Goal: Task Accomplishment & Management: Use online tool/utility

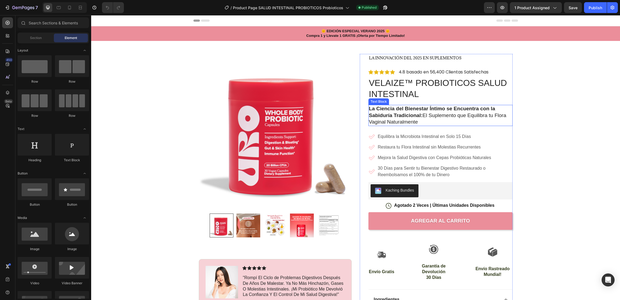
click at [444, 107] on strong "La Ciencia del Bienestar Íntimo se Encuentra con la Sabiduría Tradicional:" at bounding box center [432, 112] width 126 height 12
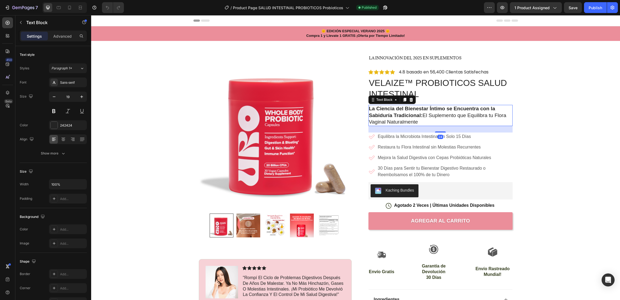
click at [444, 107] on strong "La Ciencia del Bienestar Íntimo se Encuentra con la Sabiduría Tradicional:" at bounding box center [432, 112] width 126 height 12
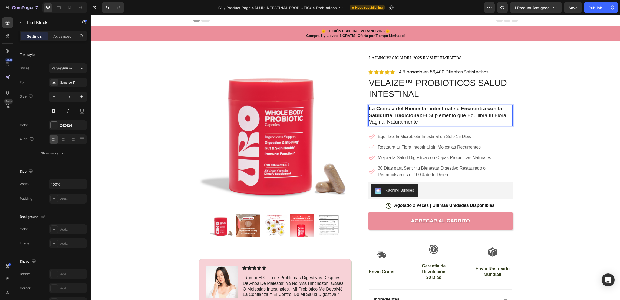
click at [383, 122] on p "La Ciencia del Bienestar intestinal se Encuentra con la Sabiduría Tradicional: …" at bounding box center [440, 115] width 143 height 20
click at [542, 123] on div "🌞 EDICIÓN ESPECIAL VERANO 2025 🌞 Compra 1 y Llevate 1 GRATIS ¡Oferta por Tiempo…" at bounding box center [355, 241] width 529 height 431
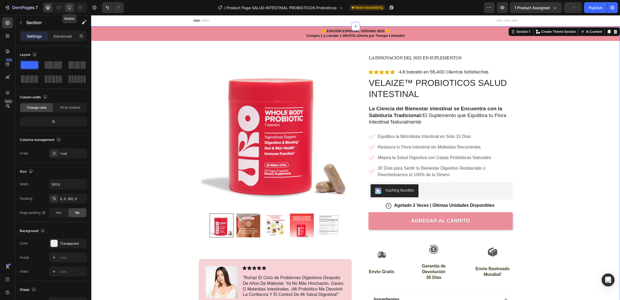
click at [69, 7] on icon at bounding box center [69, 7] width 5 height 5
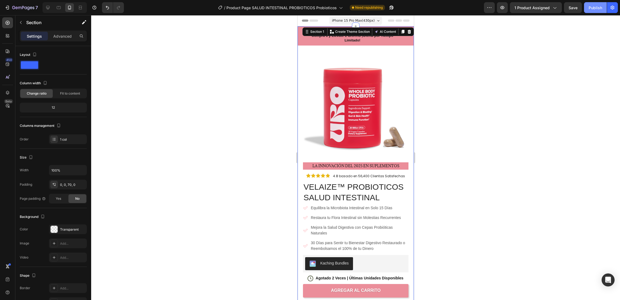
click at [598, 8] on div "Publish" at bounding box center [596, 8] width 14 height 6
click at [305, 210] on icon at bounding box center [305, 207] width 5 height 5
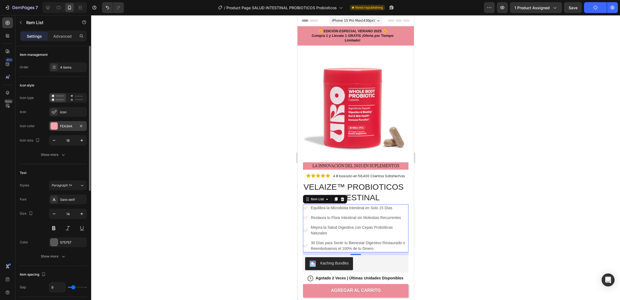
click at [69, 126] on div "FEA3AA" at bounding box center [68, 126] width 16 height 5
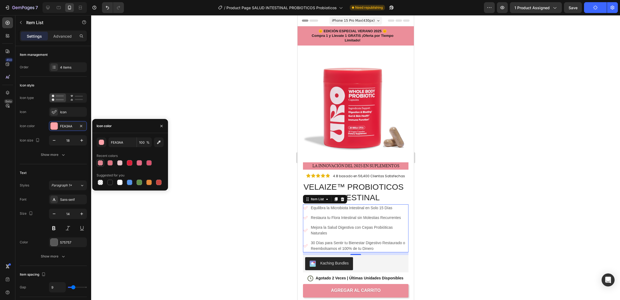
click at [99, 161] on div at bounding box center [100, 162] width 5 height 5
type input "D71F37"
type input "50"
click at [277, 221] on div at bounding box center [355, 157] width 529 height 284
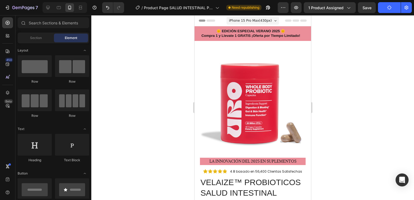
drag, startPoint x: 572, startPoint y: 0, endPoint x: 175, endPoint y: 86, distance: 405.6
click at [175, 86] on div at bounding box center [252, 107] width 322 height 185
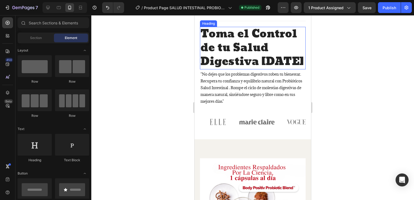
scroll to position [460, 0]
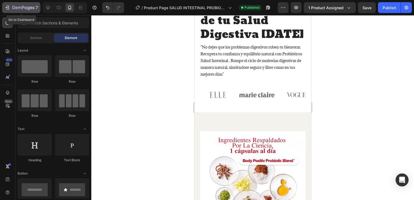
click at [9, 7] on icon "button" at bounding box center [8, 8] width 2 height 4
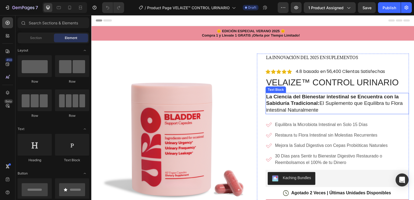
click at [304, 111] on p "La Ciencia del Bienestar intestinal se Encuentra con la Sabiduría Tradicional: …" at bounding box center [338, 104] width 143 height 20
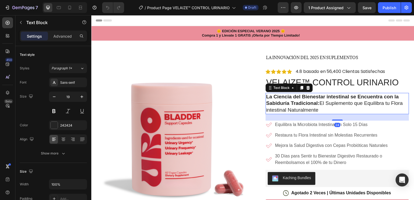
click at [320, 110] on p "La Ciencia del Bienestar intestinal se Encuentra con la Sabiduría Tradicional: …" at bounding box center [338, 104] width 143 height 20
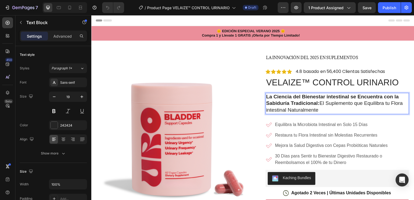
drag, startPoint x: 320, startPoint y: 110, endPoint x: 264, endPoint y: 98, distance: 57.4
click at [266, 98] on div "La Ciencia del Bienestar intestinal se Encuentra con la Sabiduría Tradicional: …" at bounding box center [338, 103] width 144 height 21
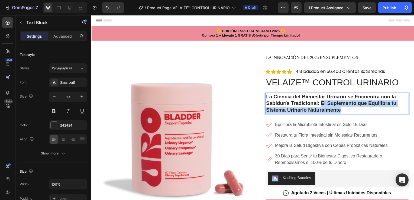
drag, startPoint x: 341, startPoint y: 110, endPoint x: 320, endPoint y: 104, distance: 22.6
click at [320, 104] on p "La Ciencia del Bienestar Urinario se Encuentra con la Sabiduría Tradicional: El…" at bounding box center [338, 104] width 143 height 20
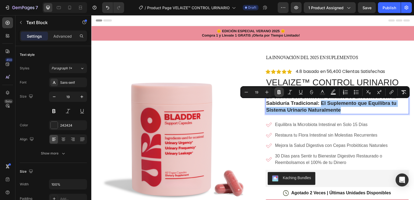
click at [279, 91] on icon "Editor contextual toolbar" at bounding box center [278, 92] width 3 height 4
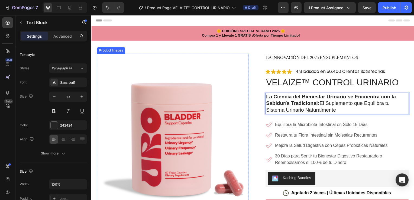
click at [234, 111] on img at bounding box center [173, 130] width 153 height 153
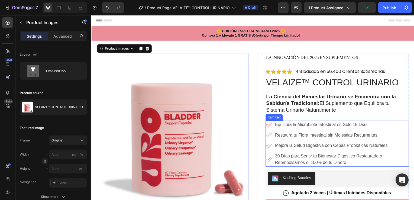
click at [318, 124] on p "Equilibra la Microbiota Intestinal en Solo 15 Días" at bounding box center [343, 125] width 134 height 6
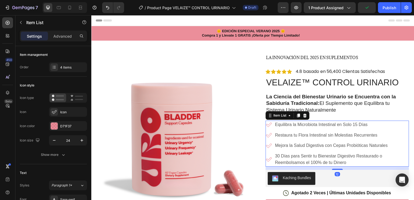
click at [367, 125] on p "Equilibra la Microbiota Intestinal en Solo 15 Días" at bounding box center [343, 125] width 134 height 6
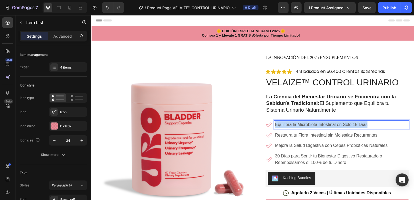
drag, startPoint x: 367, startPoint y: 125, endPoint x: 271, endPoint y: 124, distance: 96.1
click at [271, 124] on div "Equilibra la Microbiota Intestinal en Solo 15 Días" at bounding box center [338, 125] width 144 height 8
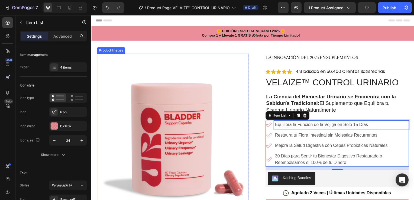
click at [294, 135] on p "Restaura tu Flora Intestinal sin Molestias Recurrentes" at bounding box center [343, 136] width 134 height 6
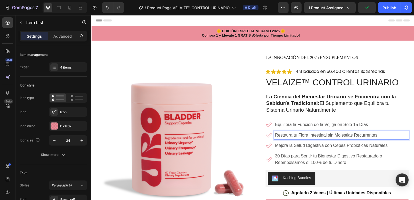
click at [366, 135] on p "Restaura tu Flora Intestinal sin Molestias Recurrentes" at bounding box center [343, 136] width 134 height 6
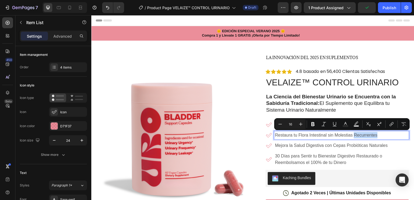
click at [380, 135] on p "Restaura tu Flora Intestinal sin Molestias Recurrentes" at bounding box center [343, 136] width 134 height 6
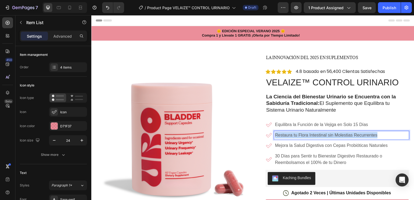
drag, startPoint x: 379, startPoint y: 136, endPoint x: 274, endPoint y: 137, distance: 104.5
click at [276, 137] on p "Restaura tu Flora Intestinal sin Molestias Recurrentes" at bounding box center [343, 136] width 134 height 6
click at [293, 146] on p "Mejora la Salud Digestiva con Cepas Probióticas Naturales" at bounding box center [343, 146] width 134 height 6
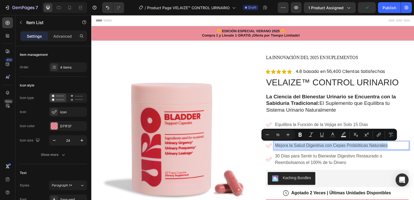
drag, startPoint x: 330, startPoint y: 150, endPoint x: 272, endPoint y: 147, distance: 58.0
click at [272, 147] on div "Mejora la Salud Digestiva con Cepas Probióticas Naturales" at bounding box center [338, 146] width 144 height 8
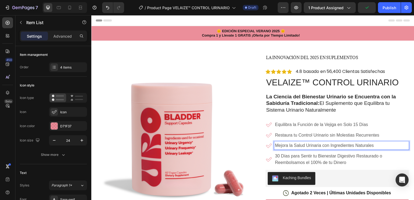
click at [324, 158] on p "30 Días para Sentir tu Bienestar Digestivo Restaurado o Reembolsamos el 100% de…" at bounding box center [343, 160] width 134 height 13
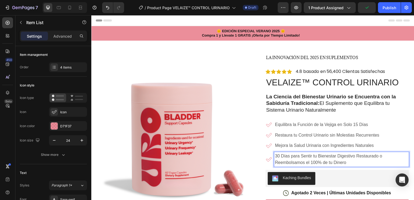
click at [352, 161] on p "30 Días para Sentir tu Bienestar Digestivo Restaurado o Reembolsamos el 100% de…" at bounding box center [343, 160] width 134 height 13
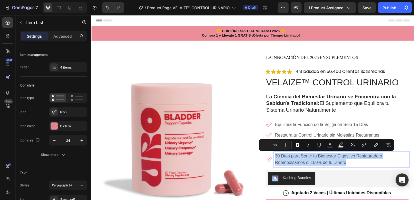
drag, startPoint x: 351, startPoint y: 162, endPoint x: 272, endPoint y: 153, distance: 79.5
click at [272, 153] on div "30 Días para Sentir tu Bienestar Digestivo Restaurado o Reembolsamos el 100% de…" at bounding box center [338, 160] width 144 height 15
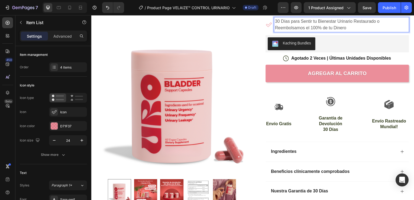
scroll to position [162, 0]
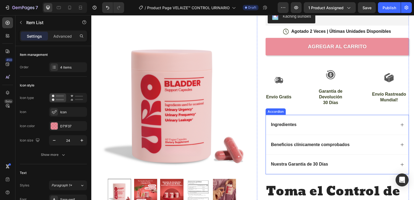
click at [402, 126] on icon at bounding box center [404, 125] width 4 height 4
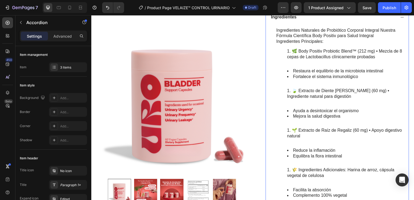
scroll to position [298, 0]
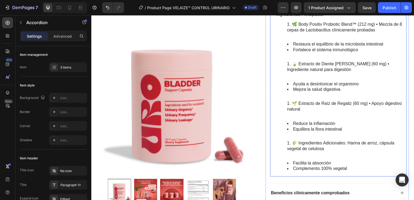
click at [342, 175] on div "Ingredientes Ingredientes Naturales de Probiótico Corporal Integral Nuestra Fór…" at bounding box center [338, 102] width 144 height 244
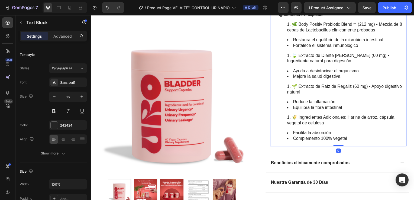
click at [351, 135] on li "Facilita la absorción" at bounding box center [348, 134] width 120 height 6
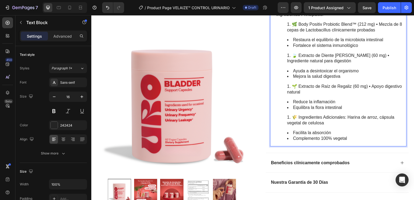
click at [352, 140] on li "Complemento 100% vegetal" at bounding box center [348, 140] width 120 height 6
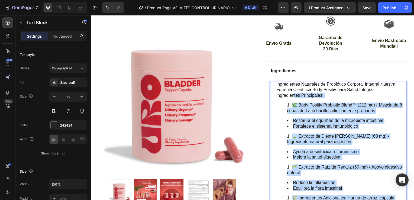
scroll to position [162, 0]
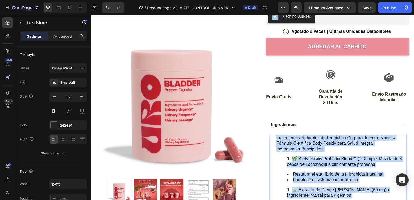
drag, startPoint x: 352, startPoint y: 140, endPoint x: 274, endPoint y: 136, distance: 77.8
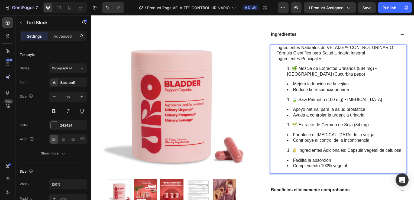
scroll to position [280, 0]
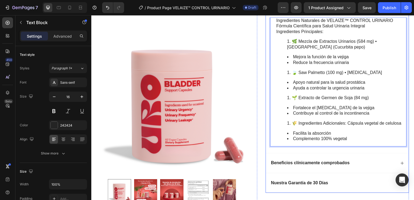
click at [402, 163] on icon at bounding box center [404, 164] width 4 height 4
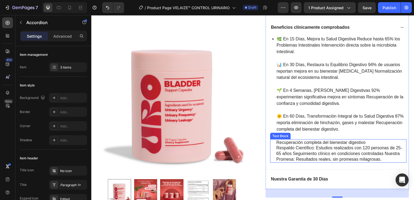
click at [312, 155] on p "Respaldo Científico: Estudios realizados con 120 personas de 25-65 años Seguimi…" at bounding box center [342, 154] width 130 height 17
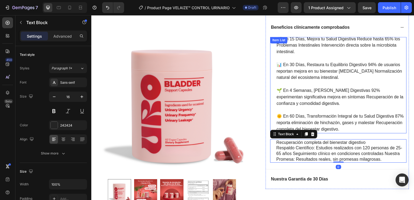
click at [346, 125] on p "🌞 En 60 Días, Transformación Integral de tu Salud Digestiva 87% reporta elimina…" at bounding box center [342, 123] width 130 height 19
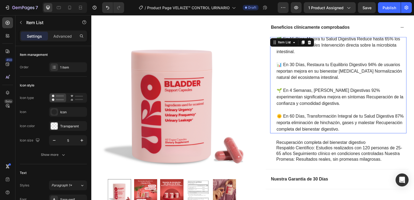
click at [374, 129] on p "🌞 En 60 Días, Transformación Integral de tu Salud Digestiva 87% reporta elimina…" at bounding box center [342, 123] width 130 height 19
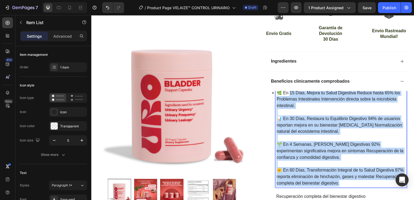
scroll to position [199, 0]
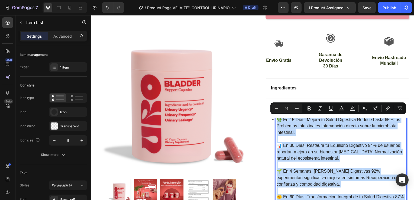
drag, startPoint x: 373, startPoint y: 129, endPoint x: 275, endPoint y: 121, distance: 98.0
click at [277, 121] on div "🌿 En 15 Días, Mejora tu Salud Digestiva Reduce hasta 65% los Problemas Intestin…" at bounding box center [343, 165] width 132 height 99
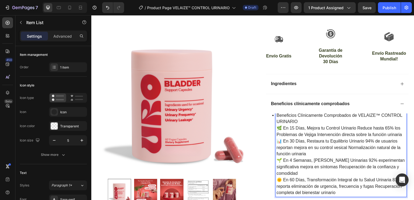
scroll to position [258, 0]
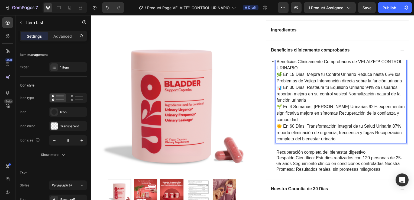
click at [299, 118] on p "🌱 En 4 Semanas, Elimina Molestias Urinarias 92% experimentan significativa mejo…" at bounding box center [342, 113] width 130 height 19
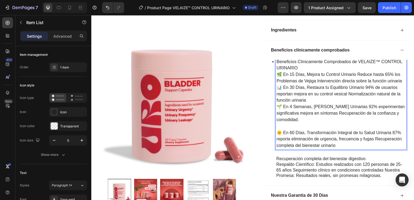
click at [336, 144] on p "🌞 En 60 Días, Transformación Integral de tu Salud Urinaria 87% reporta eliminac…" at bounding box center [342, 139] width 130 height 19
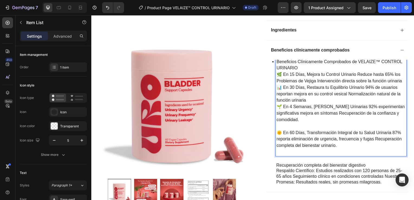
click at [304, 100] on p "📊 En 30 Días, Restaura tu Equilibrio Urinario 94% de usuarios reportan mejora e…" at bounding box center [342, 94] width 130 height 19
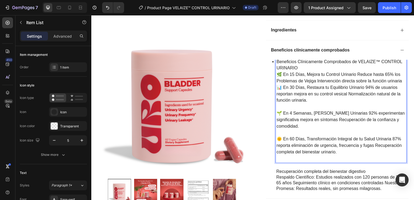
click at [402, 80] on p "🌿 En 15 Días, Mejora tu Control Urinario Reduce hasta 65% los Problemas de Veji…" at bounding box center [342, 78] width 130 height 13
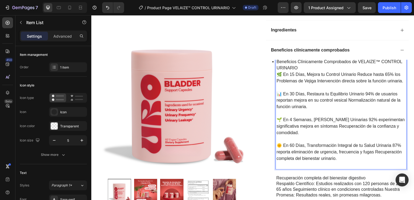
click at [299, 68] on p "Beneficios Clínicamente Comprobados de VELAIZE™ CONTROL URINARIO" at bounding box center [342, 65] width 130 height 13
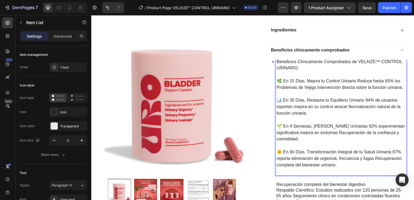
scroll to position [285, 0]
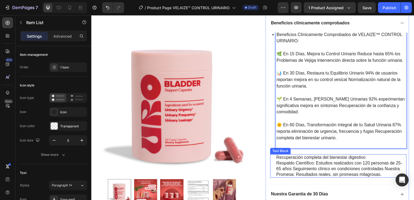
click at [344, 171] on p "Respaldo Científico: Estudios realizados con 120 personas de 25-65 años Seguimi…" at bounding box center [342, 170] width 130 height 17
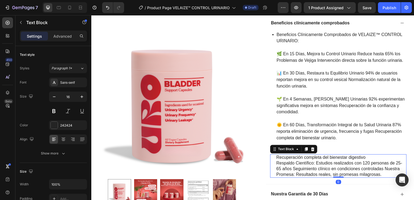
click at [381, 175] on p "Respaldo Científico: Estudios realizados con 120 personas de 25-65 años Seguimi…" at bounding box center [342, 170] width 130 height 17
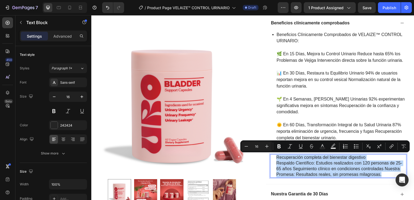
drag, startPoint x: 382, startPoint y: 175, endPoint x: 276, endPoint y: 157, distance: 107.6
click at [277, 157] on div "Recuperación completa del bienestar digestivo Respaldo Científico: Estudios rea…" at bounding box center [343, 167] width 132 height 24
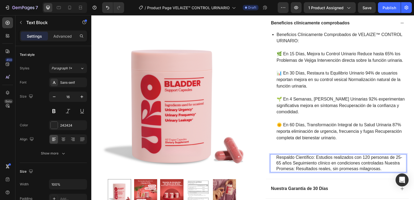
click at [314, 159] on p "Respaldo Científico: Estudios realizados con 120 personas de 25-65 años Seguimi…" at bounding box center [342, 164] width 130 height 17
drag, startPoint x: 314, startPoint y: 157, endPoint x: 271, endPoint y: 156, distance: 43.1
click at [271, 156] on div "Respaldo Científico: Estudios realizados con 120 personas de 25-65 años Seguimi…" at bounding box center [339, 164] width 137 height 18
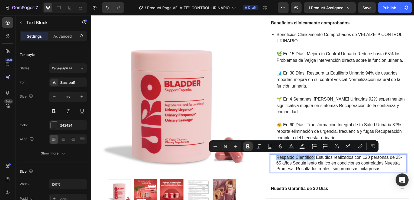
click at [248, 146] on icon "Editor contextual toolbar" at bounding box center [247, 146] width 3 height 4
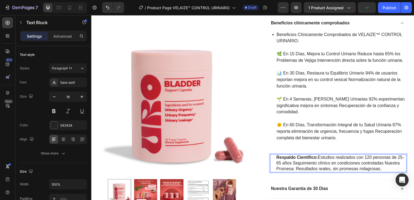
click at [318, 159] on p "Respaldo Científico: Estudios realizados con 120 personas de 25-65 años Seguimi…" at bounding box center [342, 164] width 130 height 17
drag, startPoint x: 310, startPoint y: 169, endPoint x: 273, endPoint y: 168, distance: 37.7
click at [273, 168] on div "Respaldo Científico: Estudios realizados con 120 personas de 25-65 años Seguimi…" at bounding box center [339, 164] width 137 height 18
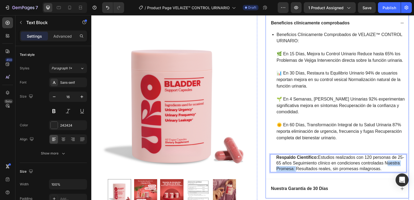
click at [291, 174] on div "Beneficios Clínicamente Comprobados de VELAIZE™ CONTROL URINARIO: 🌿 En 15 Días,…" at bounding box center [339, 106] width 144 height 147
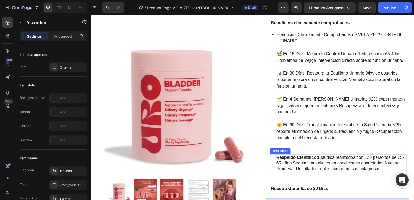
click at [318, 158] on p "Respaldo Científico: Estudios realizados con 120 personas de 25-65 años Seguimi…" at bounding box center [342, 164] width 130 height 17
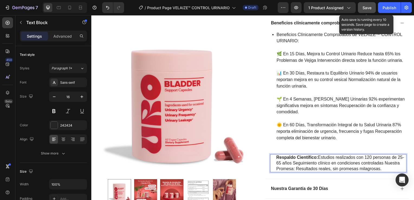
click at [368, 8] on span "Save" at bounding box center [366, 7] width 9 height 5
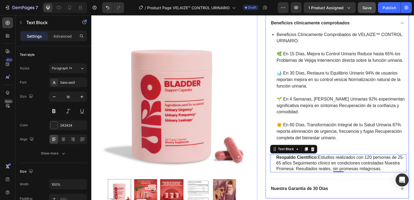
scroll to position [339, 0]
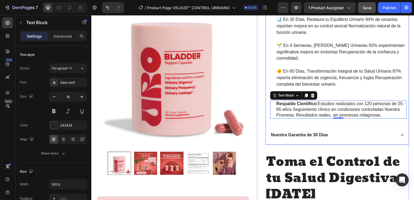
click at [402, 135] on icon at bounding box center [404, 136] width 4 height 4
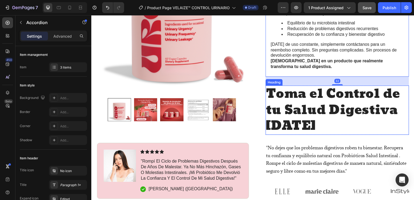
scroll to position [285, 0]
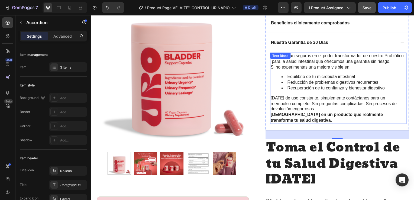
click at [325, 114] on strong "[DEMOGRAPHIC_DATA] en un producto que realmente transforma tu salud digestiva." at bounding box center [327, 118] width 113 height 10
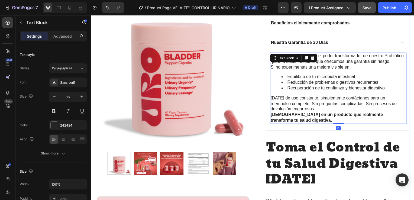
click at [296, 120] on p "[DEMOGRAPHIC_DATA] en un producto que realmente transforma tu salud digestiva." at bounding box center [339, 118] width 136 height 11
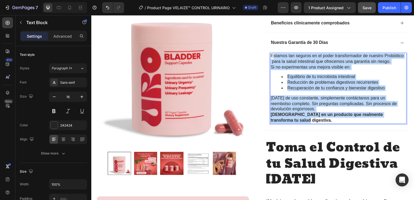
drag, startPoint x: 296, startPoint y: 120, endPoint x: 271, endPoint y: 53, distance: 71.8
click at [271, 53] on div "Estamos tan seguros en el poder transformador de nuestro Probiótico para la sal…" at bounding box center [339, 89] width 137 height 72
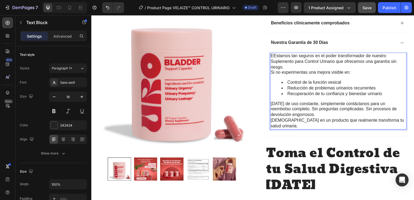
drag, startPoint x: 270, startPoint y: 51, endPoint x: 272, endPoint y: 54, distance: 3.4
click at [270, 52] on div "Nuestra Garantía de 30 Días EEstamos tan seguros en el poder transformador de n…" at bounding box center [339, 85] width 144 height 104
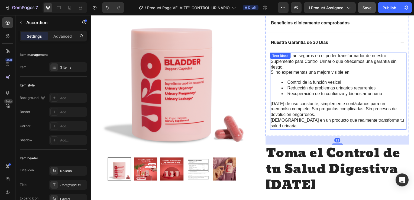
click at [272, 54] on div "Text Block" at bounding box center [281, 56] width 21 height 6
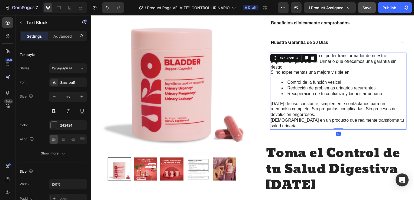
click at [287, 77] on div "EEstamos tan seguros en el poder transformador de nuestro Suplemento para Contr…" at bounding box center [339, 91] width 137 height 77
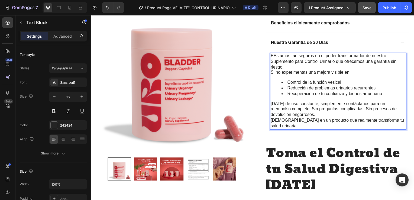
click at [273, 55] on p "EEstamos tan seguros en el poder transformador de nuestro Suplemento para Contr…" at bounding box center [339, 62] width 136 height 17
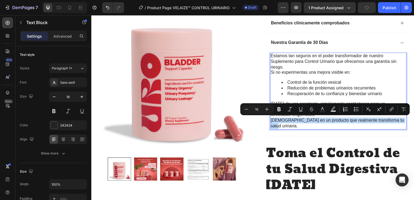
drag, startPoint x: 402, startPoint y: 121, endPoint x: 270, endPoint y: 122, distance: 131.8
click at [271, 122] on p "Creemos en un producto que realmente transforma tu salud urinaria." at bounding box center [339, 124] width 136 height 11
click at [280, 109] on icon "Editor contextual toolbar" at bounding box center [278, 109] width 3 height 4
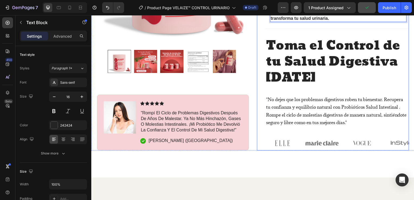
scroll to position [366, 0]
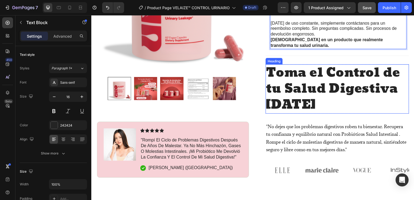
click at [297, 105] on h2 "Toma el Control de tu Salud Digestiva Hoy" at bounding box center [338, 90] width 144 height 50
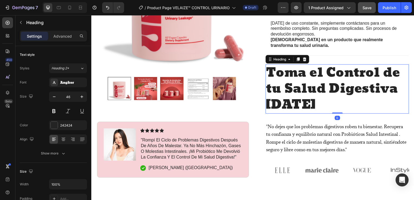
click at [297, 105] on h2 "Toma el Control de tu Salud Digestiva Hoy" at bounding box center [338, 90] width 144 height 50
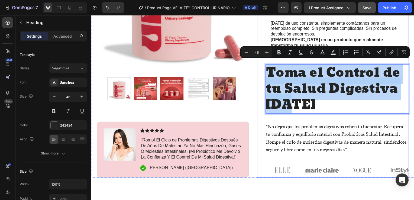
drag, startPoint x: 297, startPoint y: 105, endPoint x: 258, endPoint y: 66, distance: 55.1
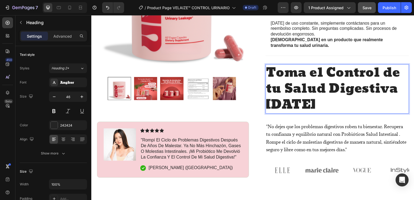
scroll to position [2, 0]
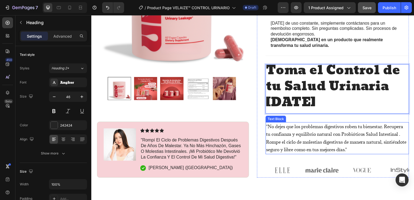
click at [297, 144] on p ""No dejes que los problemas digestivos roben tu bienestar. Recupera tu confianz…" at bounding box center [338, 138] width 143 height 31
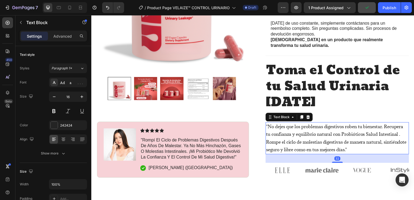
click at [372, 149] on p ""No dejes que los problemas digestivos roben tu bienestar. Recupera tu confianz…" at bounding box center [338, 138] width 143 height 31
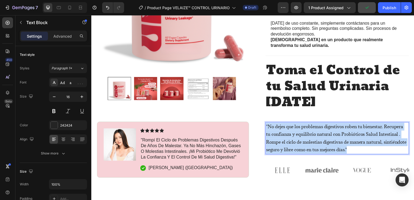
drag, startPoint x: 375, startPoint y: 150, endPoint x: 265, endPoint y: 122, distance: 112.9
click at [267, 123] on p ""No dejes que los problemas digestivos roben tu bienestar. Recupera tu confianz…" at bounding box center [338, 138] width 143 height 31
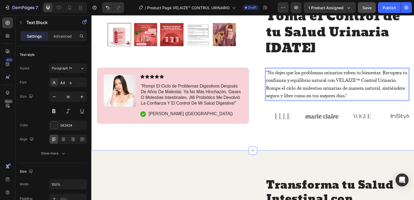
scroll to position [393, 0]
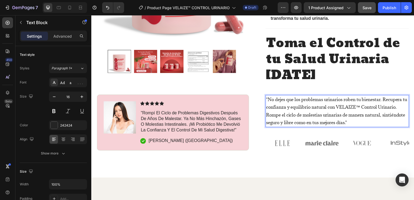
click at [194, 119] on p ""Rompí El Ciclo de Problemas Digestivos Después De Años De Malestar. Ya No Más …" at bounding box center [191, 122] width 101 height 22
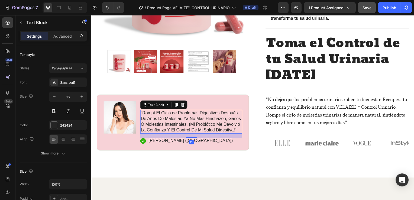
click at [165, 129] on p ""Rompí El Ciclo de Problemas Digestivos Después De Años De Malestar. Ya No Más …" at bounding box center [191, 122] width 101 height 22
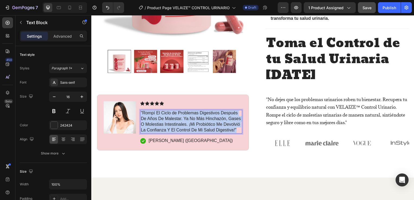
drag, startPoint x: 165, startPoint y: 129, endPoint x: 140, endPoint y: 106, distance: 34.3
click at [140, 111] on div ""Rompí El Ciclo de Problemas Digestivos Después De Años De Malestar. Ya No Más …" at bounding box center [191, 123] width 103 height 24
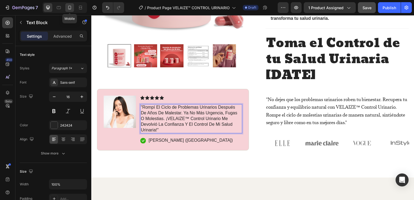
click at [68, 7] on icon at bounding box center [69, 8] width 3 height 4
type input "14"
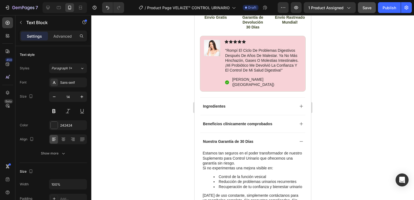
scroll to position [302, 0]
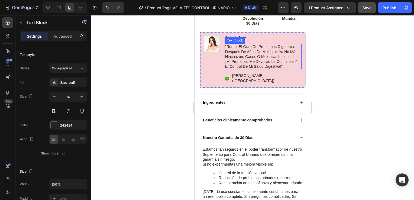
click at [245, 65] on p ""rompí el ciclo de problemas digestivos después de años de malestar. ya no más …" at bounding box center [263, 56] width 76 height 25
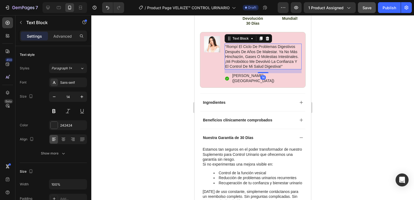
click at [243, 65] on p ""rompí el ciclo de problemas digestivos después de años de malestar. ya no más …" at bounding box center [263, 56] width 76 height 25
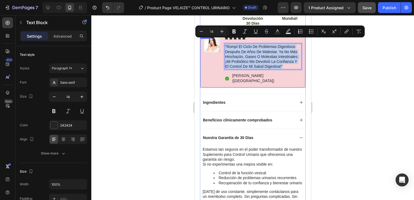
drag, startPoint x: 243, startPoint y: 65, endPoint x: 221, endPoint y: 36, distance: 36.8
click at [221, 36] on div "Image Icon Icon Icon Icon Icon Icon List "rompí el ciclo de problemas digestivo…" at bounding box center [252, 59] width 106 height 55
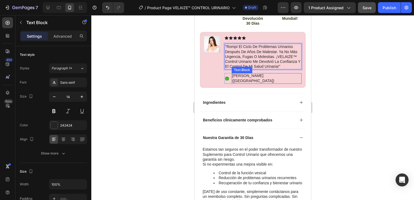
click at [244, 74] on p "[PERSON_NAME] ([GEOGRAPHIC_DATA])" at bounding box center [266, 78] width 69 height 10
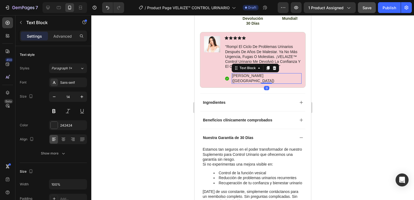
click at [279, 76] on p "[PERSON_NAME] ([GEOGRAPHIC_DATA])" at bounding box center [266, 78] width 69 height 10
click at [281, 77] on div "Icon María R. (Ciudad de México) Text Block 0 Row" at bounding box center [262, 78] width 77 height 10
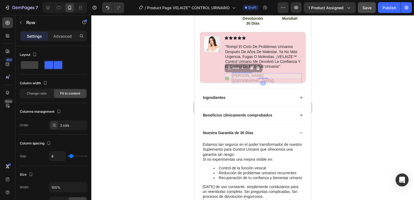
drag, startPoint x: 281, startPoint y: 77, endPoint x: 276, endPoint y: 78, distance: 4.5
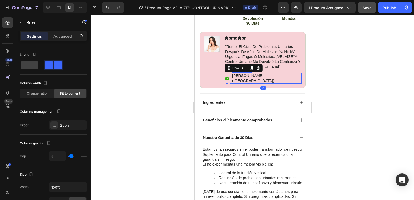
click at [280, 75] on p "[PERSON_NAME] ([GEOGRAPHIC_DATA])" at bounding box center [266, 78] width 69 height 10
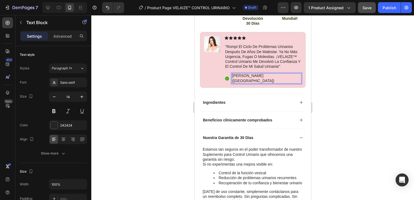
click at [280, 76] on div "[PERSON_NAME] ([GEOGRAPHIC_DATA])" at bounding box center [266, 78] width 70 height 10
drag, startPoint x: 280, startPoint y: 76, endPoint x: 232, endPoint y: 74, distance: 47.9
click at [232, 74] on div "[PERSON_NAME] ([GEOGRAPHIC_DATA])" at bounding box center [266, 78] width 70 height 10
click at [169, 104] on div at bounding box center [252, 107] width 322 height 185
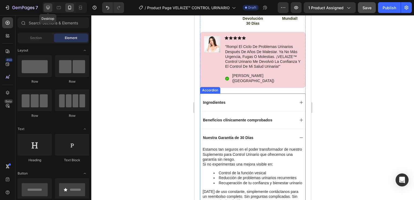
click at [47, 8] on icon at bounding box center [48, 8] width 4 height 4
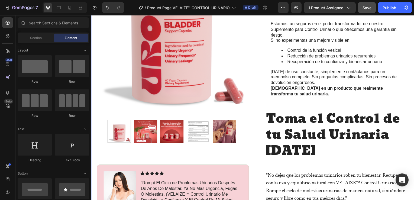
scroll to position [398, 0]
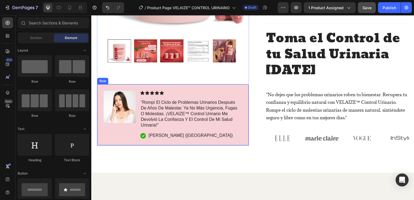
click at [168, 136] on p "[PERSON_NAME] ([GEOGRAPHIC_DATA])" at bounding box center [191, 136] width 85 height 6
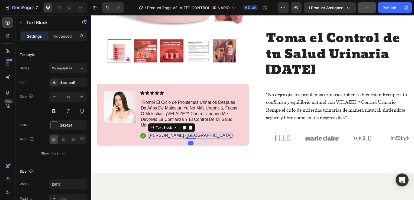
click at [204, 136] on p "[PERSON_NAME] ([GEOGRAPHIC_DATA])" at bounding box center [191, 136] width 85 height 6
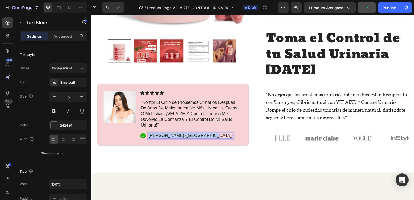
drag, startPoint x: 204, startPoint y: 136, endPoint x: 149, endPoint y: 134, distance: 54.7
click at [149, 134] on p "[PERSON_NAME] ([GEOGRAPHIC_DATA])" at bounding box center [191, 136] width 85 height 6
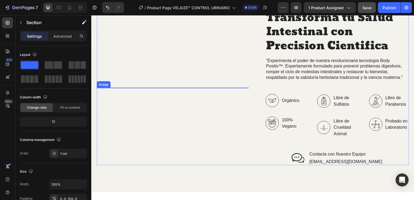
scroll to position [560, 0]
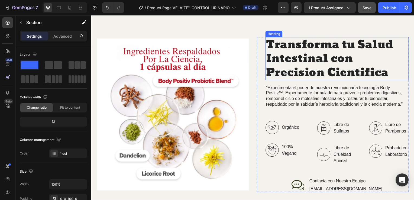
click at [306, 61] on h2 "Transforma tu Salud Intestinal con Precision Cientifica" at bounding box center [338, 58] width 144 height 43
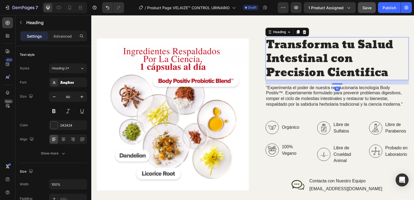
click at [389, 73] on h2 "Transforma tu Salud Intestinal con Precision Cientifica" at bounding box center [338, 58] width 144 height 43
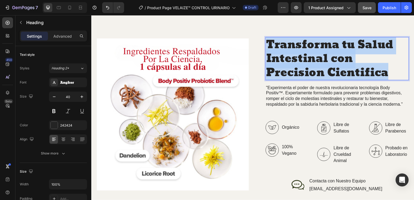
drag, startPoint x: 390, startPoint y: 73, endPoint x: 265, endPoint y: 44, distance: 127.8
click at [267, 44] on p "Transforma tu Salud Intestinal con Precision Cientifica" at bounding box center [338, 59] width 143 height 42
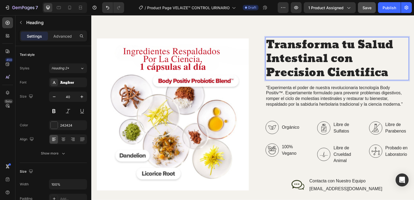
scroll to position [2, 0]
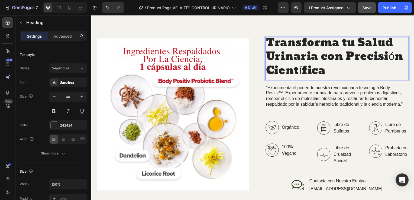
click at [300, 73] on p "Transforma tu Salud Urinaria con Precisión Científica" at bounding box center [338, 57] width 143 height 42
click at [393, 57] on p "Transforma tu Salud Urinaria con Precisión Cientifica" at bounding box center [338, 57] width 143 height 42
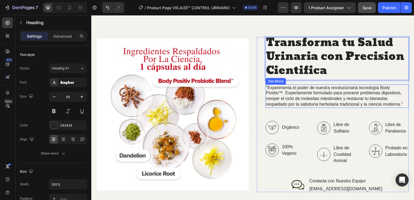
click at [301, 100] on p ""Experimenta el poder de nuestra revolucionaria tecnología Body Positiv™. Exper…" at bounding box center [338, 97] width 143 height 22
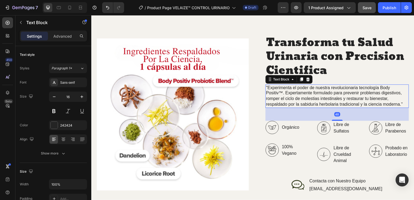
click at [403, 105] on p ""Experimenta el poder de nuestra revolucionaria tecnología Body Positiv™. Exper…" at bounding box center [338, 97] width 143 height 22
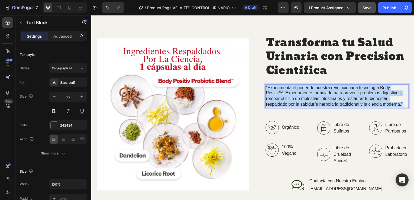
drag, startPoint x: 403, startPoint y: 105, endPoint x: 264, endPoint y: 87, distance: 140.6
click at [264, 87] on div "Transforma tu Salud Urinaria con Precision Cientifica Heading "Experimenta el p…" at bounding box center [334, 115] width 153 height 156
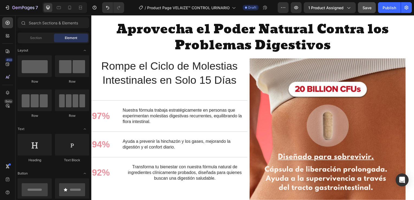
scroll to position [766, 0]
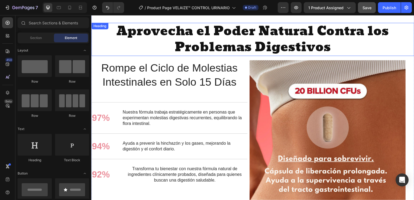
click at [206, 42] on h2 "Aprovecha el Poder Natural Contra los Problemas Digestivos" at bounding box center [253, 40] width 325 height 34
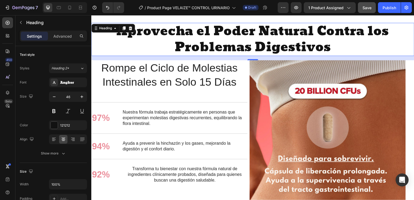
click at [336, 47] on h2 "Aprovecha el Poder Natural Contra los Problemas Digestivos" at bounding box center [253, 40] width 325 height 34
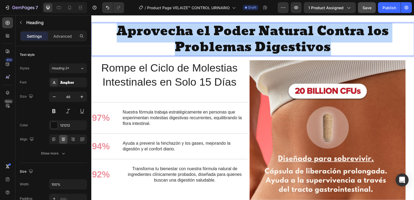
drag, startPoint x: 336, startPoint y: 47, endPoint x: 109, endPoint y: 32, distance: 227.8
click at [109, 32] on p "Aprovecha el Poder Natural Contra los Problemas Digestivos" at bounding box center [254, 40] width 324 height 32
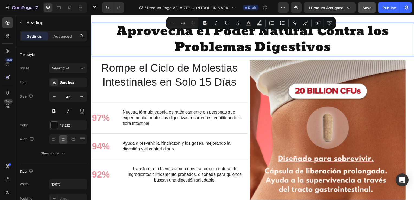
scroll to position [2, 0]
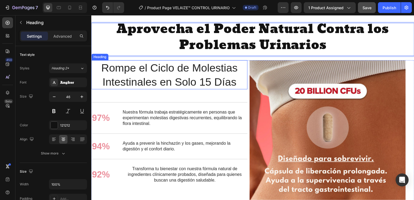
click at [221, 79] on h2 "Rompe el Ciclo de Molestias Intestinales en Solo 15 Días" at bounding box center [169, 75] width 157 height 29
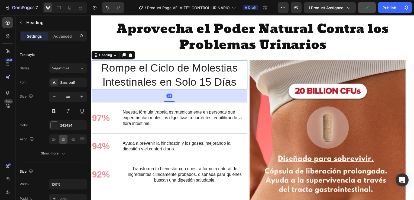
click at [237, 84] on h2 "Rompe el Ciclo de Molestias Intestinales en Solo 15 Días" at bounding box center [169, 75] width 157 height 29
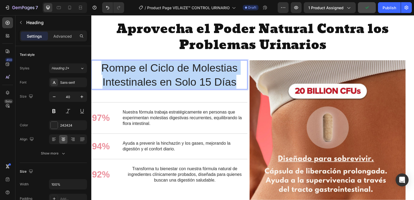
drag, startPoint x: 237, startPoint y: 84, endPoint x: 96, endPoint y: 64, distance: 142.2
click at [96, 64] on p "Rompe el Ciclo de Molestias Intestinales en Solo 15 Días" at bounding box center [170, 75] width 156 height 28
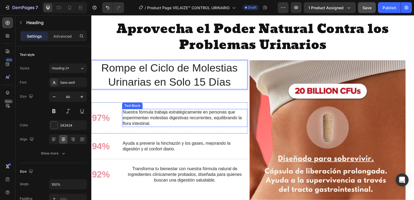
click at [168, 116] on p "Nuestra fórmula trabaja estratégicamente en personas que experimentan molestias…" at bounding box center [185, 118] width 125 height 17
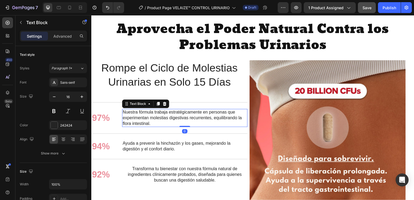
click at [159, 124] on p "Nuestra fórmula trabaja estratégicamente en personas que experimentan molestias…" at bounding box center [185, 118] width 125 height 17
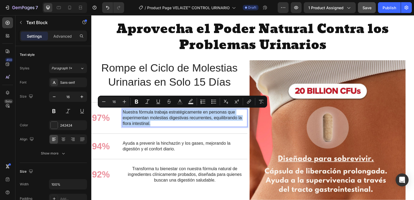
drag, startPoint x: 158, startPoint y: 124, endPoint x: 122, endPoint y: 113, distance: 37.8
click at [122, 113] on div "Nuestra fórmula trabaja estratégicamente en personas que experimentan molestias…" at bounding box center [185, 119] width 126 height 18
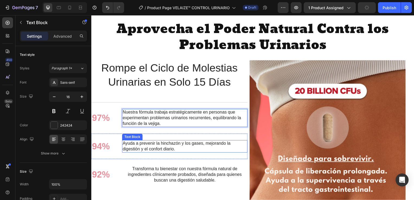
click at [180, 151] on p "Ayuda a prevenir la hinchazón y los gases, mejorando la digestión y el confort …" at bounding box center [185, 147] width 125 height 11
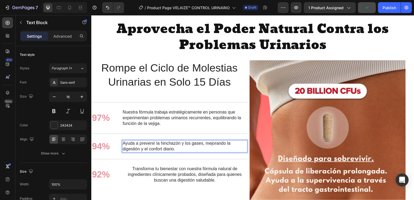
click at [178, 151] on p "Ayuda a prevenir la hinchazón y los gases, mejorando la digestión y el confort …" at bounding box center [185, 147] width 125 height 11
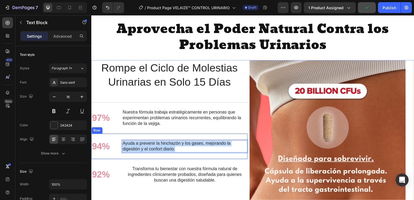
drag, startPoint x: 178, startPoint y: 151, endPoint x: 119, endPoint y: 143, distance: 59.2
click at [119, 143] on div "94% Text Block Ayuda a prevenir la hinchazón y los gases, mejorando la digestió…" at bounding box center [169, 147] width 157 height 26
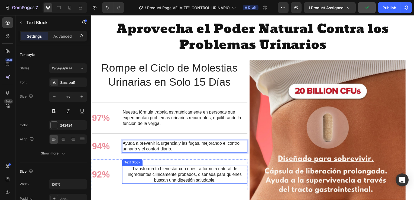
click at [186, 176] on p "Transforma tu bienestar con nuestra fórmula natural de ingredientes clínicament…" at bounding box center [185, 175] width 125 height 17
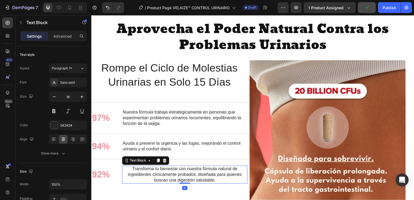
click at [221, 183] on p "Transforma tu bienestar con nuestra fórmula natural de ingredientes clínicament…" at bounding box center [185, 175] width 125 height 17
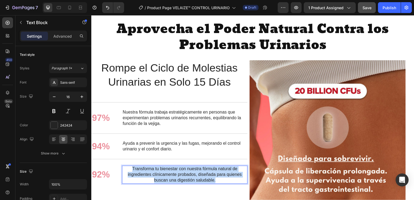
drag, startPoint x: 219, startPoint y: 181, endPoint x: 129, endPoint y: 171, distance: 89.9
click at [129, 171] on p "Transforma tu bienestar con nuestra fórmula natural de ingredientes clínicament…" at bounding box center [185, 175] width 125 height 17
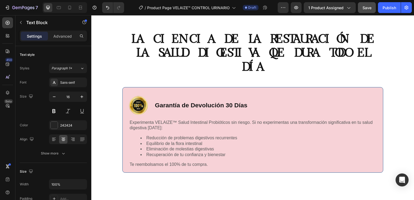
scroll to position [956, 0]
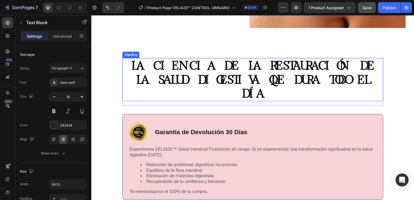
click at [210, 66] on h2 "LA CIENCIA DE LA RESTAURACIÓN DE LA SALUD DIGESTIVA QUE DURA TODO EL DÍA" at bounding box center [253, 79] width 262 height 43
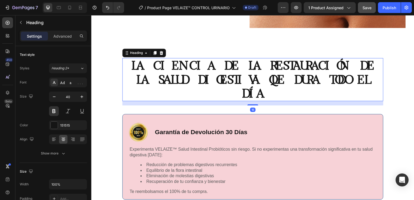
click at [380, 78] on h2 "LA CIENCIA DE LA RESTAURACIÓN DE LA SALUD DIGESTIVA QUE DURA TODO EL DÍA" at bounding box center [253, 79] width 262 height 43
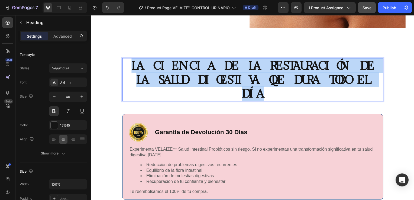
drag, startPoint x: 380, startPoint y: 78, endPoint x: 129, endPoint y: 60, distance: 251.2
click at [129, 60] on p "LA CIENCIA DE LA RESTAURACIÓN DE LA SALUD DIGESTIVA QUE DURA TODO EL DÍA" at bounding box center [253, 80] width 261 height 42
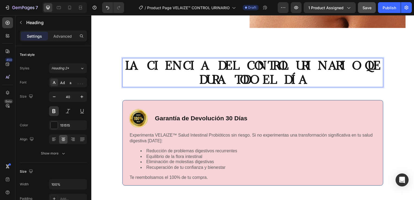
click at [287, 63] on p "LA CIENCIA DEL CONTROL URINARIO QUE DURA TODO EL DÍA" at bounding box center [253, 73] width 261 height 28
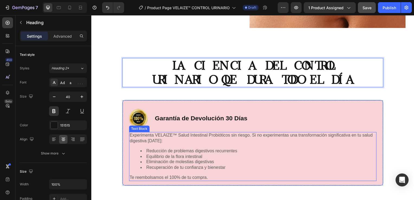
click at [202, 146] on div "Experimenta VELAIZE™ Salud Intestinal Probióticos sin riesgo. Si no experimenta…" at bounding box center [253, 157] width 249 height 49
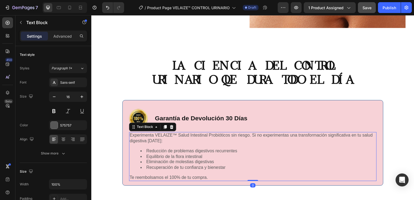
click at [208, 176] on p "Te reembolsamos el 100% de tu compra." at bounding box center [254, 179] width 248 height 6
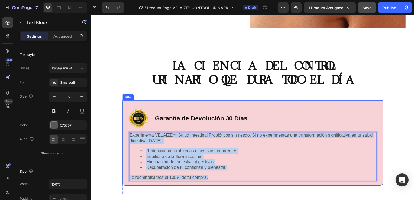
drag, startPoint x: 208, startPoint y: 175, endPoint x: 124, endPoint y: 133, distance: 94.3
click at [124, 133] on div "Image Garantía de Devolución 30 Días Text Block Row Experimenta VELAIZE™ Salud …" at bounding box center [253, 144] width 262 height 86
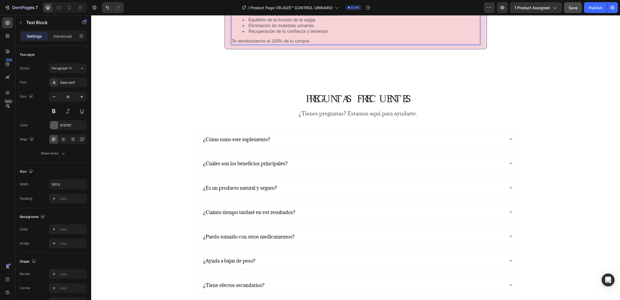
scroll to position [1091, 0]
drag, startPoint x: 488, startPoint y: 16, endPoint x: 158, endPoint y: 78, distance: 335.7
click at [158, 78] on div "PREGUNTAS FRECUENTES Heading ¿Tienes preguntas? Estamos aquí para ayudarte. Tex…" at bounding box center [355, 217] width 529 height 293
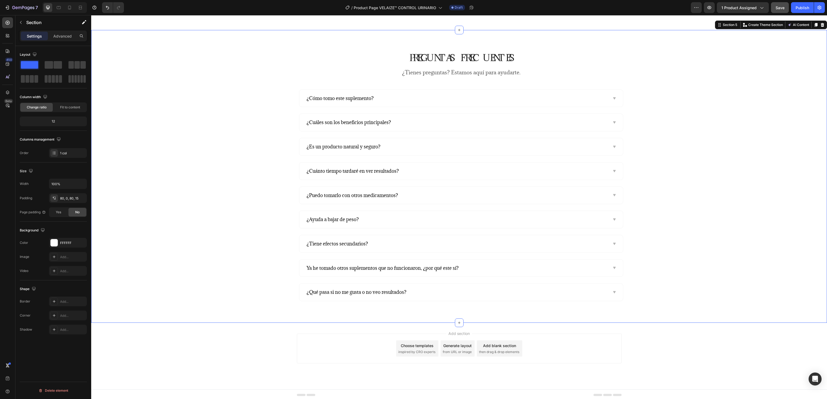
scroll to position [1132, 0]
drag, startPoint x: 672, startPoint y: 16, endPoint x: 234, endPoint y: 86, distance: 443.8
click at [233, 86] on div "PREGUNTAS FRECUENTES Heading ¿Tienes preguntas? Estamos aquí para ayudarte. Tex…" at bounding box center [461, 177] width 732 height 250
click at [413, 99] on icon at bounding box center [614, 98] width 2 height 2
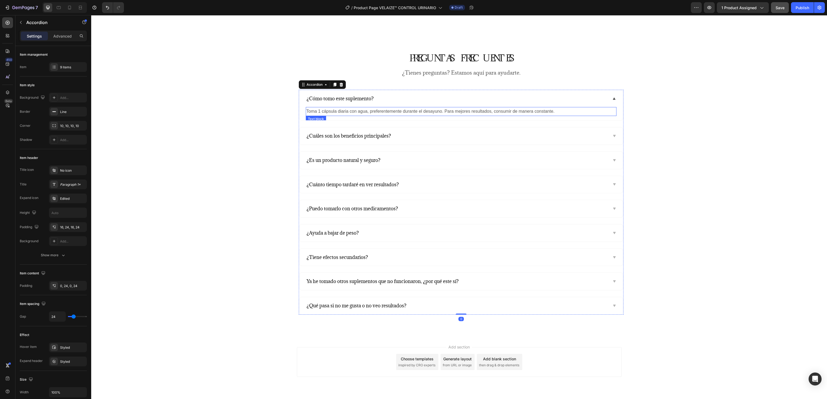
click at [413, 113] on p "Toma 1 cápsula diaria con agua, preferentemente durante el desayuno. Para mejor…" at bounding box center [461, 112] width 310 height 8
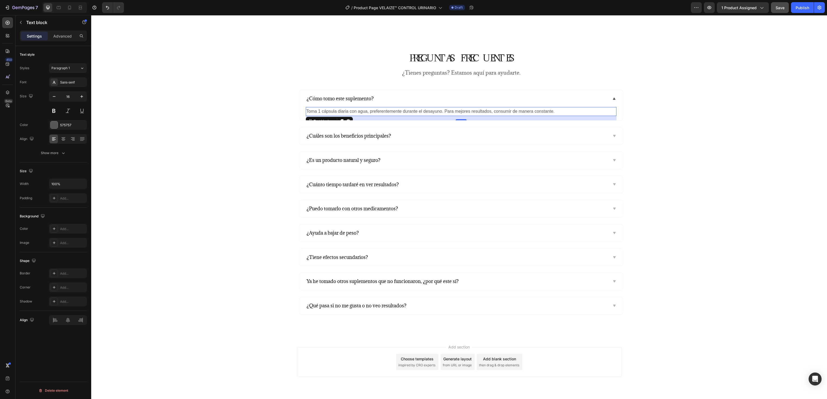
click at [413, 113] on p "Toma 1 cápsula diaria con agua, preferentemente durante el desayuno. Para mejor…" at bounding box center [461, 112] width 310 height 8
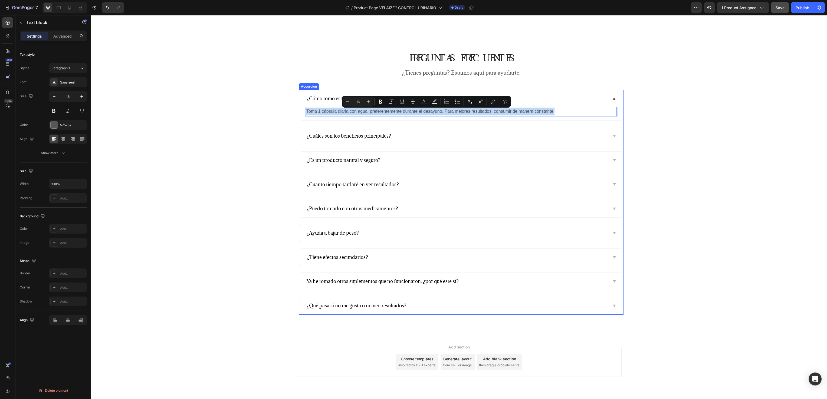
drag, startPoint x: 554, startPoint y: 113, endPoint x: 300, endPoint y: 118, distance: 253.9
click at [300, 118] on div "Toma 1 cápsula diaria con agua, preferentemente durante el desayuno. Para mejor…" at bounding box center [461, 113] width 324 height 13
click at [413, 112] on p "Toma 1 cápsula diaria con agua, preferentemente durante el desayuno. Para mejor…" at bounding box center [461, 112] width 310 height 8
drag, startPoint x: 552, startPoint y: 112, endPoint x: 302, endPoint y: 112, distance: 250.3
click at [306, 112] on p "Toma 1 cápsula diaria con agua, preferentemente durante el desayuno. Para mejor…" at bounding box center [461, 112] width 310 height 8
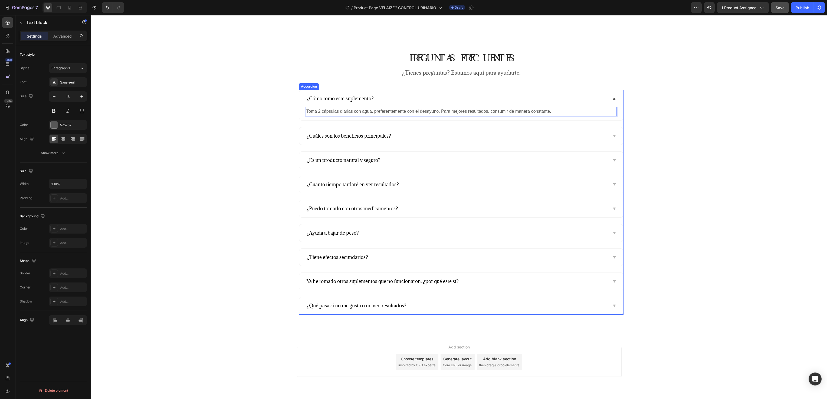
click at [413, 138] on icon at bounding box center [614, 136] width 4 height 4
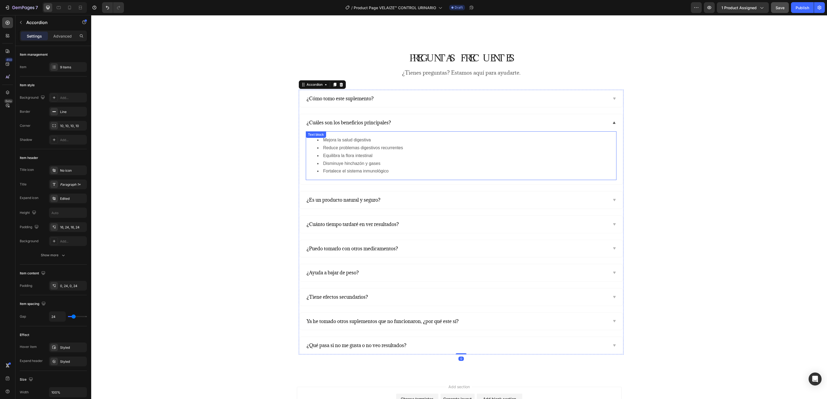
click at [399, 170] on li "Fortalece el sistema inmunológico" at bounding box center [466, 172] width 299 height 8
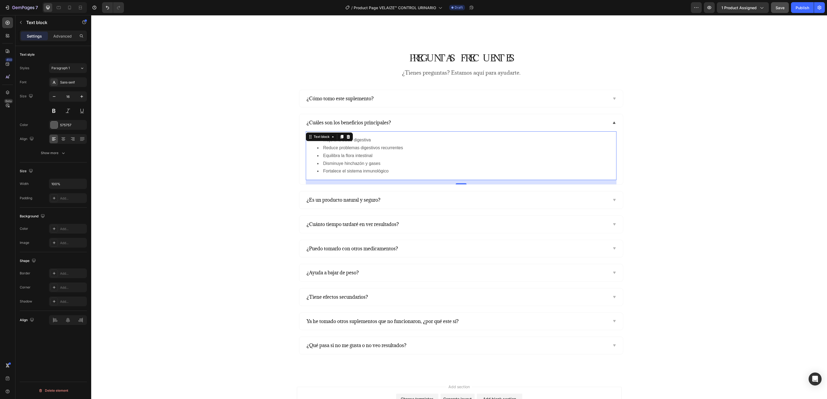
click at [388, 171] on li "Fortalece el sistema inmunológico" at bounding box center [466, 172] width 299 height 8
drag, startPoint x: 388, startPoint y: 171, endPoint x: 313, endPoint y: 143, distance: 80.9
click at [313, 143] on ul "Mejora la salud digestiva Reduce problemas digestivos recurrentes Equilibra la …" at bounding box center [461, 155] width 310 height 39
click at [413, 199] on icon at bounding box center [614, 200] width 4 height 4
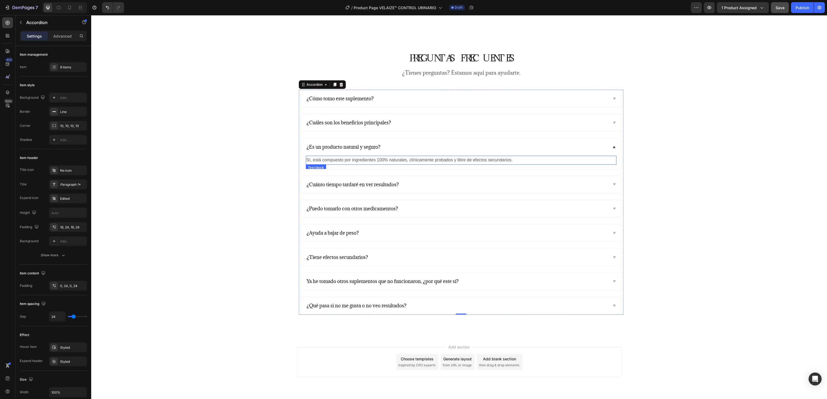
click at [413, 159] on p "Sí, está compuesto por ingredientes 100% naturales, clínicamente probados y lib…" at bounding box center [461, 160] width 310 height 8
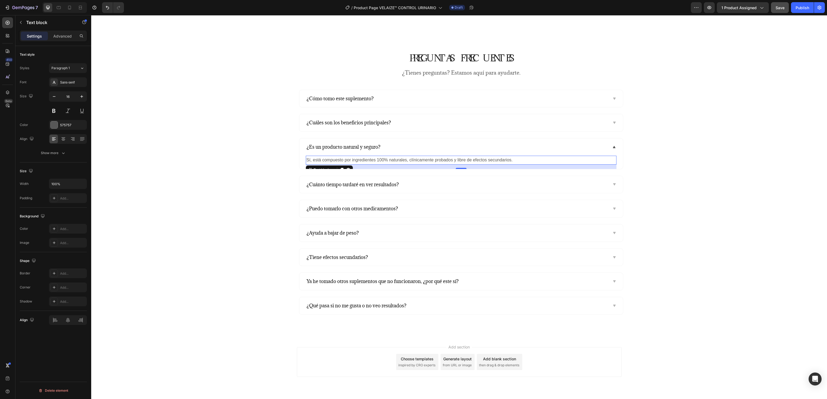
click at [413, 162] on p "Sí, está compuesto por ingredientes 100% naturales, clínicamente probados y lib…" at bounding box center [461, 160] width 310 height 8
drag, startPoint x: 510, startPoint y: 162, endPoint x: 297, endPoint y: 168, distance: 213.1
click at [299, 168] on div "Sí, está compuesto por ingredientes 100% naturales, clínicamente probados y lib…" at bounding box center [461, 162] width 324 height 13
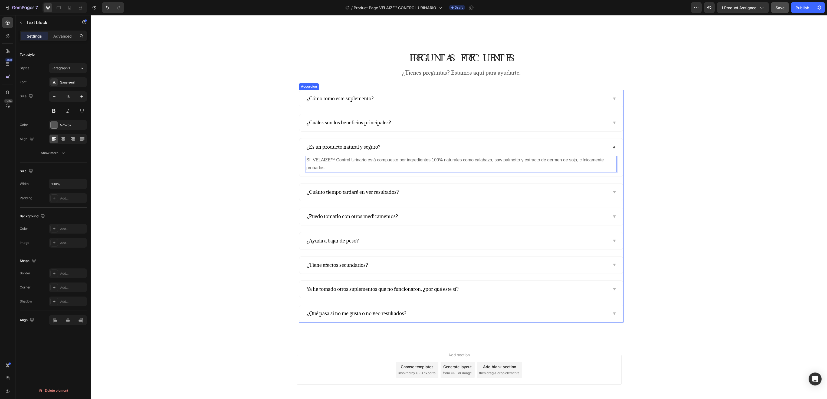
click at [413, 195] on icon at bounding box center [614, 192] width 4 height 4
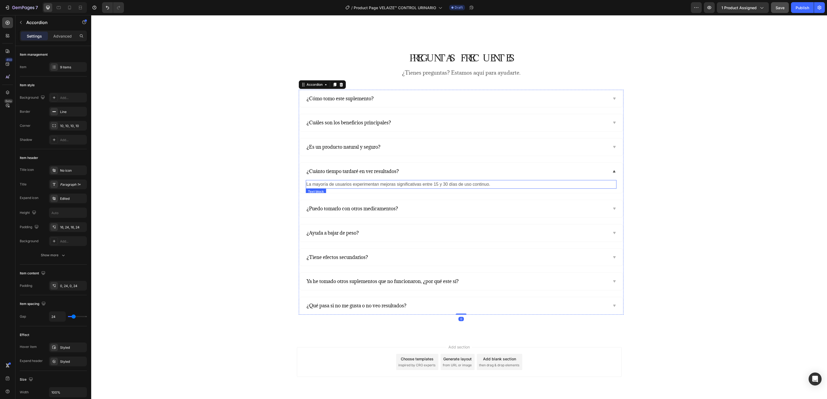
click at [413, 188] on p "La mayoría de usuarios experimentan mejoras significativas entre 15 y 30 días d…" at bounding box center [461, 185] width 310 height 8
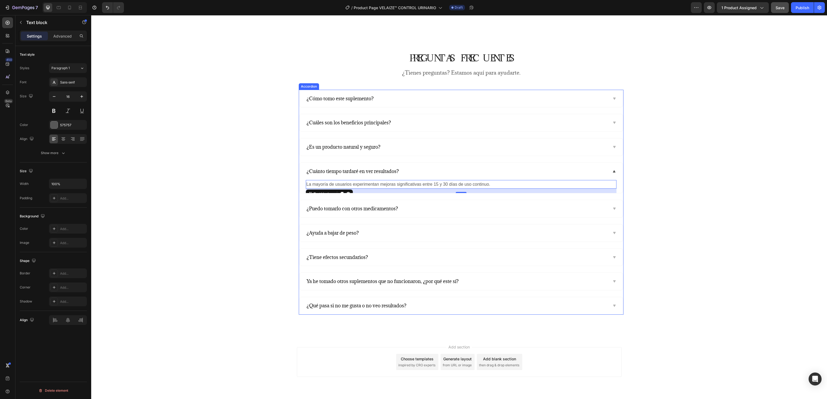
click at [413, 199] on icon at bounding box center [614, 209] width 2 height 2
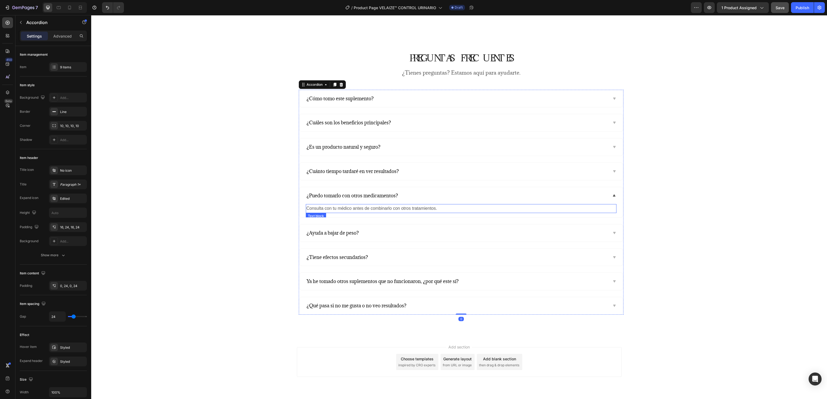
click at [413, 199] on p "Consulta con tu médico antes de combinarlo con otros tratamientos." at bounding box center [461, 209] width 310 height 8
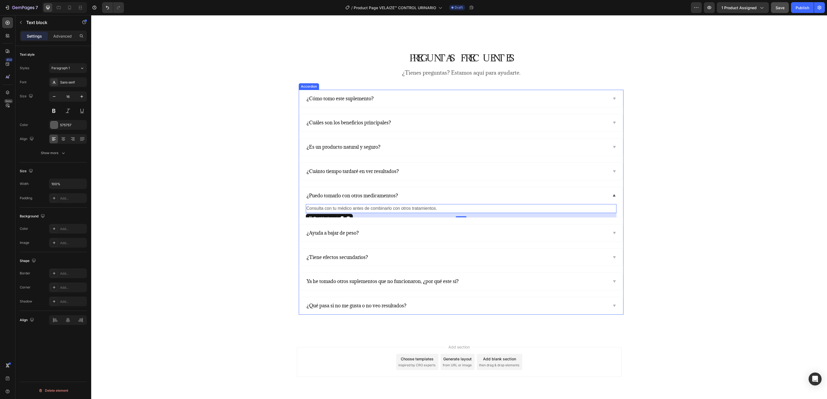
click at [413, 199] on div "¿Ayuda a bajar de peso?" at bounding box center [457, 233] width 302 height 9
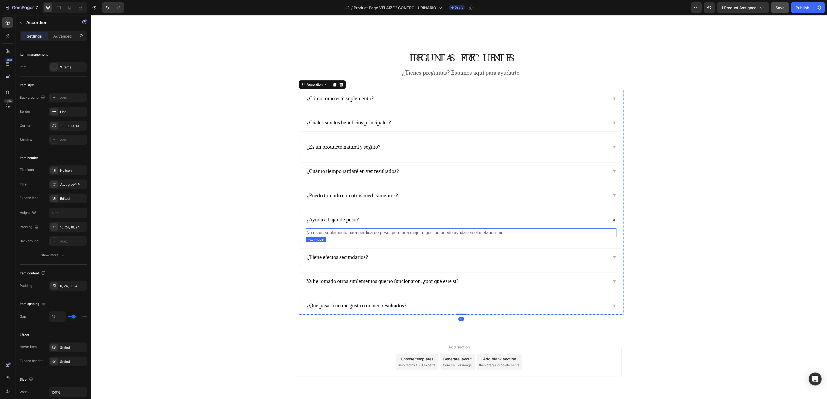
click at [413, 199] on p "No es un suplemento para pérdida de peso, pero una mejor digestión puede ayudar…" at bounding box center [461, 233] width 310 height 8
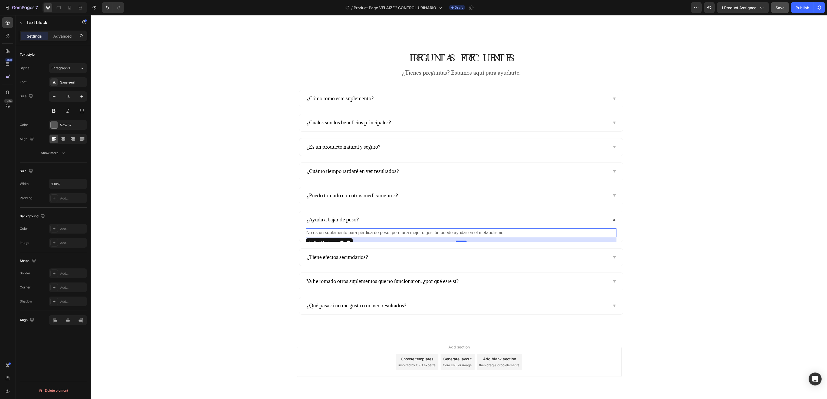
click at [413, 199] on p "No es un suplemento para pérdida de peso, pero una mejor digestión puede ayudar…" at bounding box center [461, 233] width 310 height 8
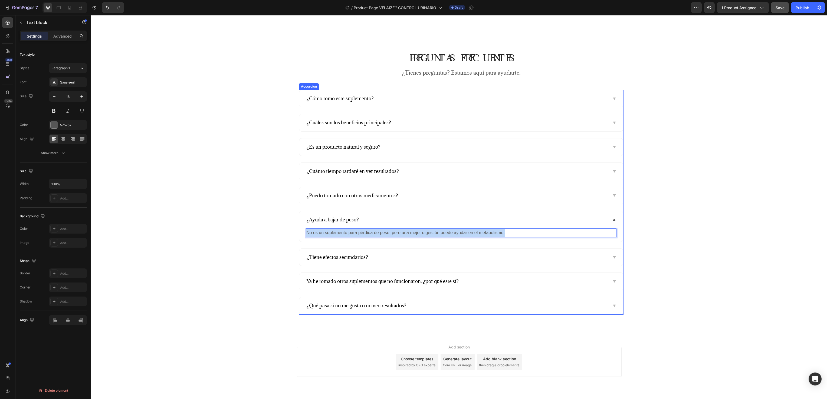
drag, startPoint x: 502, startPoint y: 237, endPoint x: 301, endPoint y: 240, distance: 201.4
click at [301, 199] on div "No es un suplemento para pérdida de peso, pero una mejor digestión puede ayudar…" at bounding box center [461, 235] width 324 height 13
click at [413, 199] on div "¿Tiene efectos secundarios?" at bounding box center [457, 257] width 302 height 9
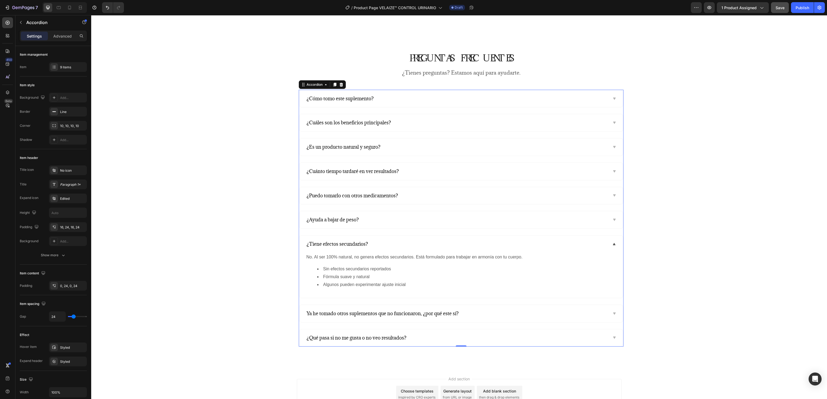
click at [373, 199] on span "Ya he tomado otros suplementos que no funcionaron, ¿por qué este sí?" at bounding box center [383, 314] width 152 height 6
click at [413, 199] on div "Ya he tomado otros suplementos que no funcionaron, ¿por qué este sí?" at bounding box center [457, 314] width 302 height 9
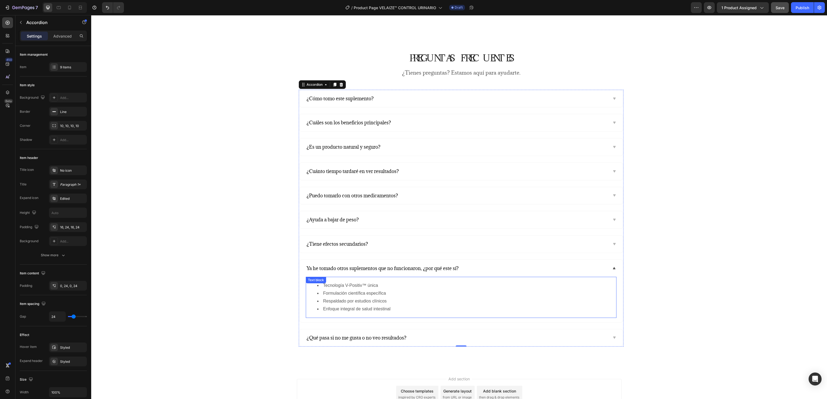
click at [391, 199] on li "Respaldado por estudios clínicos" at bounding box center [466, 302] width 299 height 8
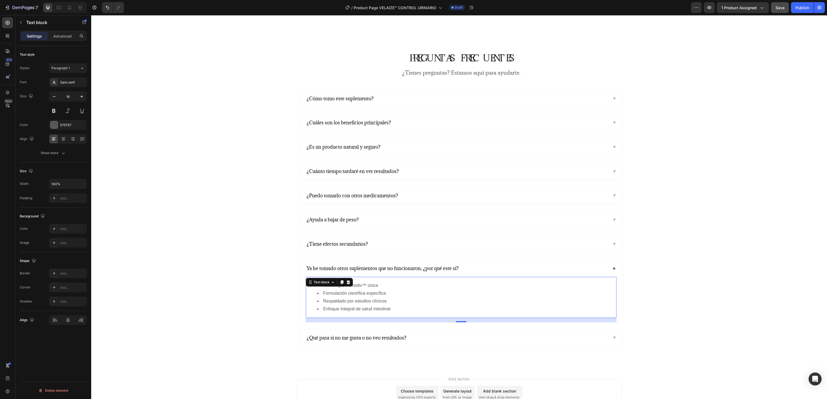
click at [394, 199] on li "Enfoque integral de salud intestinal" at bounding box center [466, 310] width 299 height 8
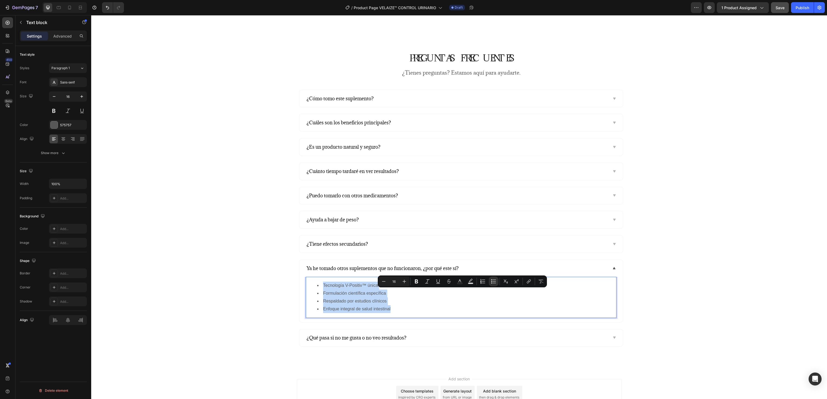
drag, startPoint x: 394, startPoint y: 317, endPoint x: 315, endPoint y: 286, distance: 85.2
click at [315, 199] on div "Tecnología V-Positiv™ única Formulación científica específica Respaldado por es…" at bounding box center [461, 297] width 311 height 41
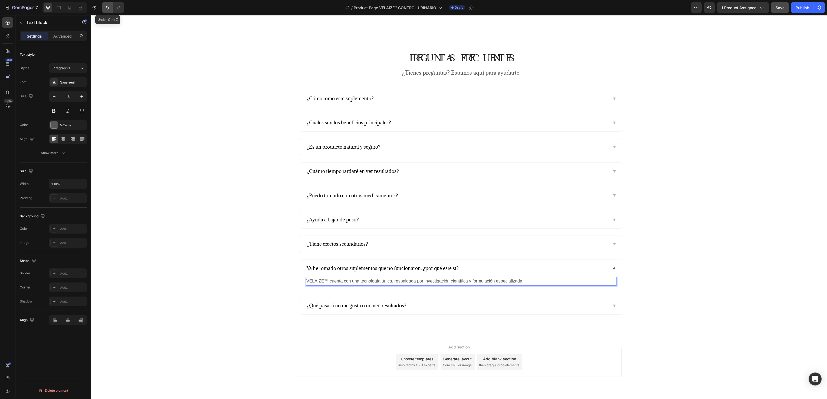
click at [108, 5] on icon "Undo/Redo" at bounding box center [107, 7] width 5 height 5
click at [107, 6] on icon "Undo/Redo" at bounding box center [107, 8] width 3 height 4
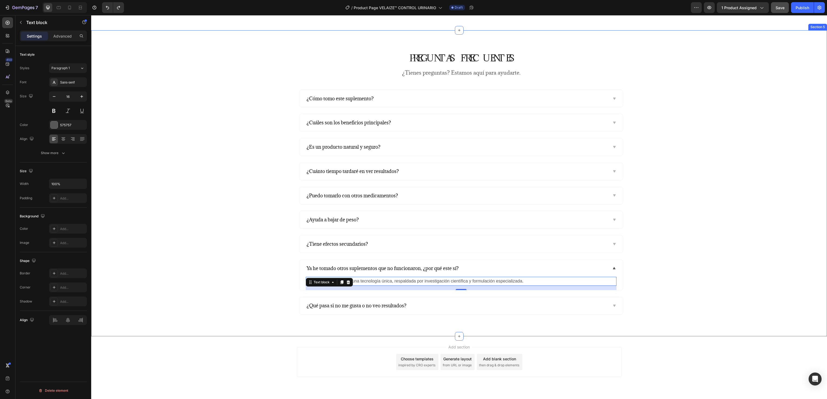
click at [413, 199] on div "PREGUNTAS FRECUENTES Heading ¿Tienes preguntas? Estamos aquí para ayudarte. Tex…" at bounding box center [461, 183] width 732 height 263
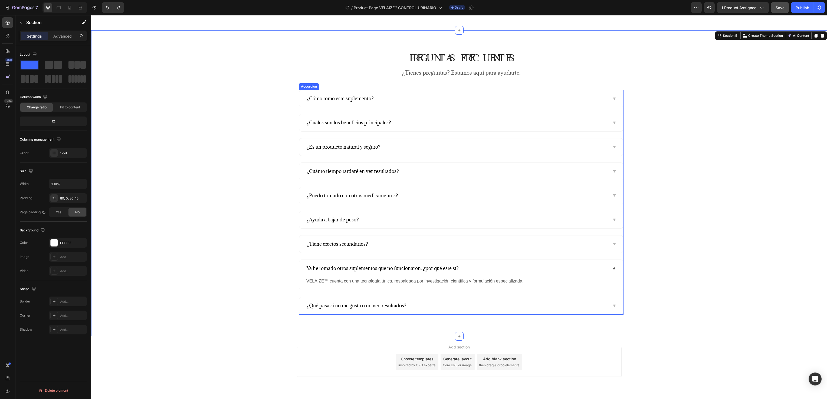
click at [413, 199] on icon at bounding box center [614, 306] width 4 height 4
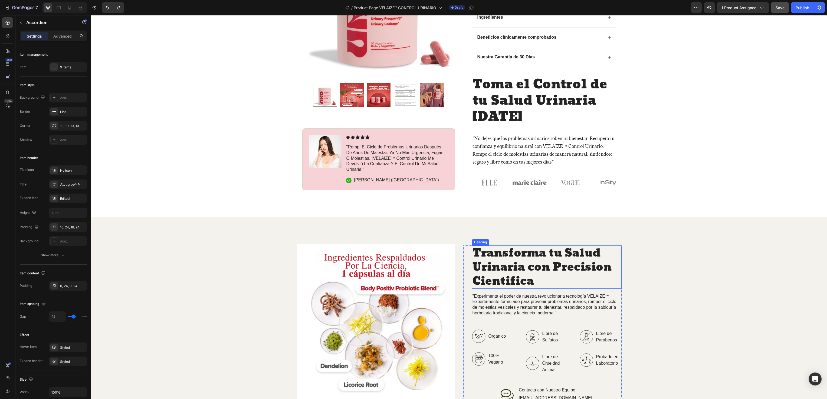
scroll to position [433, 0]
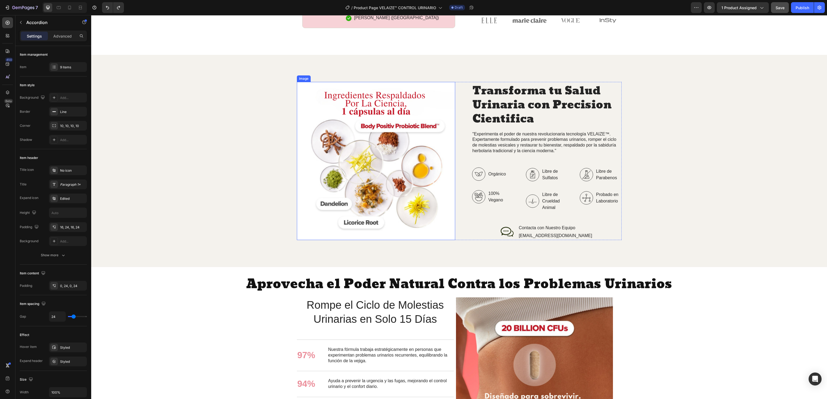
click at [358, 182] on img at bounding box center [376, 161] width 158 height 158
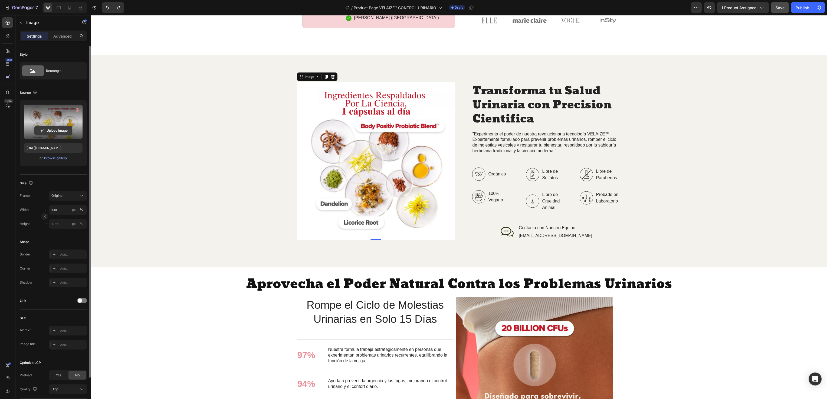
click at [58, 132] on input "file" at bounding box center [53, 130] width 37 height 9
click at [70, 9] on icon at bounding box center [69, 7] width 5 height 5
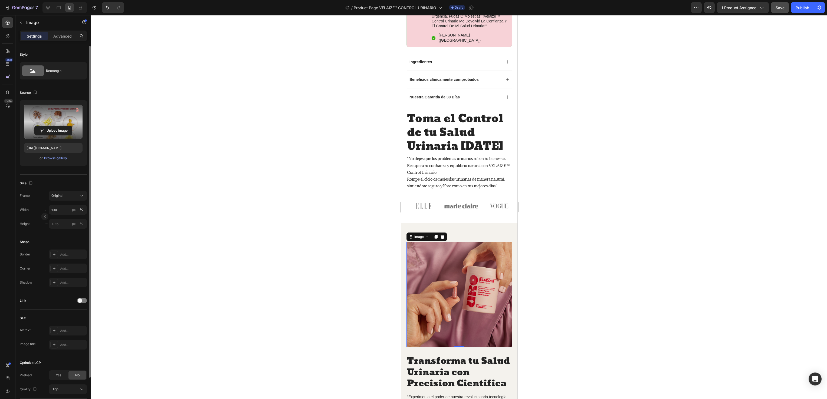
scroll to position [654, 0]
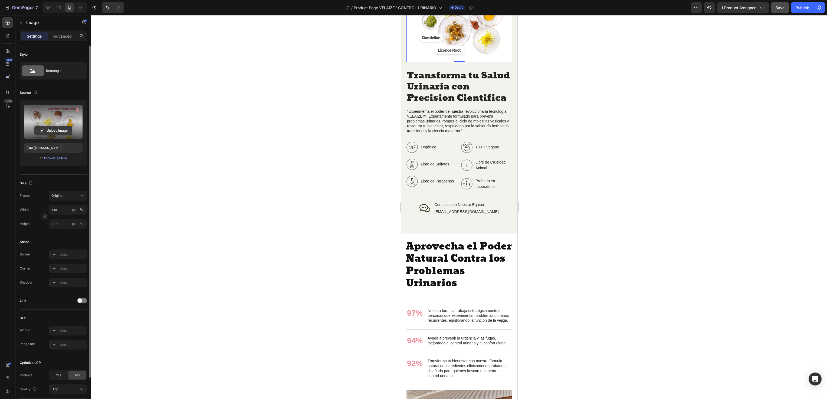
click at [54, 128] on input "file" at bounding box center [53, 130] width 37 height 9
type input "https://cdn.shopify.com/s/files/1/0933/9777/8758/files/gempages_561806830561395…"
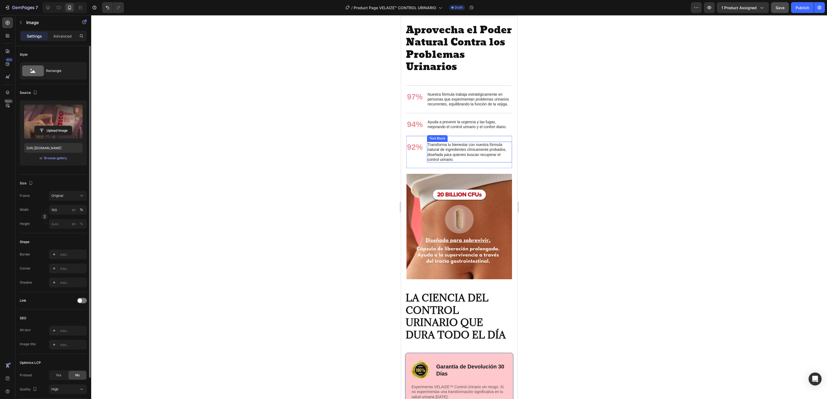
scroll to position [925, 0]
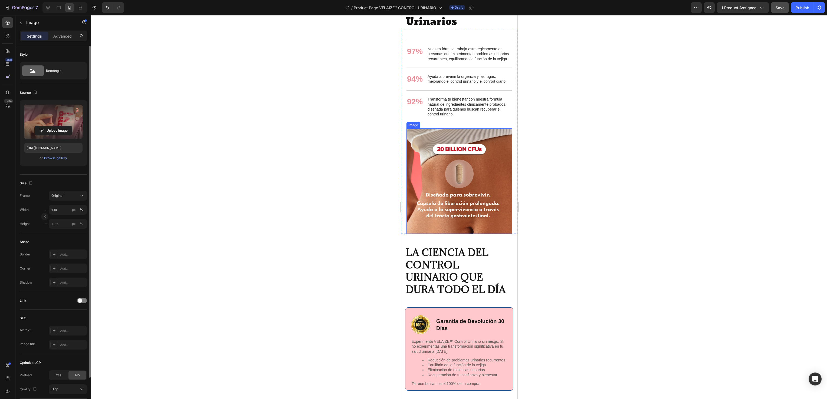
click at [413, 199] on img at bounding box center [459, 182] width 106 height 106
click at [58, 126] on label at bounding box center [53, 122] width 58 height 34
click at [58, 126] on input "file" at bounding box center [53, 130] width 37 height 9
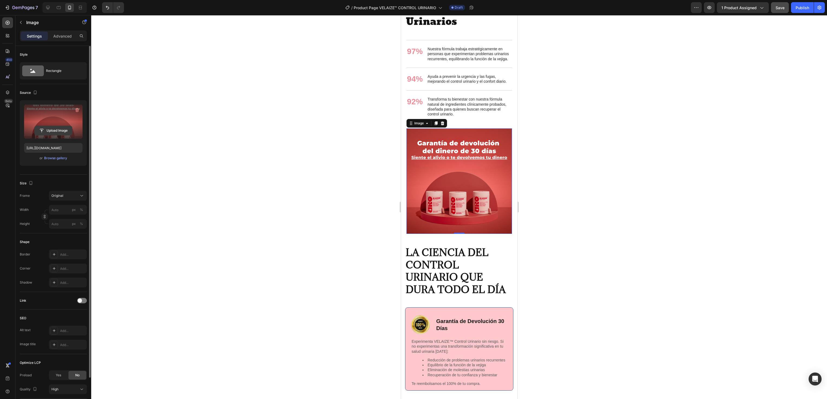
click at [58, 130] on input "file" at bounding box center [53, 130] width 37 height 9
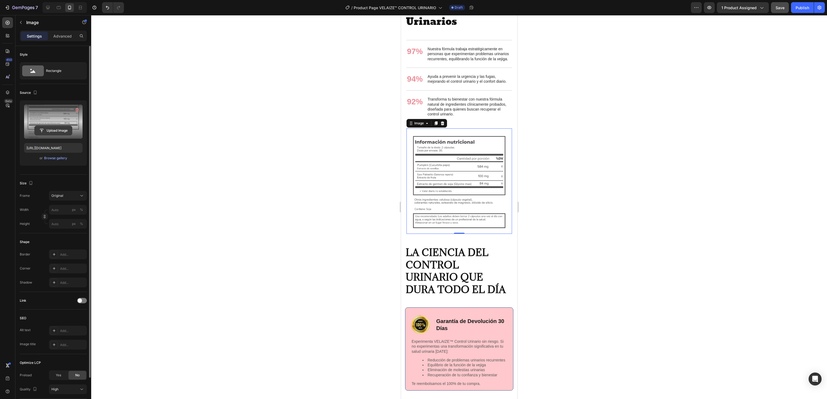
click at [57, 127] on input "file" at bounding box center [53, 130] width 37 height 9
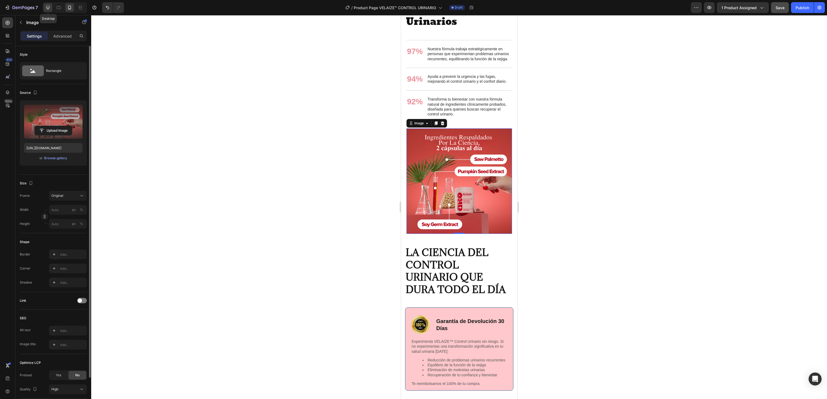
click at [46, 8] on icon at bounding box center [47, 7] width 5 height 5
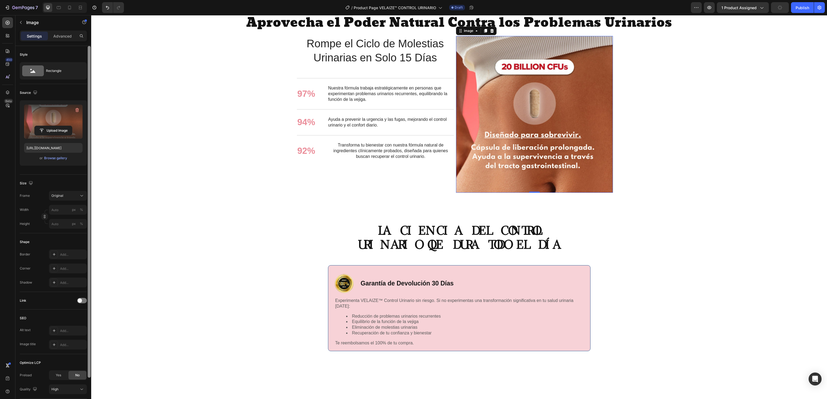
scroll to position [927, 0]
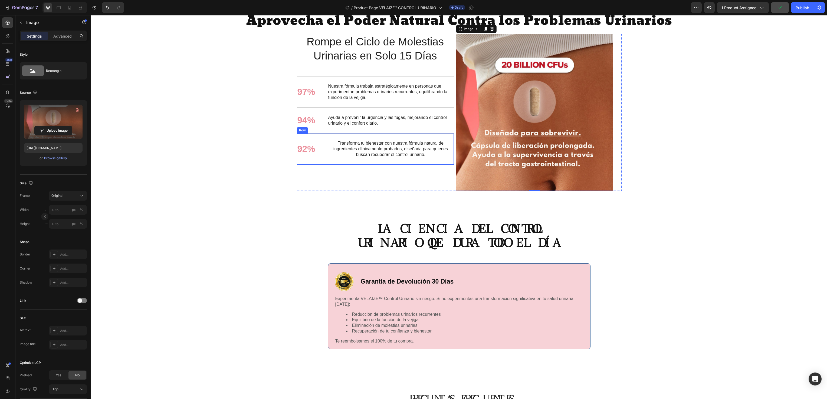
click at [413, 101] on img at bounding box center [534, 112] width 157 height 157
click at [46, 129] on input "file" at bounding box center [53, 130] width 37 height 9
type input "https://cdn.shopify.com/s/files/1/0933/9777/8758/files/gempages_561806830561395…"
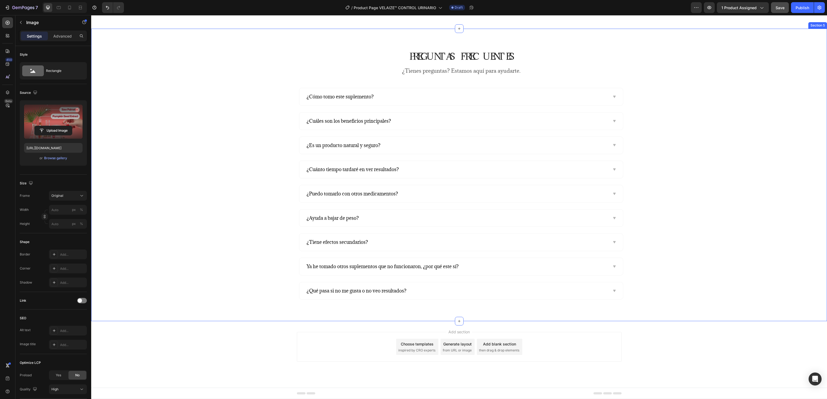
scroll to position [1007, 0]
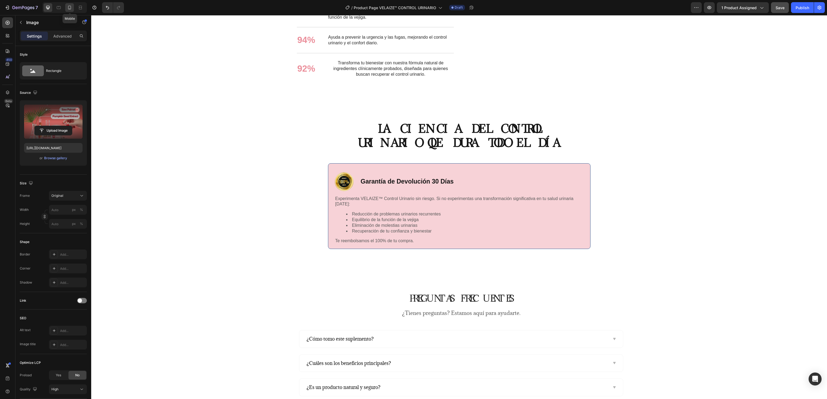
click at [68, 7] on icon at bounding box center [69, 7] width 5 height 5
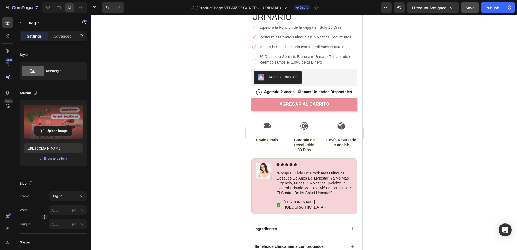
scroll to position [176, 0]
drag, startPoint x: 783, startPoint y: 0, endPoint x: 212, endPoint y: 109, distance: 581.8
click at [212, 109] on div at bounding box center [304, 132] width 426 height 235
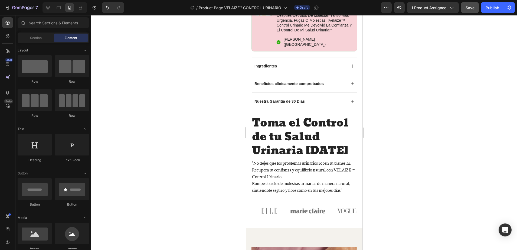
scroll to position [304, 0]
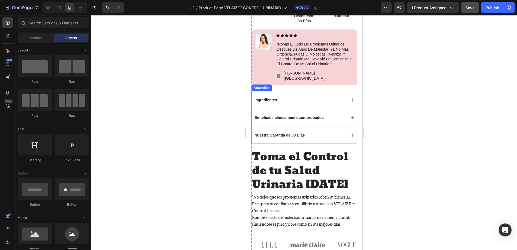
click at [350, 102] on icon at bounding box center [352, 100] width 4 height 4
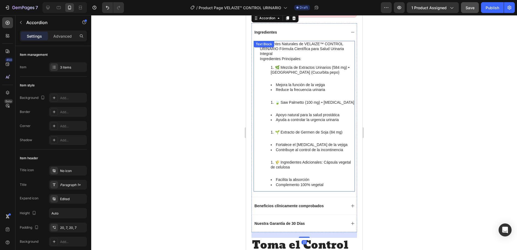
scroll to position [406, 0]
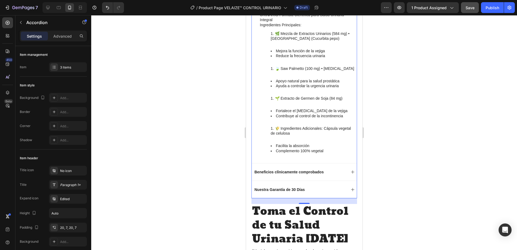
click at [350, 174] on icon at bounding box center [352, 172] width 4 height 4
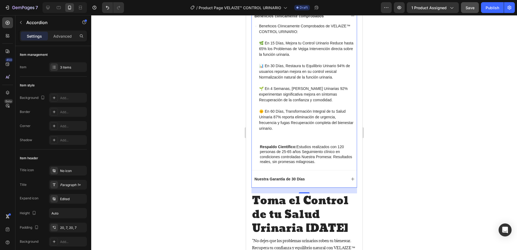
click at [351, 181] on icon at bounding box center [352, 178] width 3 height 3
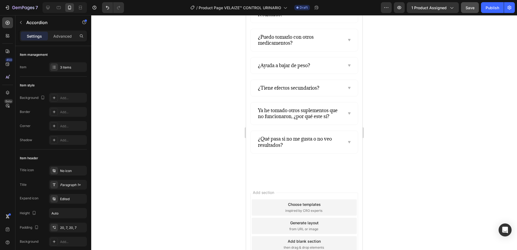
scroll to position [1590, 0]
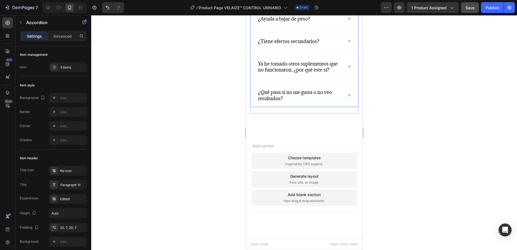
click at [347, 67] on icon at bounding box center [349, 67] width 4 height 4
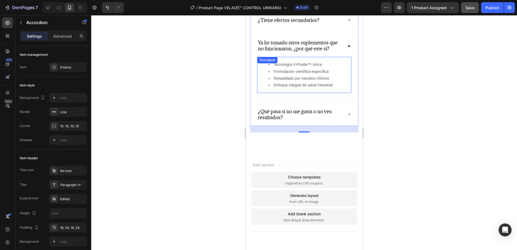
click at [311, 75] on li "Formulación científica específica" at bounding box center [309, 71] width 82 height 7
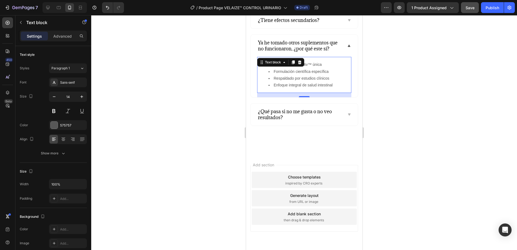
click at [307, 68] on li "Tecnología V-Positiv™ única" at bounding box center [309, 64] width 82 height 7
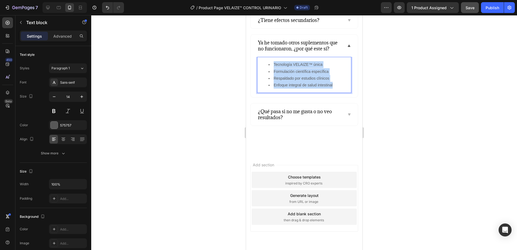
drag, startPoint x: 336, startPoint y: 111, endPoint x: 270, endPoint y: 88, distance: 70.5
click at [270, 88] on ul "Tecnología VELAIZE™ única Formulación científica específica Respaldado por estu…" at bounding box center [303, 74] width 93 height 27
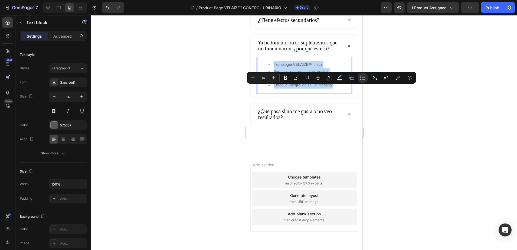
copy ul "Tecnología VELAIZE™ única Formulación científica específica Respaldado por estu…"
click at [49, 6] on icon at bounding box center [48, 8] width 4 height 4
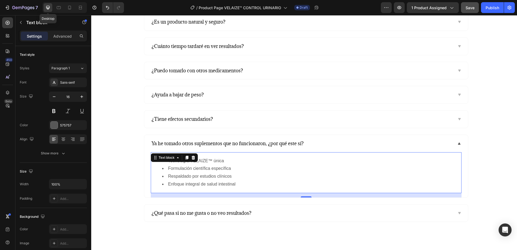
scroll to position [1638, 0]
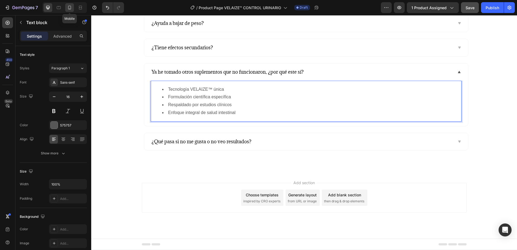
click at [71, 6] on icon at bounding box center [69, 8] width 3 height 4
type input "14"
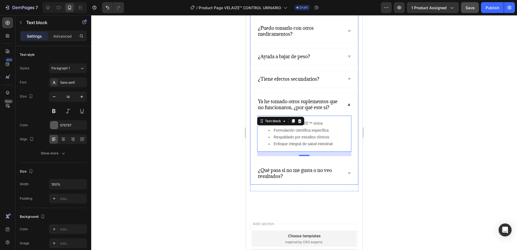
scroll to position [1497, 0]
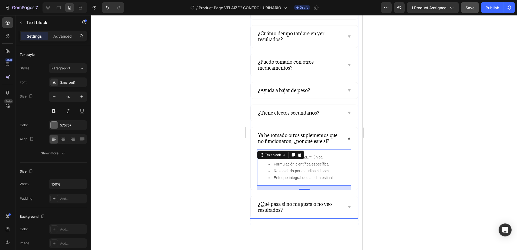
click at [347, 114] on icon at bounding box center [348, 113] width 2 height 2
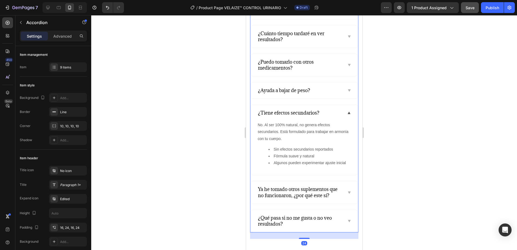
click at [347, 93] on icon at bounding box center [349, 90] width 4 height 4
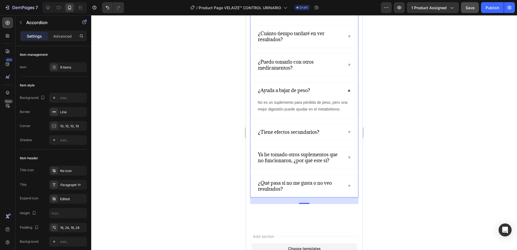
click at [347, 66] on icon at bounding box center [348, 65] width 2 height 2
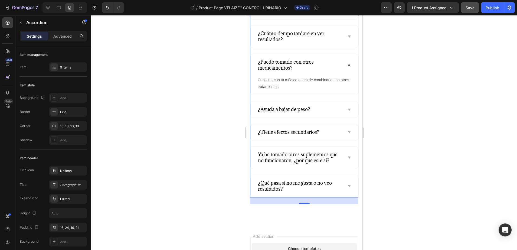
scroll to position [1464, 0]
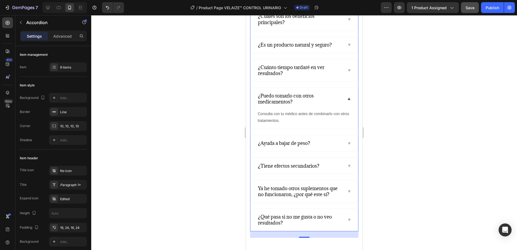
click at [347, 73] on icon at bounding box center [349, 70] width 4 height 4
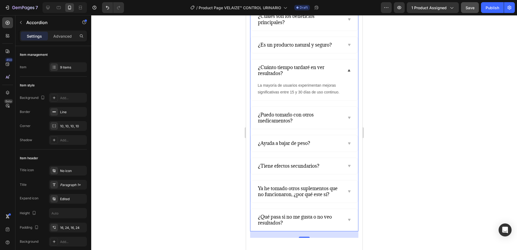
scroll to position [1430, 0]
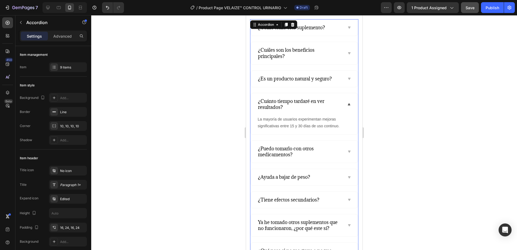
click at [347, 81] on icon at bounding box center [349, 79] width 4 height 4
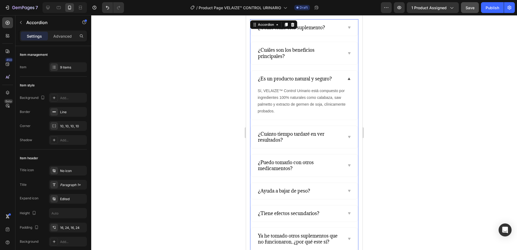
click at [347, 55] on icon at bounding box center [349, 53] width 4 height 4
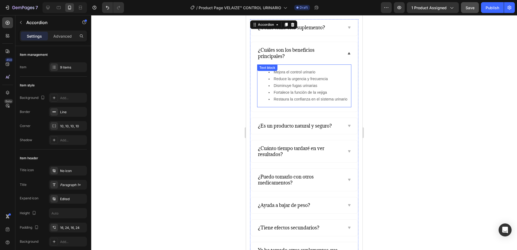
scroll to position [1396, 0]
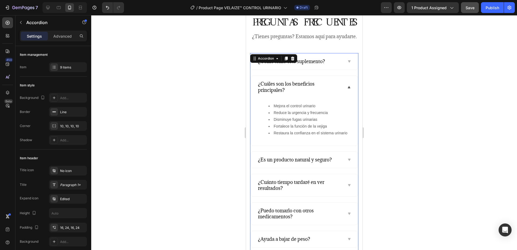
click at [347, 63] on icon at bounding box center [348, 61] width 2 height 2
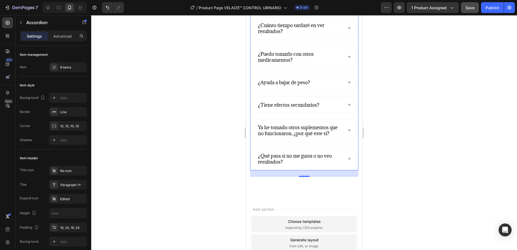
scroll to position [1565, 0]
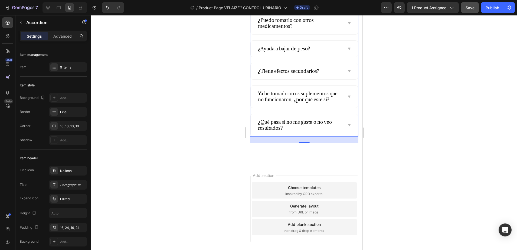
click at [156, 111] on div at bounding box center [304, 132] width 426 height 235
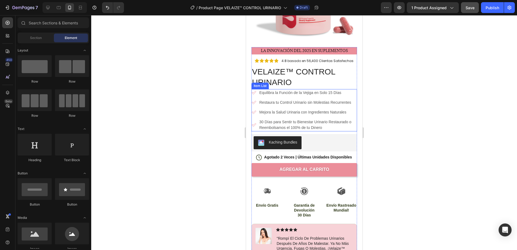
scroll to position [0, 0]
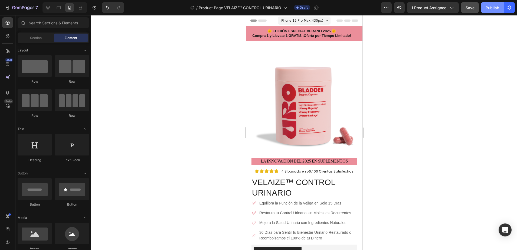
click at [413, 8] on div "Publish" at bounding box center [492, 8] width 14 height 6
click at [9, 8] on icon "button" at bounding box center [8, 8] width 2 height 4
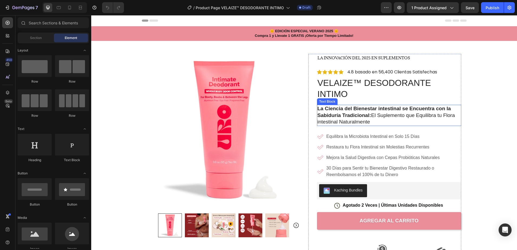
click at [345, 120] on p "La Ciencia del Bienestar intestinal se Encuentra con la Sabiduría Tradicional: …" at bounding box center [388, 115] width 143 height 20
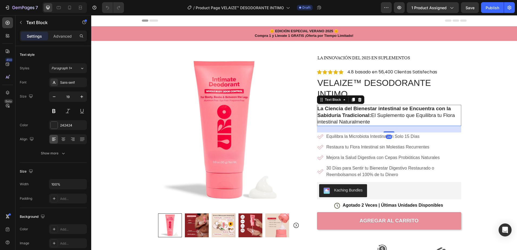
click at [365, 121] on p "La Ciencia del Bienestar intestinal se Encuentra con la Sabiduría Tradicional: …" at bounding box center [388, 115] width 143 height 20
click at [368, 122] on p "La Ciencia del Bienestar intestinal se Encuentra con la Sabiduría Tradicional: …" at bounding box center [388, 115] width 143 height 20
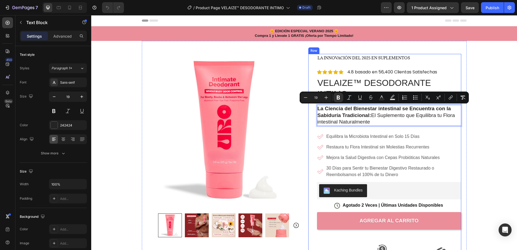
drag, startPoint x: 368, startPoint y: 122, endPoint x: 309, endPoint y: 108, distance: 60.5
click at [309, 108] on div "LA INNOVACIÓN DEL 2025 EN Suplementos Text Block Icon Icon Icon Icon Icon Icon …" at bounding box center [384, 255] width 153 height 403
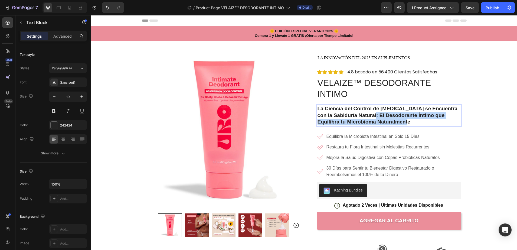
drag, startPoint x: 386, startPoint y: 120, endPoint x: 365, endPoint y: 114, distance: 21.7
click at [365, 114] on p "La Ciencia del Control de [MEDICAL_DATA] se Encuentra con la Sabiduría Natural:…" at bounding box center [388, 115] width 143 height 20
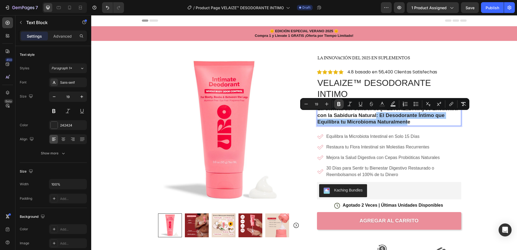
drag, startPoint x: 340, startPoint y: 106, endPoint x: 252, endPoint y: 104, distance: 87.4
click at [340, 106] on icon "Editor contextual toolbar" at bounding box center [338, 103] width 5 height 5
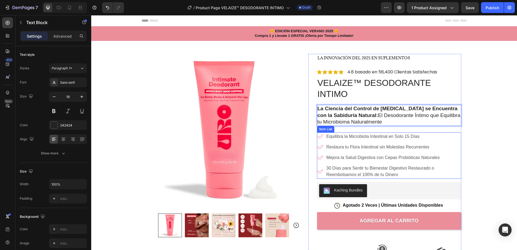
click at [365, 135] on p "Equilibra la Microbiota Intestinal en Solo 15 Días" at bounding box center [393, 136] width 134 height 6
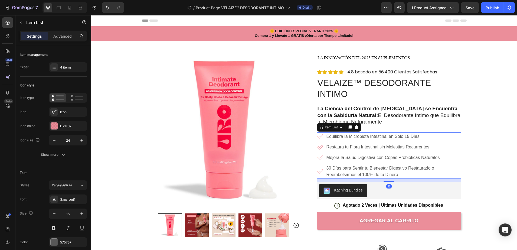
click at [421, 135] on p "Equilibra la Microbiota Intestinal en Solo 15 Días" at bounding box center [393, 136] width 134 height 6
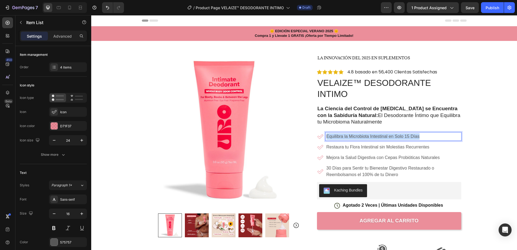
drag, startPoint x: 418, startPoint y: 135, endPoint x: 323, endPoint y: 136, distance: 94.7
click at [326, 136] on div "Equilibra la Microbiota Intestinal en Solo 15 Días" at bounding box center [394, 136] width 136 height 8
click at [375, 135] on p "Controla el Olor Corporal exterior" at bounding box center [393, 136] width 134 height 6
click at [383, 147] on p "Restaura tu Flora Intestinal sin Molestias Recurrentes" at bounding box center [393, 147] width 134 height 6
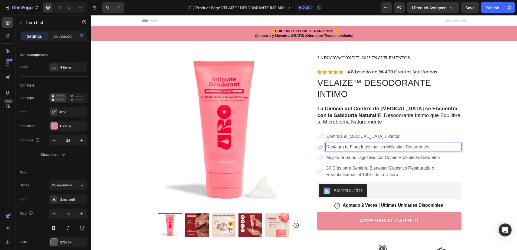
click at [429, 146] on p "Restaura tu Flora Intestinal sin Molestias Recurrentes" at bounding box center [393, 147] width 134 height 6
drag, startPoint x: 429, startPoint y: 146, endPoint x: 324, endPoint y: 148, distance: 105.3
click at [326, 148] on p "Restaura tu Flora Intestinal sin Molestias Recurrentes" at bounding box center [393, 147] width 134 height 6
click at [421, 148] on p "Restaura tu Confianza sin Molestias de olores no deseados" at bounding box center [393, 147] width 134 height 6
click at [375, 158] on p "Mejora la Salud Digestiva con Cepas Probióticas Naturales" at bounding box center [393, 157] width 134 height 6
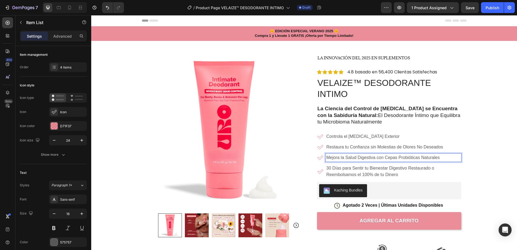
click at [438, 157] on p "Mejora la Salud Digestiva con Cepas Probióticas Naturales" at bounding box center [393, 157] width 134 height 6
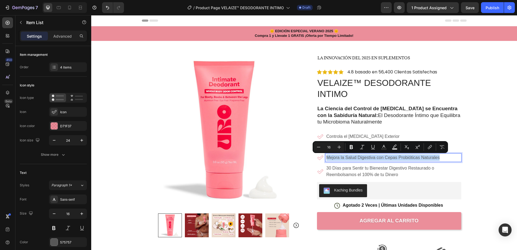
drag, startPoint x: 438, startPoint y: 157, endPoint x: 320, endPoint y: 159, distance: 117.7
click at [320, 159] on div "Mejora la Salud Digestiva con Cepas Probióticas Naturales" at bounding box center [389, 157] width 144 height 8
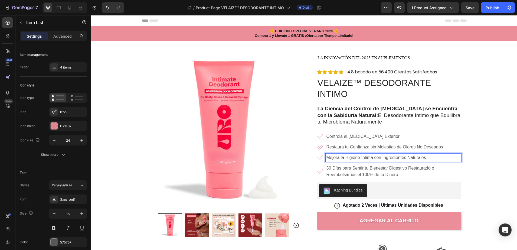
click at [371, 158] on p "Mejora la Higiene Íntima con Ingredientes Naturales" at bounding box center [393, 157] width 134 height 6
click at [350, 173] on p "30 Días para Sentir tu Bienestar Digestivo Restaurado o Reembolsamos el 100% de…" at bounding box center [393, 171] width 134 height 13
click at [402, 172] on p "30 Días para Sentir tu Bienestar Digestivo Restaurado o Reembolsamos el 100% de…" at bounding box center [393, 171] width 134 height 13
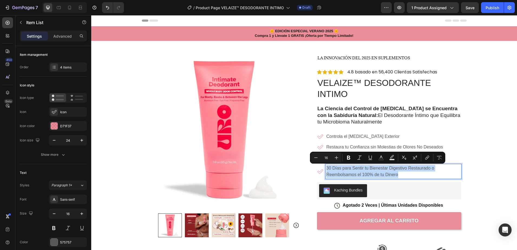
drag, startPoint x: 398, startPoint y: 175, endPoint x: 322, endPoint y: 165, distance: 76.5
click at [322, 165] on div "30 Días para Sentir tu Bienestar Digestivo Restaurado o Reembolsamos el 100% de…" at bounding box center [389, 171] width 144 height 15
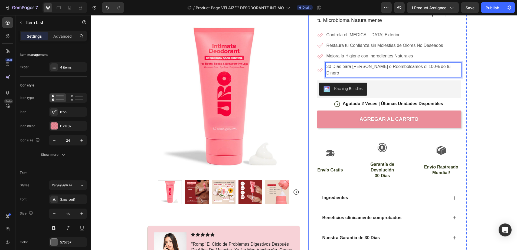
scroll to position [135, 0]
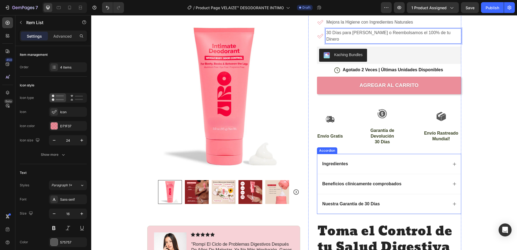
click at [453, 162] on icon at bounding box center [454, 164] width 4 height 4
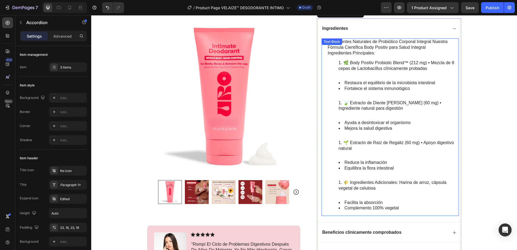
scroll to position [237, 0]
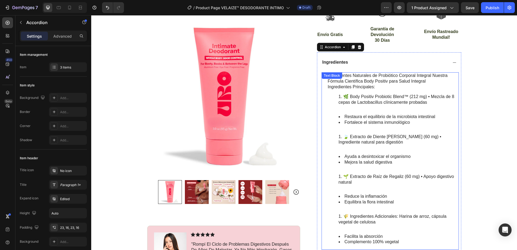
click at [398, 235] on div "Ingredientes Ingredientes Naturales de Probiótico Corporal Integral Nuestra Fór…" at bounding box center [389, 174] width 144 height 244
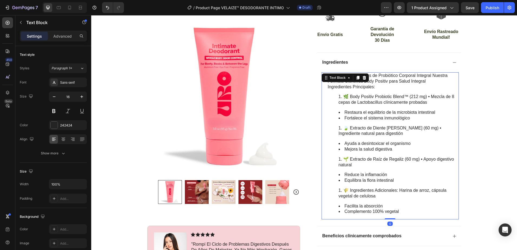
click at [401, 209] on li "Complemento 100% vegetal" at bounding box center [399, 212] width 120 height 6
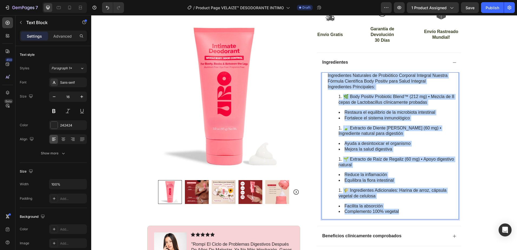
drag, startPoint x: 401, startPoint y: 205, endPoint x: 323, endPoint y: 70, distance: 156.3
click at [323, 72] on div "Ingredientes Naturales de Probiótico Corporal Integral Nuestra Fórmula Científi…" at bounding box center [389, 145] width 137 height 147
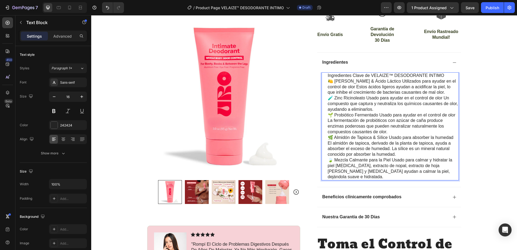
click at [442, 73] on p "Ingredientes Clave de VELAIZE™ DESODORANTE INTIMO" at bounding box center [393, 76] width 130 height 6
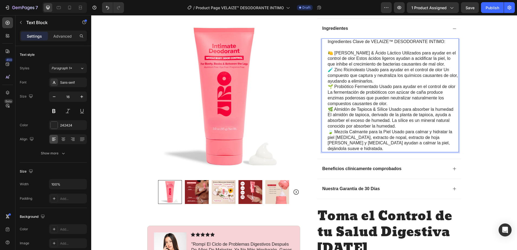
click at [443, 58] on p "🍋 Ácido Mandélico & Ácido Láctico Utilizados para ayudar en el control de olor …" at bounding box center [393, 58] width 130 height 17
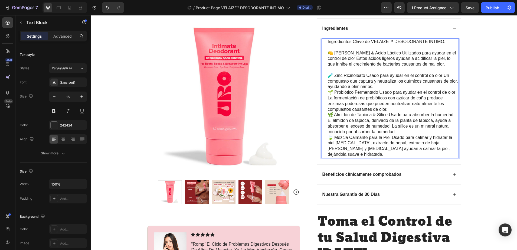
click at [379, 81] on p "🧪 Zinc Ricinoleato Usado para ayudar en el control de olor Un compuesto que cap…" at bounding box center [393, 81] width 130 height 17
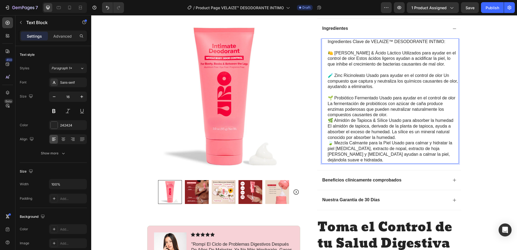
click at [387, 109] on p "🌱 Probiótico Fermentado Usado para ayudar en el control de olor La fermentación…" at bounding box center [393, 106] width 130 height 22
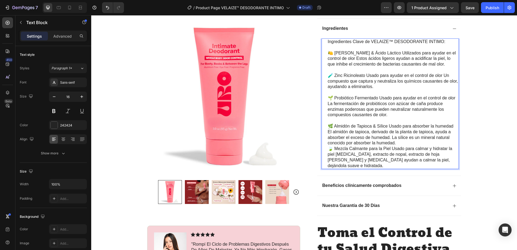
click at [393, 136] on p "🌿 Almidón de Tapioca & Sílice Usado para absorber la humedad El almidón de tapi…" at bounding box center [393, 134] width 130 height 22
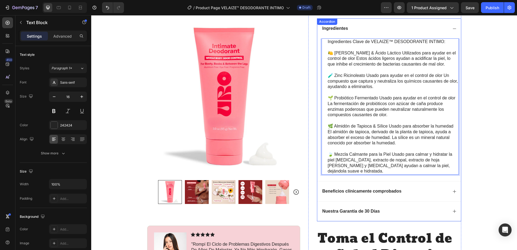
scroll to position [304, 0]
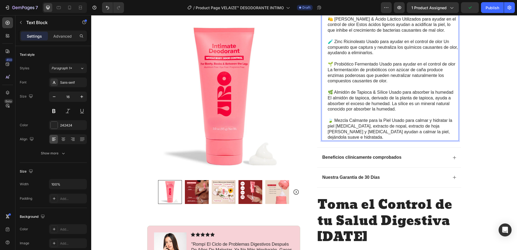
click at [432, 127] on p "🍃 Mezcla Calmante para la Piel Usado para calmar y hidratar la piel Aloe, extra…" at bounding box center [393, 129] width 130 height 22
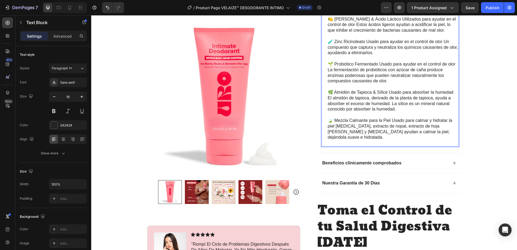
scroll to position [271, 0]
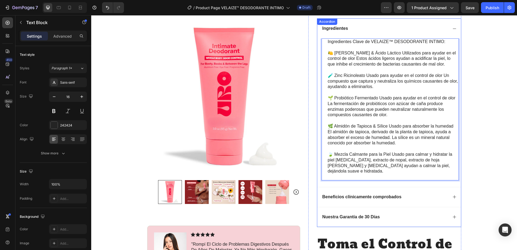
click at [452, 195] on icon at bounding box center [454, 197] width 4 height 4
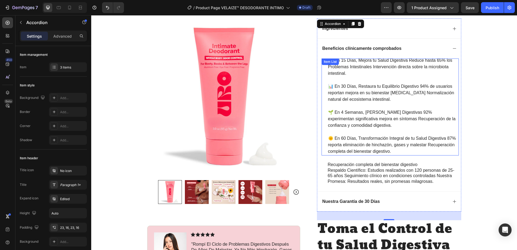
click at [404, 143] on p "🌞 En 60 Días, Transformación Integral de tu Salud Digestiva 87% reporta elimina…" at bounding box center [393, 144] width 130 height 19
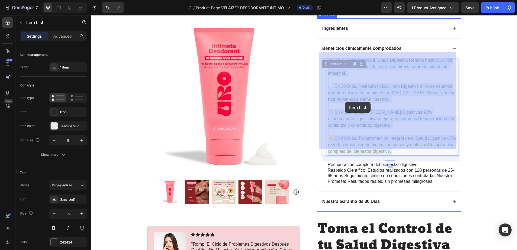
drag, startPoint x: 397, startPoint y: 145, endPoint x: 345, endPoint y: 102, distance: 67.7
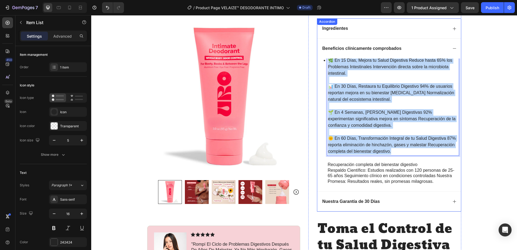
drag, startPoint x: 391, startPoint y: 145, endPoint x: 323, endPoint y: 50, distance: 117.1
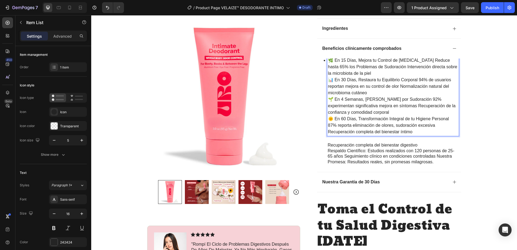
click at [388, 105] on p "🌱 En 4 Semanas, Elimina Molestias por Sudoración 92% experimentan significativa…" at bounding box center [393, 105] width 130 height 19
click at [413, 125] on p "🌞 En 60 Días, Transformación Integral de tu Higiene Personal 87% reporta elimin…" at bounding box center [393, 125] width 130 height 19
click at [389, 104] on p "🌱 En 4 Semanas, Elimina Molestias por Sudoración 92% experimentan significativa…" at bounding box center [393, 105] width 130 height 19
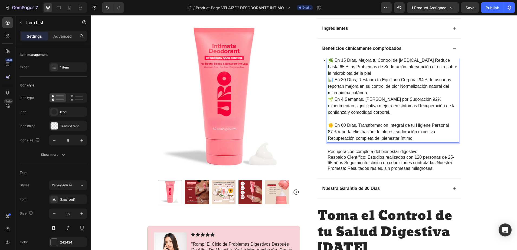
scroll to position [237, 0]
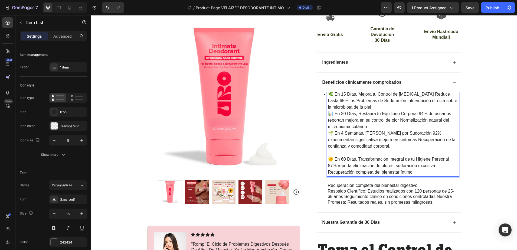
click at [366, 119] on p "📊 En 30 Días, Restaura tu Equilibrio Corporal 94% de usuarios reportan mejora e…" at bounding box center [393, 119] width 130 height 19
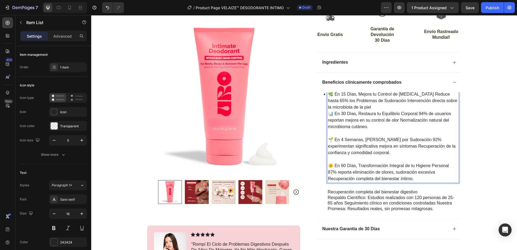
click at [368, 100] on p "🌿 En 15 Días, Mejora tu Control de Olor Corporal Reduce hasta 65% los Problemas…" at bounding box center [393, 100] width 130 height 19
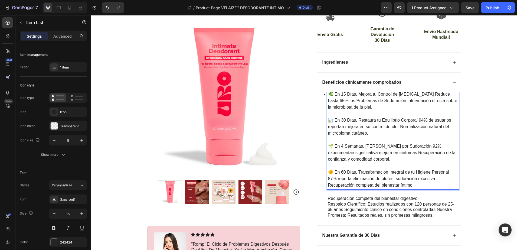
click at [349, 202] on p "Respaldo Científico: Estudios realizados con 120 personas de 25-65 años Seguimi…" at bounding box center [393, 209] width 130 height 17
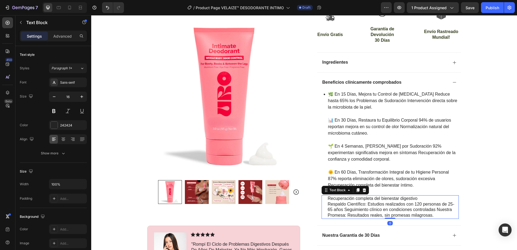
click at [429, 209] on p "Respaldo Científico: Estudios realizados con 120 personas de 25-65 años Seguimi…" at bounding box center [393, 209] width 130 height 17
click at [432, 209] on p "Respaldo Científico: Estudios realizados con 120 personas de 25-65 años Seguimi…" at bounding box center [393, 209] width 130 height 17
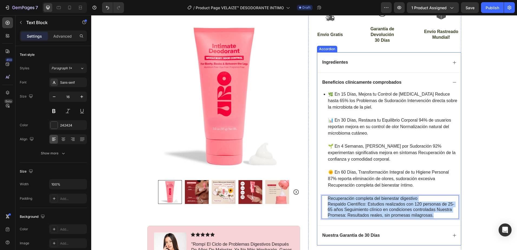
drag, startPoint x: 431, startPoint y: 209, endPoint x: 319, endPoint y: 189, distance: 113.9
click at [319, 189] on div "🌿 En 15 Días, Mejora tu Control de Olor Corporal Reduce hasta 65% los Problemas…" at bounding box center [389, 158] width 144 height 133
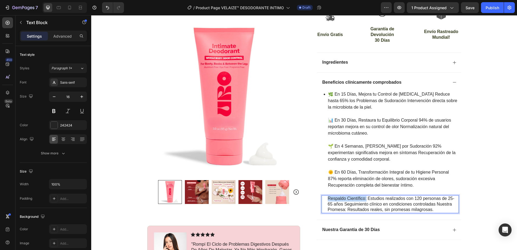
drag, startPoint x: 363, startPoint y: 192, endPoint x: 317, endPoint y: 192, distance: 46.3
click at [317, 192] on div "🌿 En 15 Días, Mejora tu Control de Olor Corporal Reduce hasta 65% los Problemas…" at bounding box center [389, 155] width 144 height 127
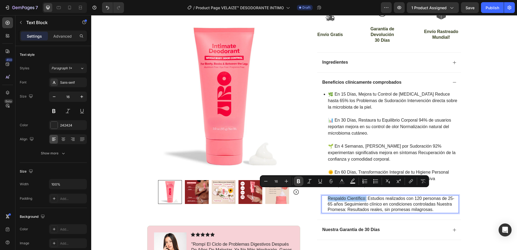
click at [296, 179] on icon "Editor contextual toolbar" at bounding box center [298, 180] width 5 height 5
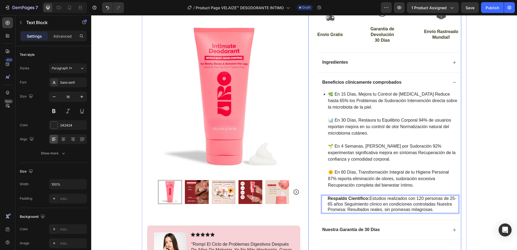
click at [310, 159] on div "LA INNOVACIÓN DEL 2025 EN Suplementos Text Block Icon Icon Icon Icon Icon Icon …" at bounding box center [384, 82] width 153 height 531
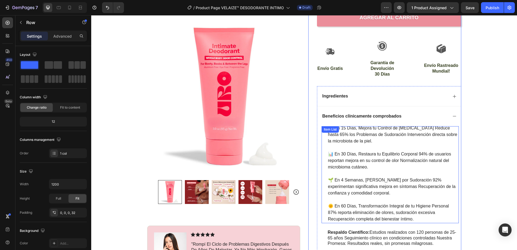
scroll to position [271, 0]
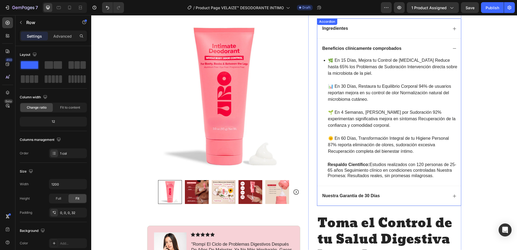
click at [452, 194] on icon at bounding box center [454, 196] width 4 height 4
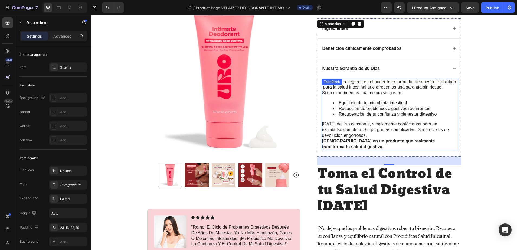
click at [375, 139] on p "[DEMOGRAPHIC_DATA] en un producto que realmente transforma tu salud digestiva." at bounding box center [390, 143] width 136 height 11
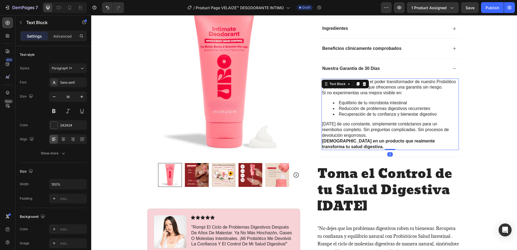
click at [347, 142] on p "[DEMOGRAPHIC_DATA] en un producto que realmente transforma tu salud digestiva." at bounding box center [390, 143] width 136 height 11
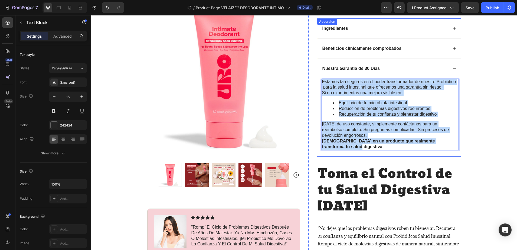
drag, startPoint x: 344, startPoint y: 140, endPoint x: 317, endPoint y: 75, distance: 71.1
click at [317, 78] on div "Estamos tan seguros en el poder transformador de nuestro Probiótico para la sal…" at bounding box center [389, 117] width 144 height 78
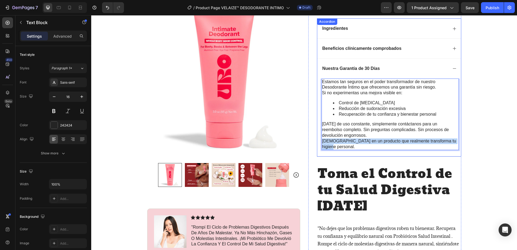
drag, startPoint x: 338, startPoint y: 139, endPoint x: 317, endPoint y: 134, distance: 21.7
click at [317, 135] on div "Estamos tan seguros en el poder transformador de nuestro Desodorante Íntimo que…" at bounding box center [389, 117] width 144 height 78
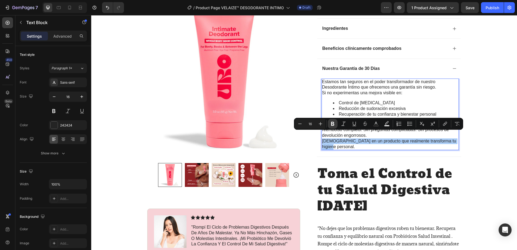
click at [332, 124] on icon "Editor contextual toolbar" at bounding box center [332, 124] width 3 height 4
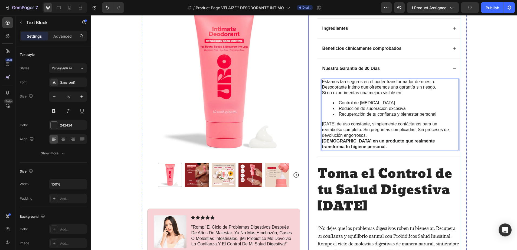
click at [310, 106] on div "LA INNOVACIÓN DEL 2025 EN Suplementos Text Block Icon Icon Icon Icon Icon Icon …" at bounding box center [384, 23] width 153 height 481
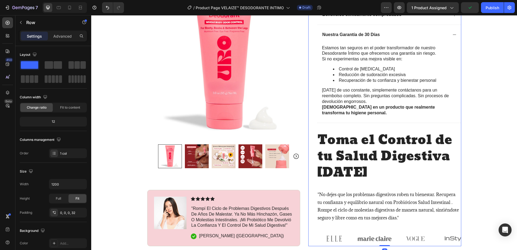
scroll to position [338, 0]
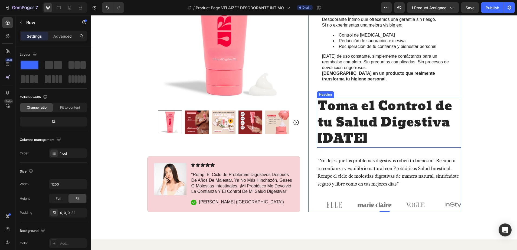
click at [362, 122] on h2 "Toma el Control de tu Salud Digestiva Hoy" at bounding box center [389, 123] width 144 height 50
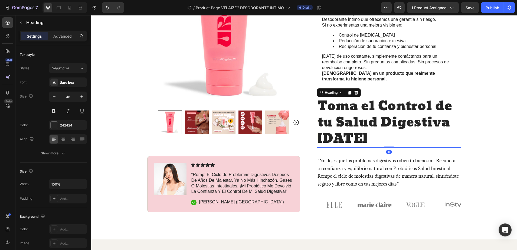
click at [355, 133] on h2 "Toma el Control de tu Salud Digestiva Hoy" at bounding box center [389, 123] width 144 height 50
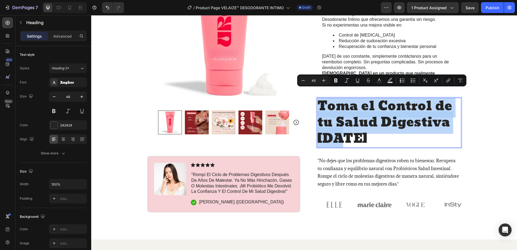
drag, startPoint x: 352, startPoint y: 134, endPoint x: 317, endPoint y: 97, distance: 51.3
click at [317, 98] on p "Toma el Control de tu Salud Digestiva Hoy" at bounding box center [388, 122] width 143 height 48
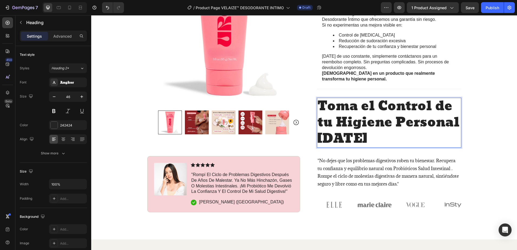
scroll to position [3, 0]
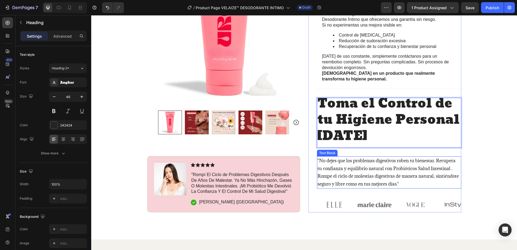
click at [355, 169] on p ""No dejes que los problemas digestivos roben tu bienestar. Recupera tu confianz…" at bounding box center [388, 172] width 143 height 31
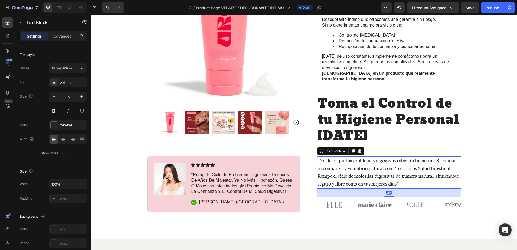
click at [401, 177] on p ""No dejes que los problemas digestivos roben tu bienestar. Recupera tu confianz…" at bounding box center [388, 172] width 143 height 31
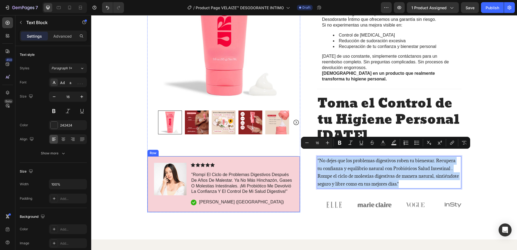
drag, startPoint x: 401, startPoint y: 177, endPoint x: 297, endPoint y: 152, distance: 107.2
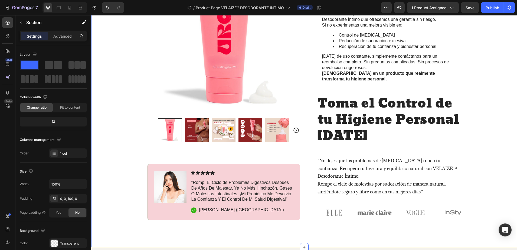
click at [197, 184] on p ""Rompí El Ciclo de Problemas Digestivos Después De Años De Malestar. Ya No Más …" at bounding box center [241, 191] width 101 height 22
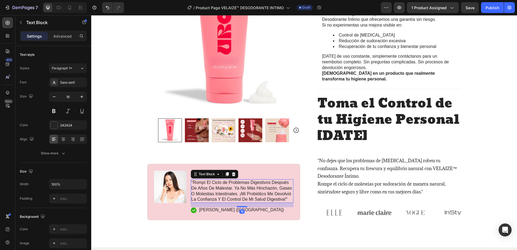
click at [287, 193] on p ""Rompí El Ciclo de Problemas Digestivos Después De Años De Malestar. Ya No Más …" at bounding box center [241, 191] width 101 height 22
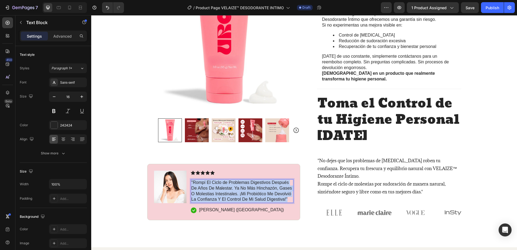
drag, startPoint x: 287, startPoint y: 193, endPoint x: 186, endPoint y: 171, distance: 103.1
click at [186, 171] on div "Image Icon Icon Icon Icon Icon Icon List "Rompí El Ciclo de Problemas Digestivo…" at bounding box center [223, 192] width 153 height 56
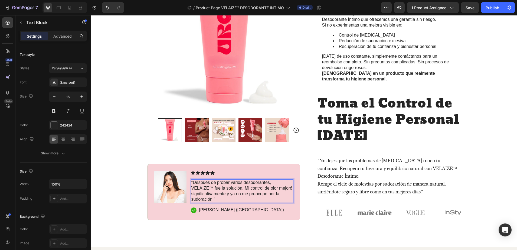
click at [211, 182] on p ""Después de probar varios desodorantes, VELAIZE™ fue la solución. Mi control de…" at bounding box center [241, 191] width 101 height 22
click at [221, 207] on p "[PERSON_NAME] ([GEOGRAPHIC_DATA])" at bounding box center [241, 210] width 85 height 6
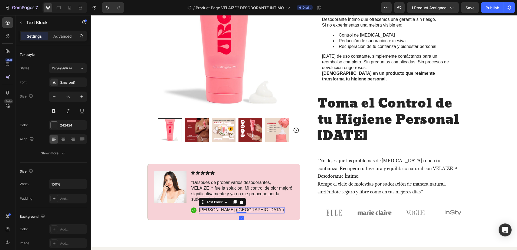
click at [252, 207] on div "[PERSON_NAME] ([GEOGRAPHIC_DATA])" at bounding box center [242, 210] width 86 height 6
drag, startPoint x: 252, startPoint y: 204, endPoint x: 196, endPoint y: 204, distance: 55.2
click at [199, 207] on div "[PERSON_NAME] ([GEOGRAPHIC_DATA])" at bounding box center [242, 210] width 86 height 6
click at [68, 8] on icon at bounding box center [69, 8] width 3 height 4
type input "12"
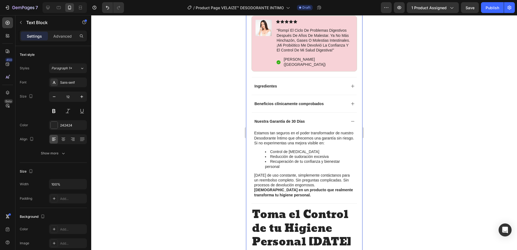
scroll to position [243, 0]
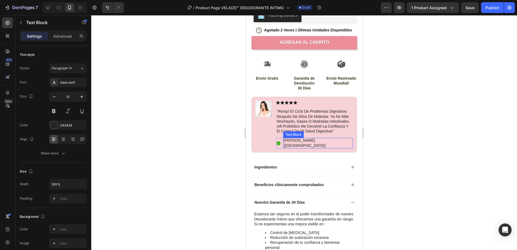
click at [308, 144] on p "[PERSON_NAME] ([GEOGRAPHIC_DATA])" at bounding box center [317, 143] width 69 height 10
click at [330, 145] on p "[PERSON_NAME] ([GEOGRAPHIC_DATA])" at bounding box center [317, 143] width 69 height 10
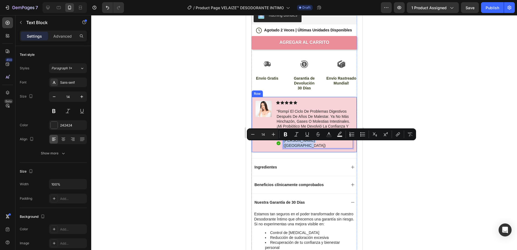
drag, startPoint x: 330, startPoint y: 146, endPoint x: 283, endPoint y: 140, distance: 47.4
click at [283, 140] on div "Icon Icon Icon Icon Icon Icon List "rompí el ciclo de problemas digestivos desp…" at bounding box center [314, 124] width 77 height 47
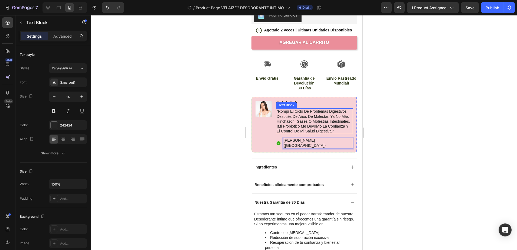
click at [297, 130] on p ""rompí el ciclo de problemas digestivos después de años de malestar. ya no más …" at bounding box center [314, 121] width 76 height 25
click at [297, 133] on p ""rompí el ciclo de problemas digestivos después de años de malestar. ya no más …" at bounding box center [314, 121] width 76 height 25
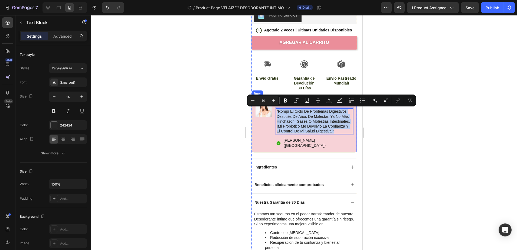
drag, startPoint x: 295, startPoint y: 136, endPoint x: 274, endPoint y: 112, distance: 31.7
click at [274, 112] on div "Image Icon Icon Icon Icon Icon Icon List "rompí el ciclo de problemas digestivo…" at bounding box center [304, 124] width 106 height 55
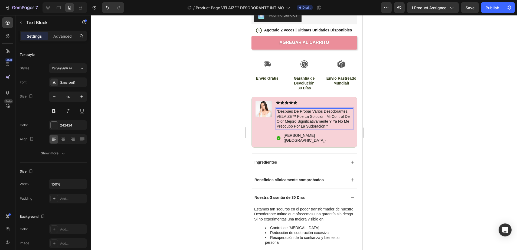
click at [201, 116] on div at bounding box center [304, 132] width 426 height 235
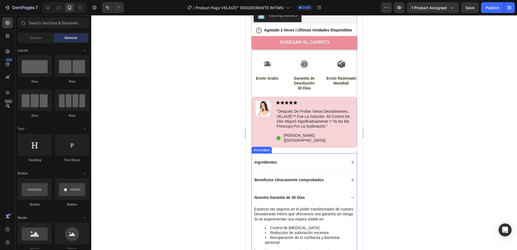
scroll to position [277, 0]
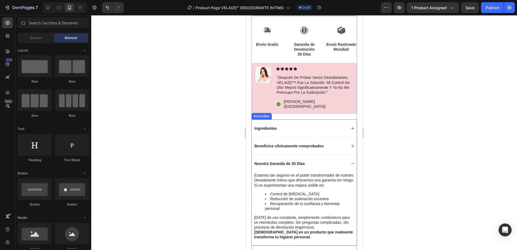
click at [351, 127] on icon at bounding box center [352, 128] width 3 height 3
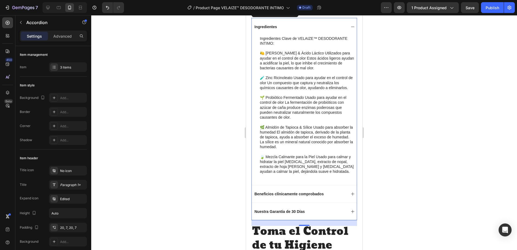
scroll to position [412, 0]
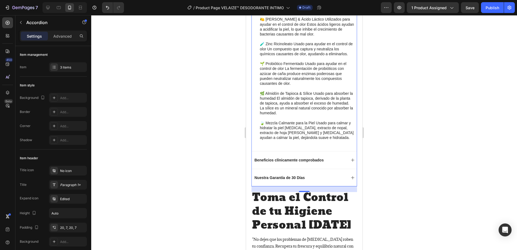
click at [350, 158] on icon at bounding box center [352, 160] width 4 height 4
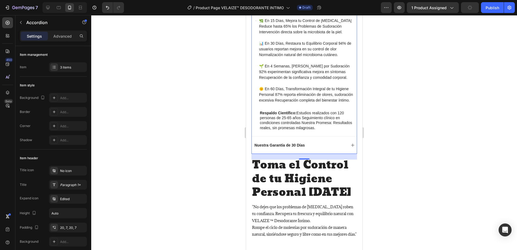
click at [350, 147] on icon at bounding box center [352, 145] width 4 height 4
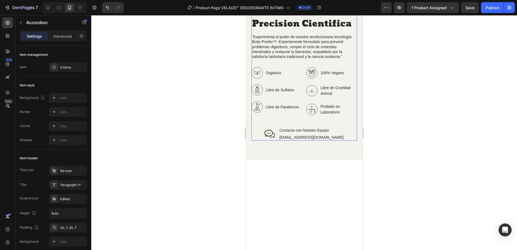
scroll to position [717, 0]
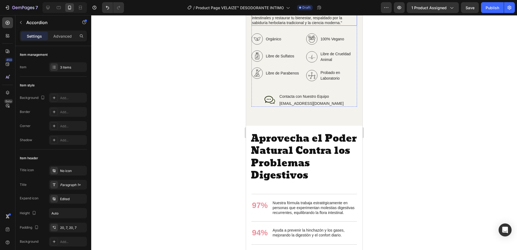
click at [275, 25] on p ""Experimenta el poder de nuestra revolucionaria tecnología Body Positiv™. Exper…" at bounding box center [304, 13] width 104 height 25
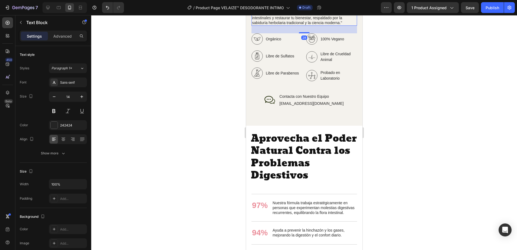
click at [273, 25] on p ""Experimenta el poder de nuestra revolucionaria tecnología Body Positiv™. Exper…" at bounding box center [304, 13] width 104 height 25
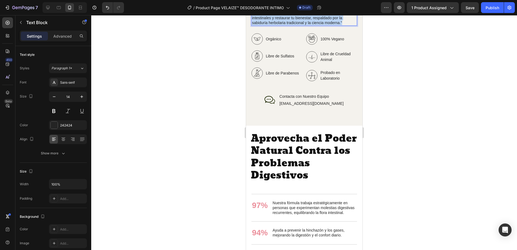
drag, startPoint x: 273, startPoint y: 138, endPoint x: 251, endPoint y: 114, distance: 32.2
click at [251, 26] on div ""Experimenta el poder de nuestra revolucionaria tecnología Body Positiv™. Exper…" at bounding box center [304, 13] width 106 height 26
click at [295, 25] on p ""Experimenta el poder de nuestra revolucionaria tecnología Body Positiv™. Exper…" at bounding box center [304, 13] width 104 height 25
click at [197, 117] on div at bounding box center [304, 132] width 426 height 235
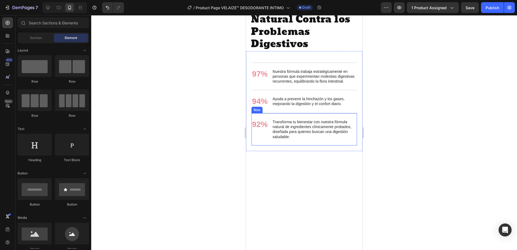
scroll to position [920, 0]
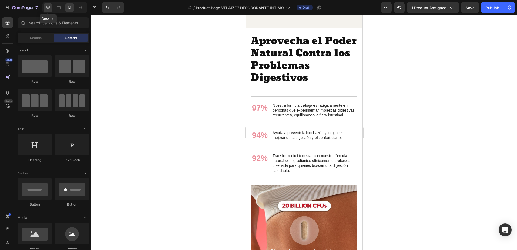
click at [48, 7] on icon at bounding box center [47, 7] width 5 height 5
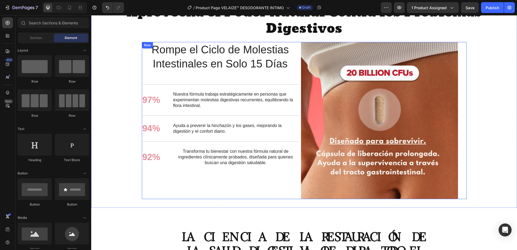
scroll to position [852, 0]
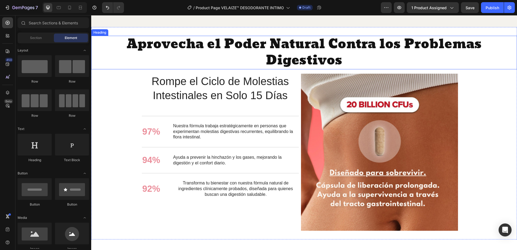
click at [317, 48] on h2 "Aprovecha el Poder Natural Contra los Problemas Digestivos" at bounding box center [304, 53] width 426 height 34
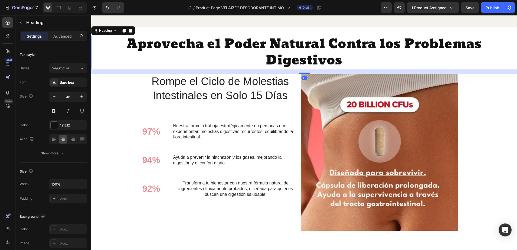
click at [349, 62] on h2 "Aprovecha el Poder Natural Contra los Problemas Digestivos" at bounding box center [304, 53] width 426 height 34
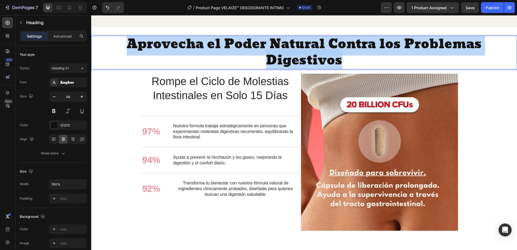
drag, startPoint x: 349, startPoint y: 63, endPoint x: 122, endPoint y: 46, distance: 227.1
click at [122, 46] on p "Aprovecha el Poder Natural Contra los Problemas Digestivos" at bounding box center [304, 52] width 425 height 32
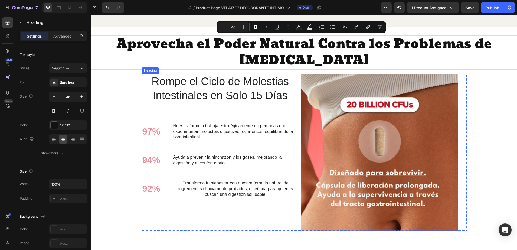
scroll to position [2, 0]
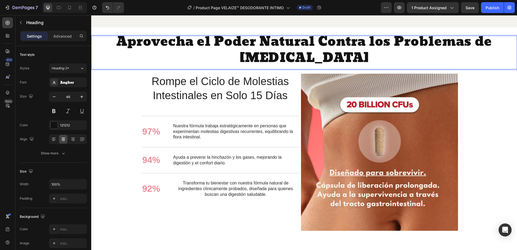
click at [371, 43] on p "Aprovecha el Poder Natural Contra los Problemas de Olor Corporal" at bounding box center [304, 50] width 425 height 32
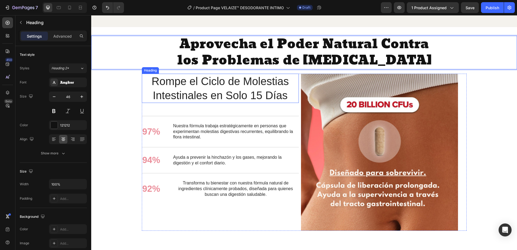
click at [219, 96] on h2 "Rompe el Ciclo de Molestias Intestinales en Solo 15 Días" at bounding box center [220, 88] width 157 height 29
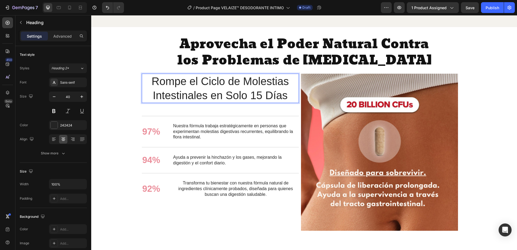
click at [288, 99] on h2 "Rompe el Ciclo de Molestias Intestinales en Solo 15 Días" at bounding box center [220, 88] width 157 height 29
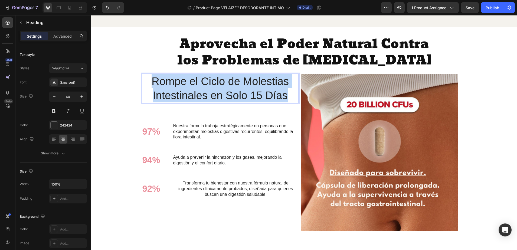
drag, startPoint x: 288, startPoint y: 99, endPoint x: 147, endPoint y: 85, distance: 141.7
click at [147, 85] on p "Rompe el Ciclo de Molestias Intestinales en Solo 15 Días" at bounding box center [220, 88] width 156 height 28
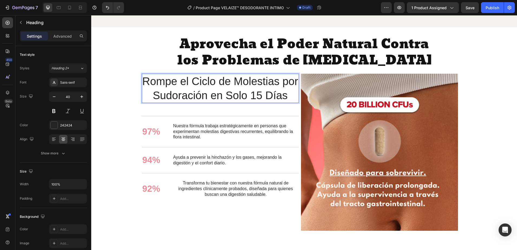
click at [278, 86] on p "Rompe el Ciclo de Molestias por Sudoración en Solo 15 Días" at bounding box center [220, 88] width 156 height 28
click at [199, 131] on p "Nuestra fórmula trabaja estratégicamente en personas que experimentan molestias…" at bounding box center [235, 131] width 125 height 17
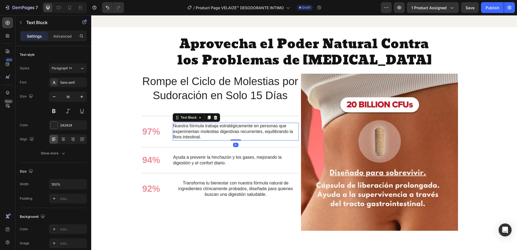
click at [202, 139] on p "Nuestra fórmula trabaja estratégicamente en personas que experimentan molestias…" at bounding box center [235, 131] width 125 height 17
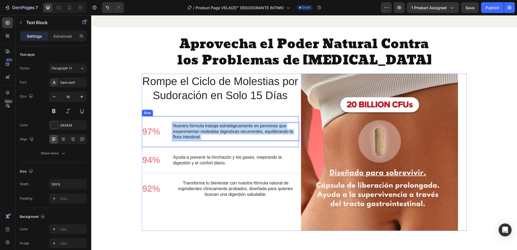
drag, startPoint x: 202, startPoint y: 139, endPoint x: 168, endPoint y: 128, distance: 35.3
click at [168, 128] on div "97% Text Block Nuestra fórmula trabaja estratégicamente en personas que experim…" at bounding box center [220, 131] width 157 height 31
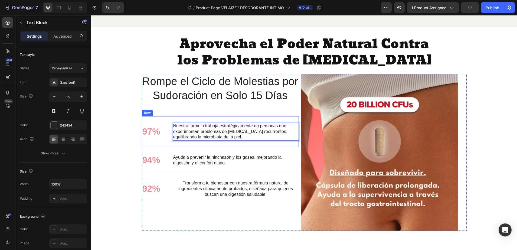
click at [189, 147] on div "97% Text Block Nuestra fórmula trabaja estratégicamente en personas que experim…" at bounding box center [220, 131] width 157 height 31
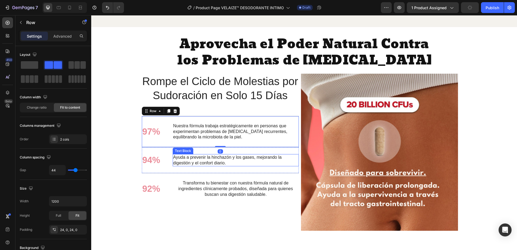
click at [199, 161] on p "Ayuda a prevenir la hinchazón y los gases, mejorando la digestión y el confort …" at bounding box center [235, 160] width 125 height 11
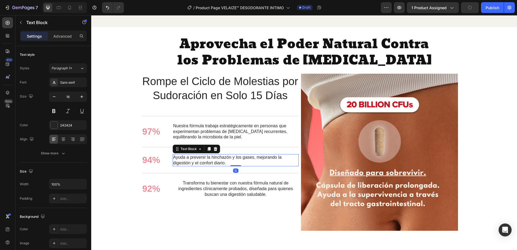
click at [226, 164] on p "Ayuda a prevenir la hinchazón y los gases, mejorando la digestión y el confort …" at bounding box center [235, 160] width 125 height 11
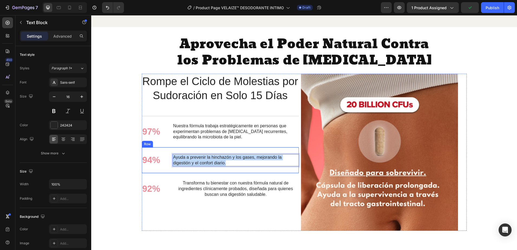
drag, startPoint x: 225, startPoint y: 165, endPoint x: 170, endPoint y: 155, distance: 55.3
click at [170, 155] on div "94% Text Block Ayuda a prevenir la hinchazón y los gases, mejorando la digestió…" at bounding box center [220, 160] width 157 height 26
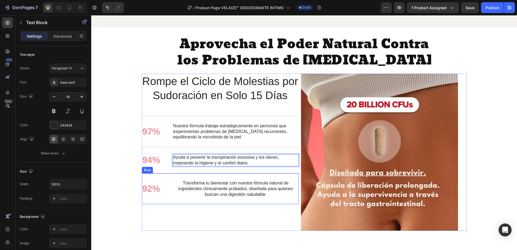
click at [203, 188] on p "Transforma tu bienestar con nuestra fórmula natural de ingredientes clínicament…" at bounding box center [235, 188] width 125 height 17
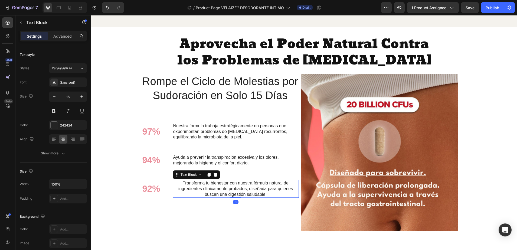
click at [268, 197] on p "Transforma tu bienestar con nuestra fórmula natural de ingredientes clínicament…" at bounding box center [235, 188] width 125 height 17
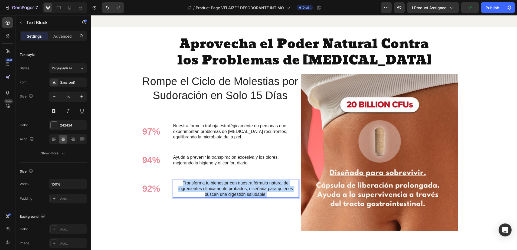
drag, startPoint x: 259, startPoint y: 197, endPoint x: 178, endPoint y: 183, distance: 82.9
click at [178, 183] on p "Transforma tu bienestar con nuestra fórmula natural de ingredientes clínicament…" at bounding box center [235, 188] width 125 height 17
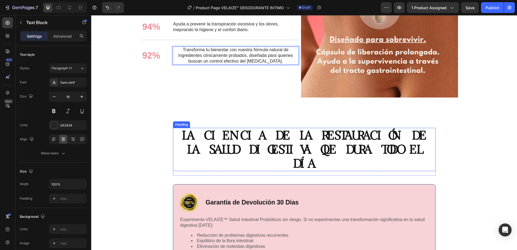
scroll to position [1021, 0]
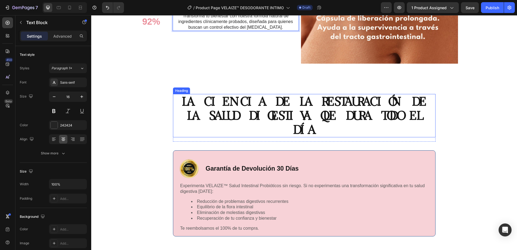
click at [310, 109] on h2 "LA CIENCIA DE LA RESTAURACIÓN DE LA SALUD DIGESTIVA QUE DURA TODO EL DÍA" at bounding box center [304, 115] width 262 height 43
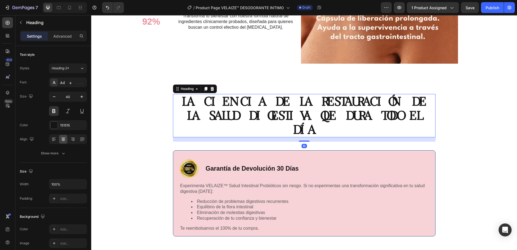
click at [429, 116] on h2 "LA CIENCIA DE LA RESTAURACIÓN DE LA SALUD DIGESTIVA QUE DURA TODO EL DÍA" at bounding box center [304, 115] width 262 height 43
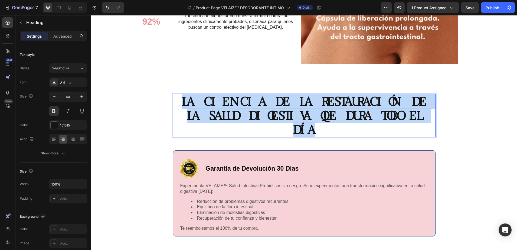
drag, startPoint x: 429, startPoint y: 116, endPoint x: 179, endPoint y: 97, distance: 250.8
click at [179, 97] on p "LA CIENCIA DE LA RESTAURACIÓN DE LA SALUD DIGESTIVA QUE DURA TODO EL DÍA" at bounding box center [303, 115] width 261 height 42
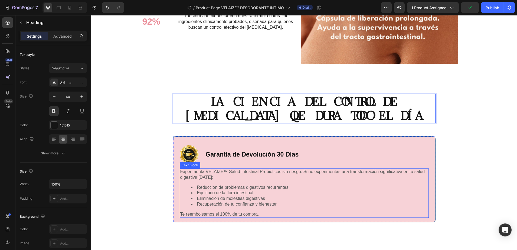
click at [275, 201] on li "Recuperación de tu confianza y bienestar" at bounding box center [309, 204] width 237 height 6
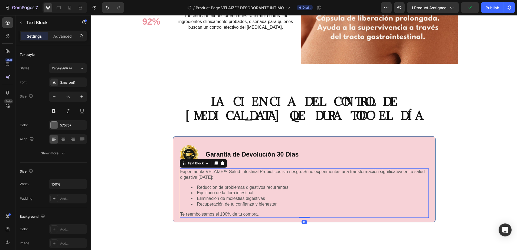
click at [257, 213] on p "Te reembolsamos el 100% de tu compra." at bounding box center [304, 214] width 248 height 6
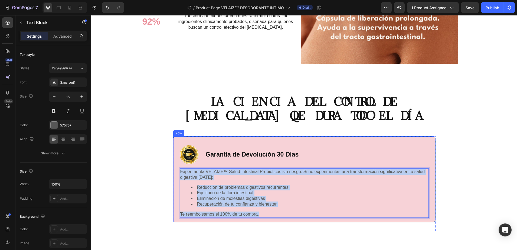
drag, startPoint x: 258, startPoint y: 214, endPoint x: 175, endPoint y: 173, distance: 92.8
click at [175, 173] on div "Image Garantía de Devolución 30 Días Text Block Row Experimenta VELAIZE™ Salud …" at bounding box center [304, 179] width 262 height 86
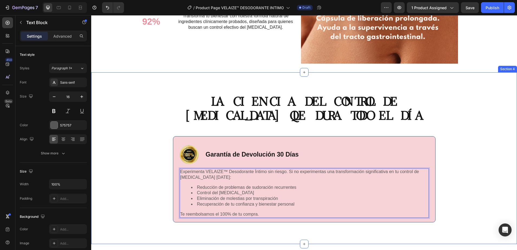
click at [111, 127] on div "LA CIENCIA DEL CONTROL DE OLOR CORPORAL QUE DURA TODO EL DÍA Heading Row Image …" at bounding box center [304, 164] width 418 height 141
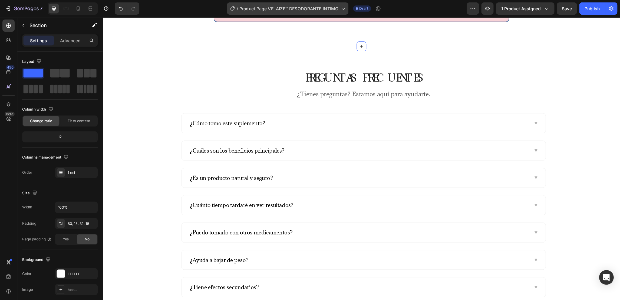
scroll to position [1224, 0]
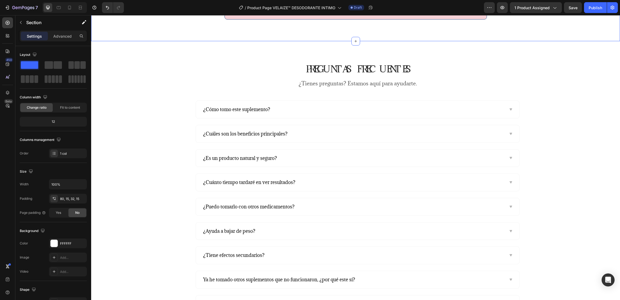
drag, startPoint x: 367, startPoint y: 17, endPoint x: 157, endPoint y: 112, distance: 230.6
click at [157, 112] on div "PREGUNTAS FRECUENTES Heading ¿Tienes preguntas? Estamos aquí para ayudarte. Tex…" at bounding box center [357, 188] width 525 height 250
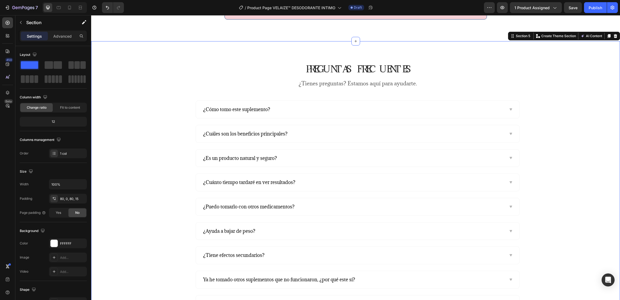
scroll to position [1264, 0]
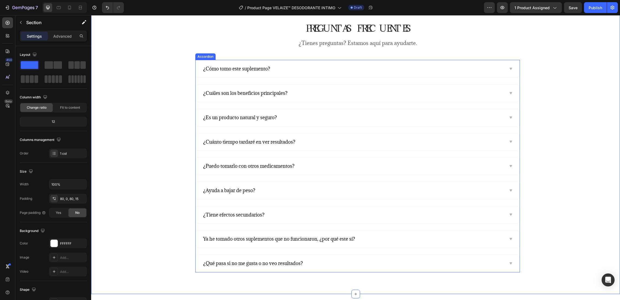
click at [262, 67] on span "¿Cómo tomo este suplemento?" at bounding box center [236, 68] width 67 height 6
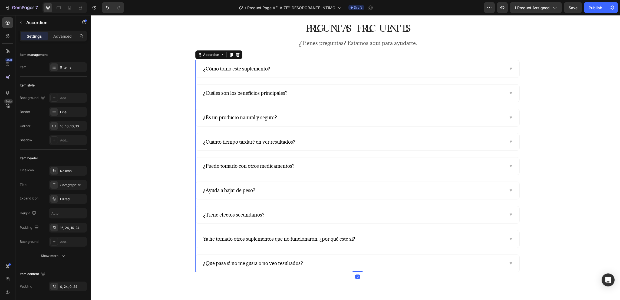
click at [268, 71] on div "¿Cómo tomo este suplemento?" at bounding box center [236, 68] width 69 height 9
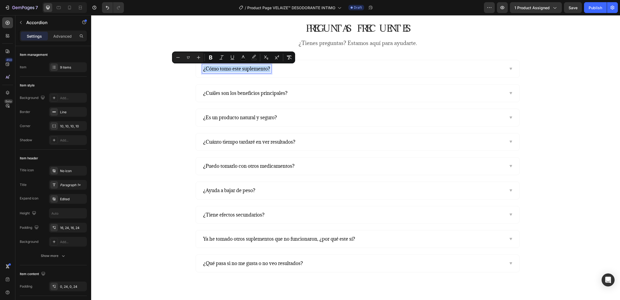
drag, startPoint x: 268, startPoint y: 70, endPoint x: 197, endPoint y: 68, distance: 70.7
click at [197, 68] on div "¿Cómo tomo este suplemento?" at bounding box center [358, 68] width 324 height 17
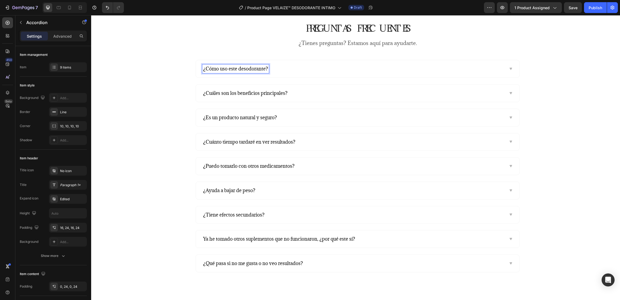
click at [510, 68] on icon at bounding box center [511, 69] width 2 height 2
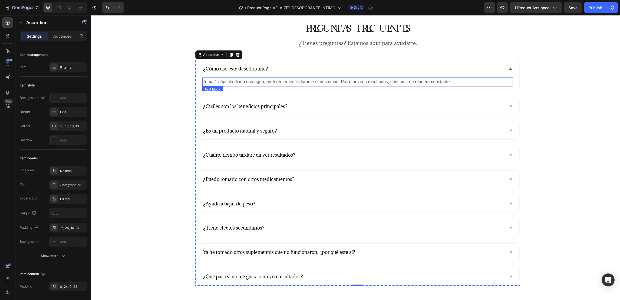
click at [397, 86] on div "Toma 1 cápsula diaria con agua, preferentemente durante el desayuno. Para mejor…" at bounding box center [357, 81] width 311 height 9
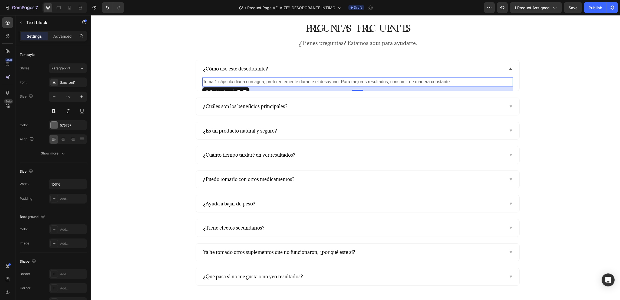
click at [447, 82] on p "Toma 1 cápsula diaria con agua, preferentemente durante el desayuno. Para mejor…" at bounding box center [358, 82] width 310 height 8
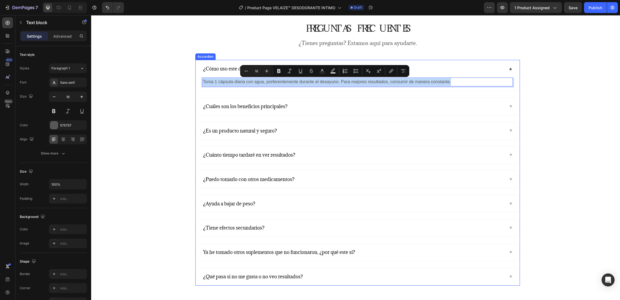
drag, startPoint x: 449, startPoint y: 83, endPoint x: 199, endPoint y: 83, distance: 250.3
click at [199, 83] on div "Toma 1 cápsula diaria con agua, preferentemente durante el desayuno. Para mejor…" at bounding box center [358, 83] width 324 height 13
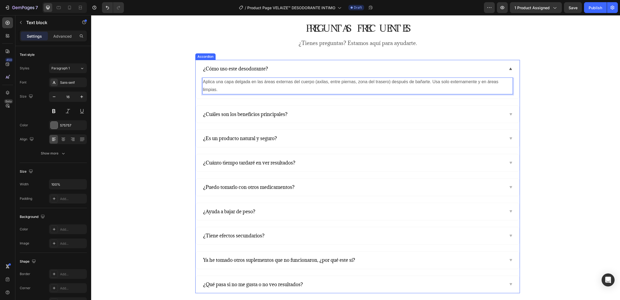
click at [510, 113] on icon at bounding box center [511, 114] width 2 height 2
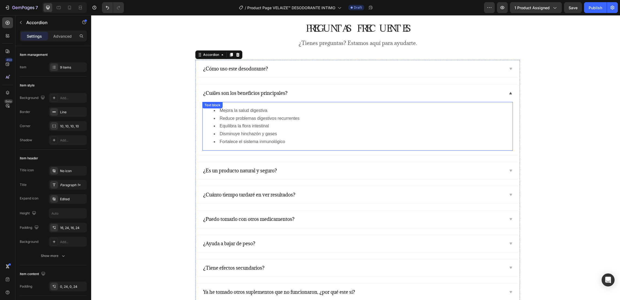
click at [290, 139] on li "Fortalece el sistema inmunológico" at bounding box center [363, 142] width 299 height 8
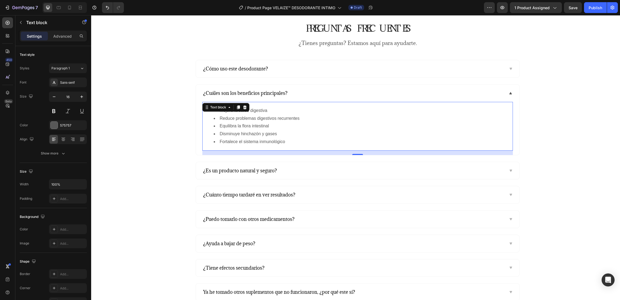
click at [289, 142] on li "Fortalece el sistema inmunológico" at bounding box center [363, 142] width 299 height 8
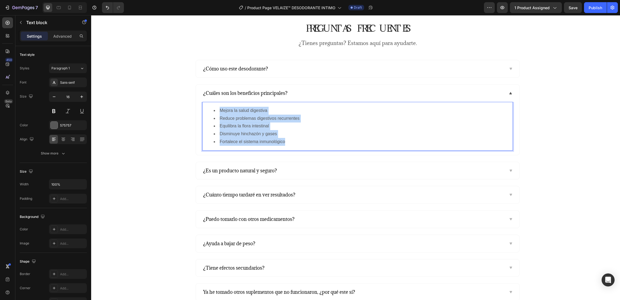
drag, startPoint x: 289, startPoint y: 143, endPoint x: 211, endPoint y: 110, distance: 84.3
click at [211, 110] on ul "Mejora la salud digestiva Reduce problemas digestivos recurrentes Equilibra la …" at bounding box center [358, 126] width 310 height 39
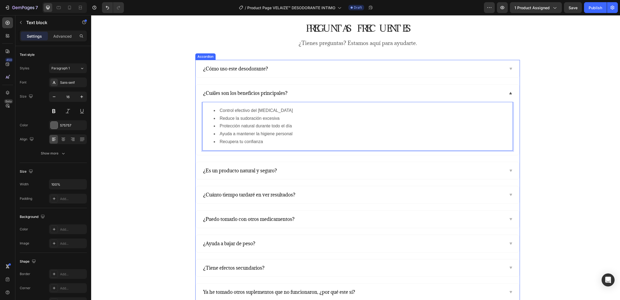
click at [509, 170] on icon at bounding box center [511, 170] width 4 height 4
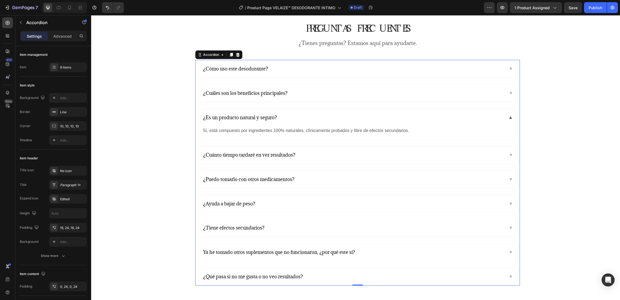
click at [510, 155] on icon at bounding box center [511, 155] width 2 height 2
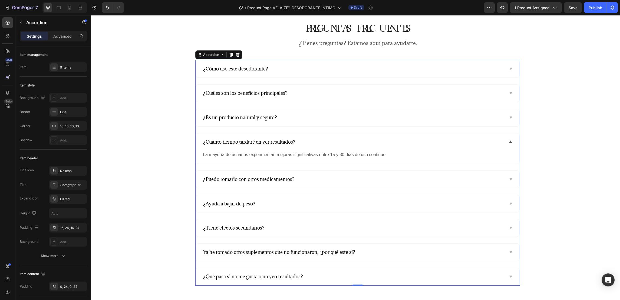
click at [509, 181] on icon at bounding box center [511, 179] width 4 height 4
click at [323, 166] on div "¿Puedo tomarlo con otros medicamentos?" at bounding box center [353, 166] width 302 height 9
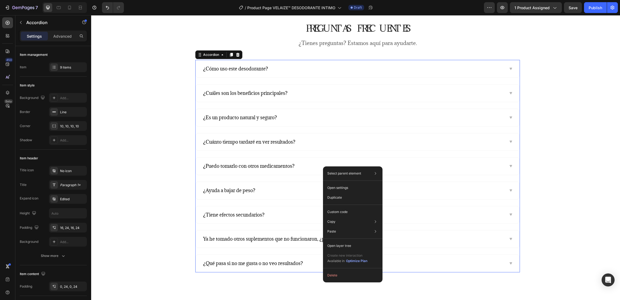
click at [323, 166] on div "Select parent element Section Row 1 col Accordion Open settings Duplicate Custo…" at bounding box center [353, 224] width 60 height 116
click at [196, 168] on div "¿Puedo tomarlo con otros medicamentos?" at bounding box center [358, 165] width 324 height 17
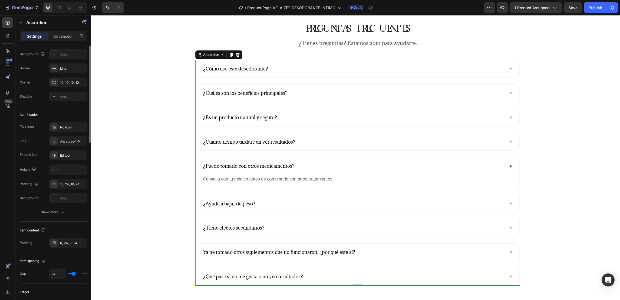
scroll to position [0, 0]
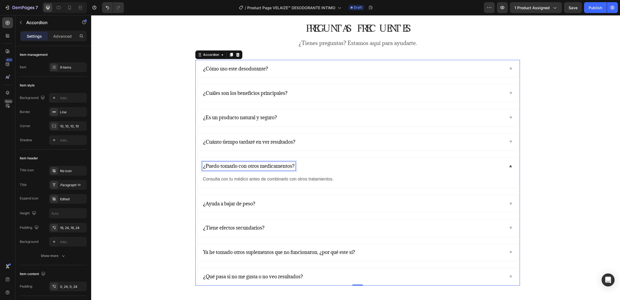
click at [293, 170] on div "¿Puedo tomarlo con otros medicamentos?" at bounding box center [353, 166] width 302 height 9
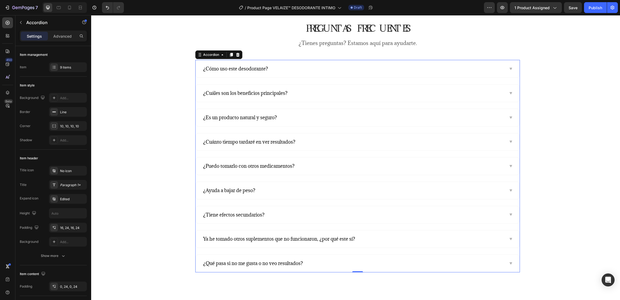
click at [291, 168] on span "¿Puedo tomarlo con otros medicamentos?" at bounding box center [248, 166] width 91 height 6
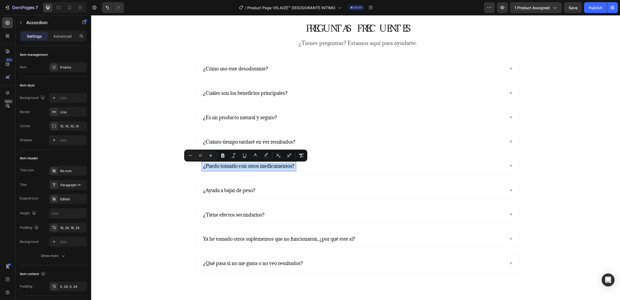
drag, startPoint x: 292, startPoint y: 168, endPoint x: 198, endPoint y: 168, distance: 94.7
click at [198, 168] on div "¿Puedo tomarlo con otros medicamentos?" at bounding box center [358, 165] width 324 height 17
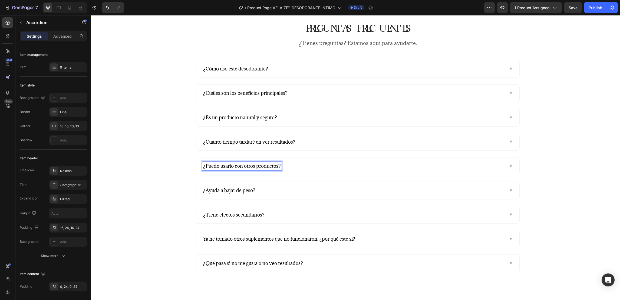
click at [510, 166] on icon at bounding box center [511, 166] width 2 height 2
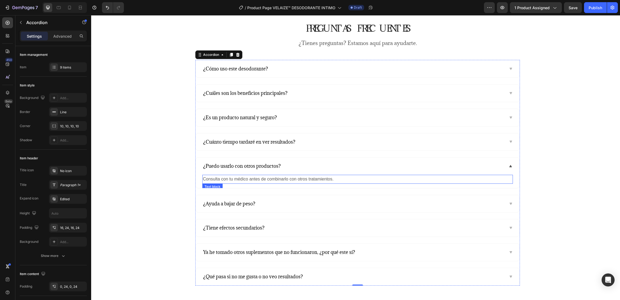
click at [338, 180] on p "Consulta con tu médico antes de combinarlo con otros tratamientos." at bounding box center [358, 179] width 310 height 8
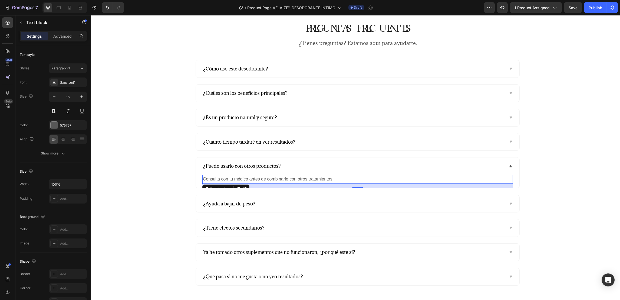
click at [334, 178] on p "Consulta con tu médico antes de combinarlo con otros tratamientos." at bounding box center [358, 179] width 310 height 8
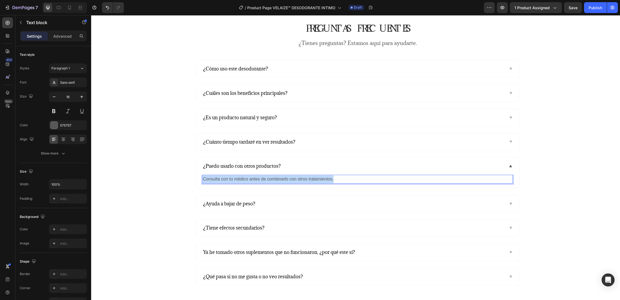
drag, startPoint x: 333, startPoint y: 180, endPoint x: 211, endPoint y: 179, distance: 122.9
click at [196, 183] on div "Consulta con tu médico antes de combinarlo con otros tratamientos. Text block 16" at bounding box center [358, 181] width 324 height 13
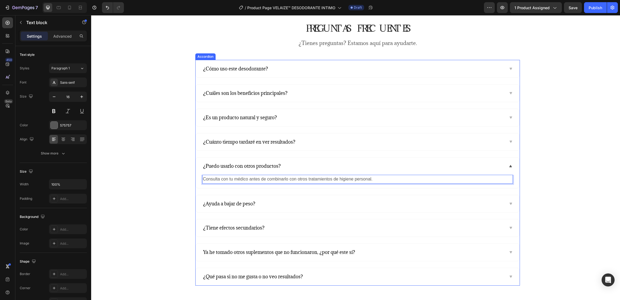
click at [249, 206] on span "¿Ayuda a bajar de peso?" at bounding box center [229, 203] width 52 height 6
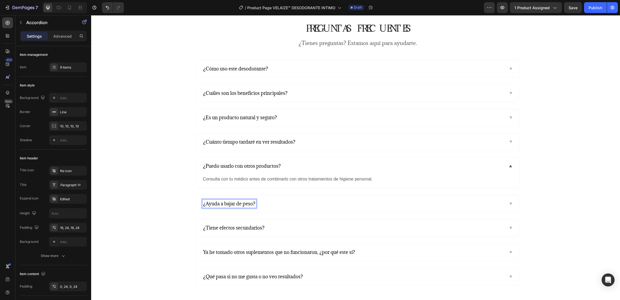
click at [251, 206] on span "¿Ayuda a bajar de peso?" at bounding box center [229, 203] width 52 height 6
drag, startPoint x: 251, startPoint y: 206, endPoint x: 198, endPoint y: 204, distance: 52.8
click at [198, 204] on div "¿Ayuda a bajar de peso?" at bounding box center [358, 203] width 324 height 17
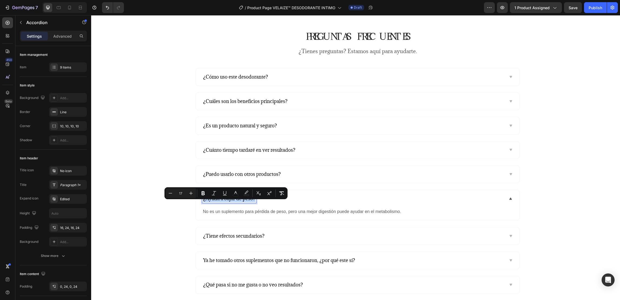
scroll to position [1251, 0]
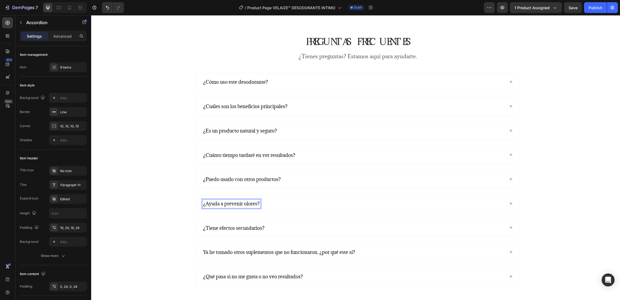
click at [510, 204] on icon at bounding box center [511, 203] width 2 height 2
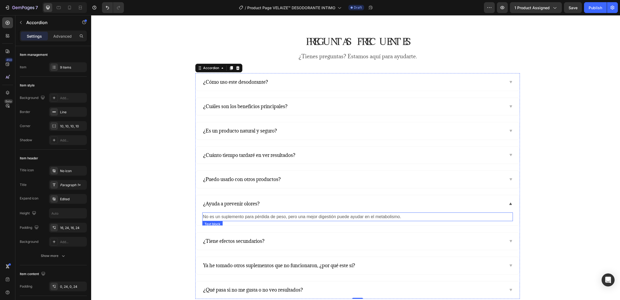
click at [340, 216] on p "No es un suplemento para pérdida de peso, pero una mejor digestión puede ayudar…" at bounding box center [358, 217] width 310 height 8
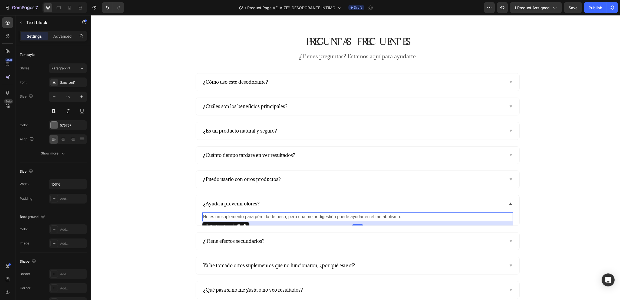
click at [401, 216] on p "No es un suplemento para pérdida de peso, pero una mejor digestión puede ayudar…" at bounding box center [358, 217] width 310 height 8
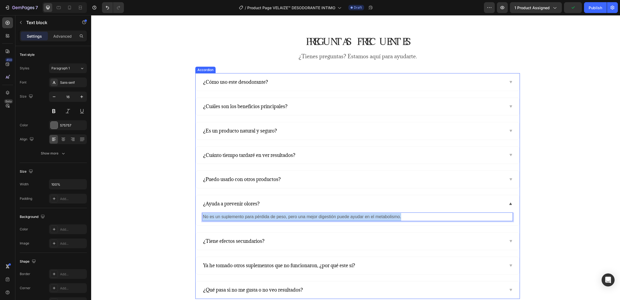
drag, startPoint x: 401, startPoint y: 216, endPoint x: 195, endPoint y: 221, distance: 206.3
click at [196, 221] on div "No es un suplemento para pérdida de peso, pero una mejor digestión puede ayudar…" at bounding box center [358, 218] width 324 height 13
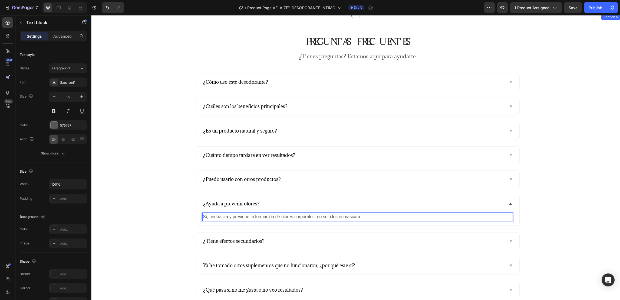
click at [157, 189] on div "PREGUNTAS FRECUENTES Heading ¿Tienes preguntas? Estamos aquí para ayudarte. Tex…" at bounding box center [357, 166] width 525 height 263
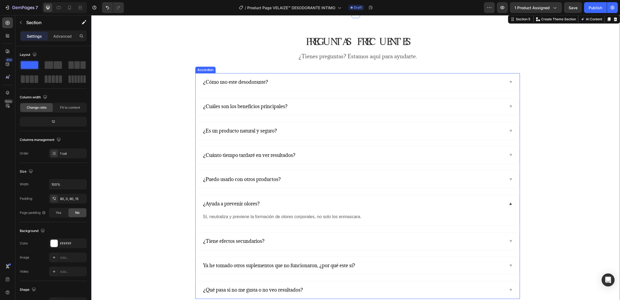
click at [421, 239] on div "¿Tiene efectos secundarios?" at bounding box center [353, 241] width 302 height 9
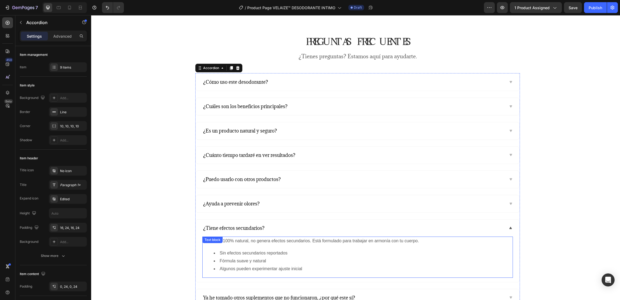
click at [309, 250] on li "Algunos pueden experimentar ajuste inicial" at bounding box center [363, 269] width 299 height 8
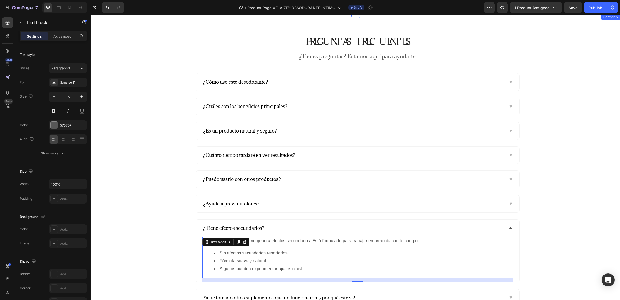
click at [137, 230] on div "PREGUNTAS FRECUENTES Heading ¿Tienes preguntas? Estamos aquí para ayudarte. Tex…" at bounding box center [357, 182] width 525 height 295
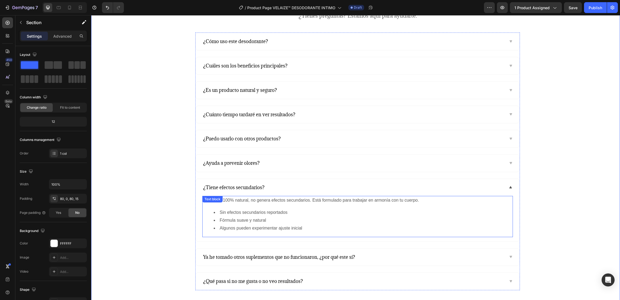
scroll to position [1332, 0]
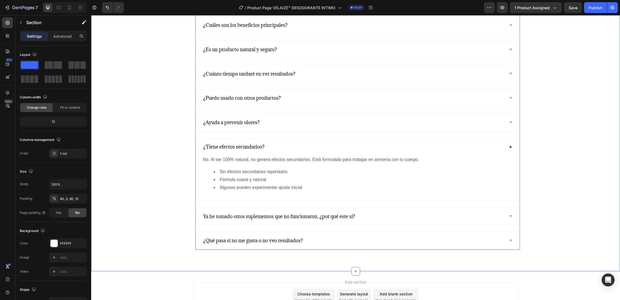
click at [368, 217] on div "Ya he tomado otros suplementos que no funcionaron, ¿por qué este sí?" at bounding box center [353, 216] width 302 height 9
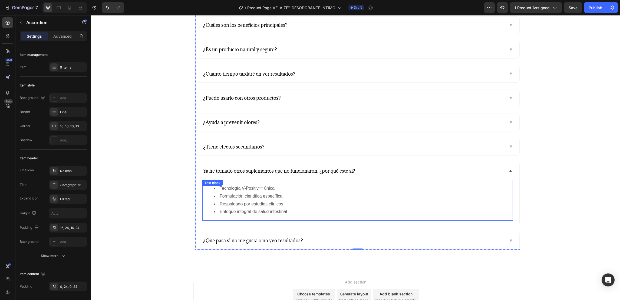
click at [255, 191] on li "Tecnología V-Positiv™ única" at bounding box center [363, 188] width 299 height 8
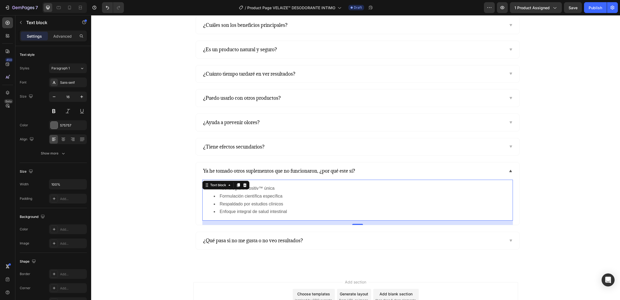
click at [283, 212] on li "Enfoque integral de salud intestinal" at bounding box center [363, 212] width 299 height 8
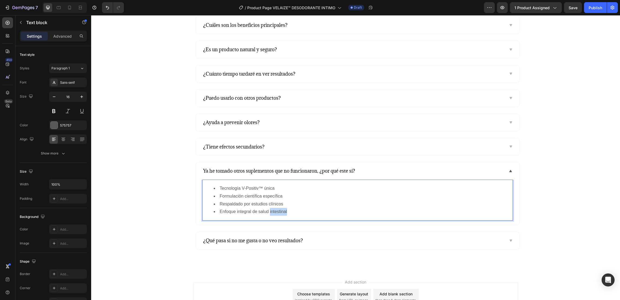
click at [283, 212] on li "Enfoque integral de salud intestinal" at bounding box center [363, 212] width 299 height 8
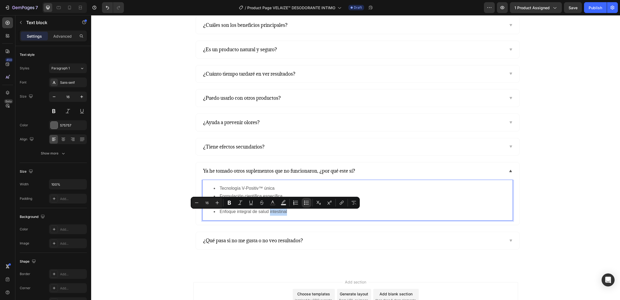
click at [286, 214] on li "Enfoque integral de salud intestinal" at bounding box center [363, 212] width 299 height 8
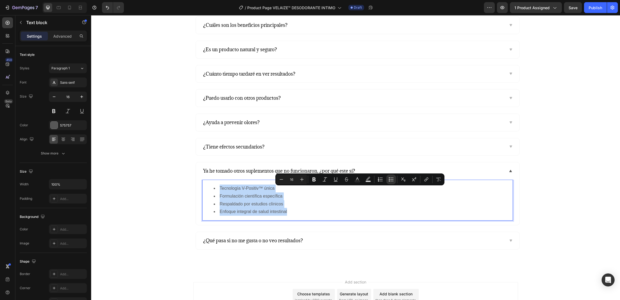
drag, startPoint x: 286, startPoint y: 214, endPoint x: 213, endPoint y: 189, distance: 77.4
click at [213, 189] on ul "Tecnología V-Positiv™ única Formulación científica específica Respaldado por es…" at bounding box center [358, 199] width 310 height 31
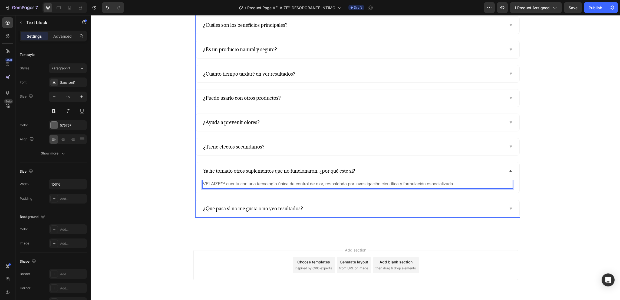
click at [311, 209] on div "¿Qué pasa si no me gusta o no veo resultados?" at bounding box center [353, 208] width 302 height 9
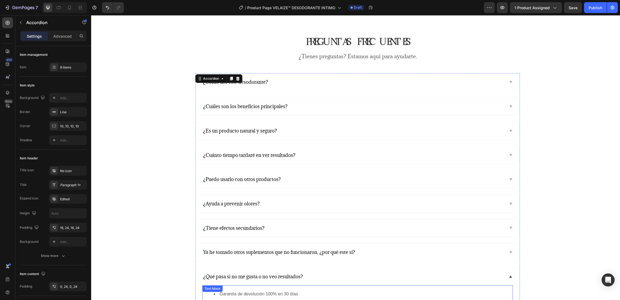
scroll to position [1292, 0]
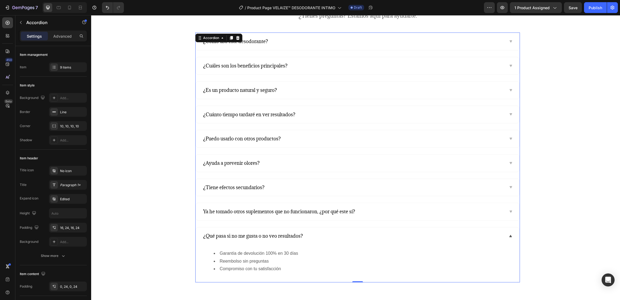
click at [306, 236] on div "¿Qué pasa si no me gusta o no veo resultados?" at bounding box center [353, 235] width 302 height 9
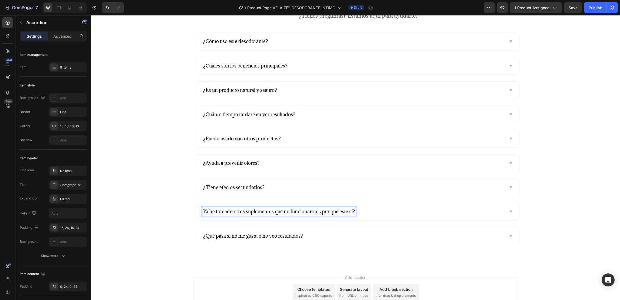
click at [377, 214] on div "Ya he tomado otros suplementos que no funcionaron, ¿por qué este sí?" at bounding box center [353, 211] width 302 height 9
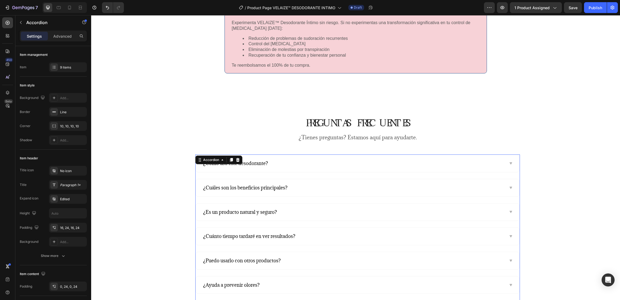
scroll to position [1129, 0]
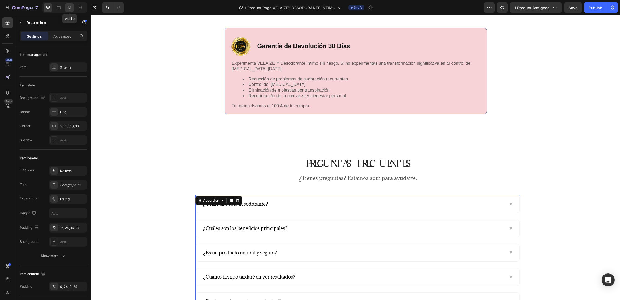
click at [71, 8] on icon at bounding box center [69, 8] width 3 height 4
type input "21"
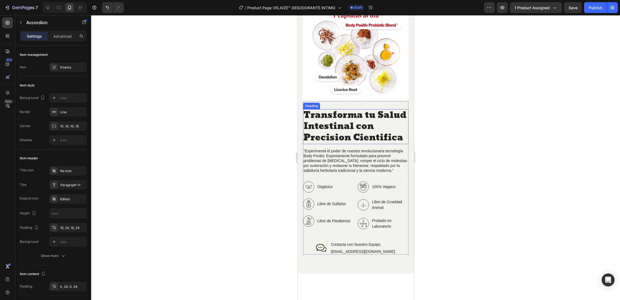
scroll to position [554, 0]
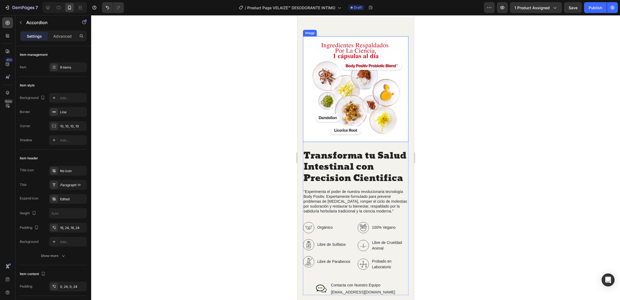
click at [331, 101] on img at bounding box center [356, 89] width 106 height 106
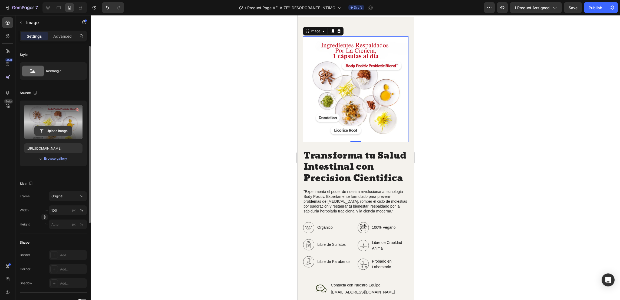
click at [67, 131] on input "file" at bounding box center [53, 130] width 37 height 9
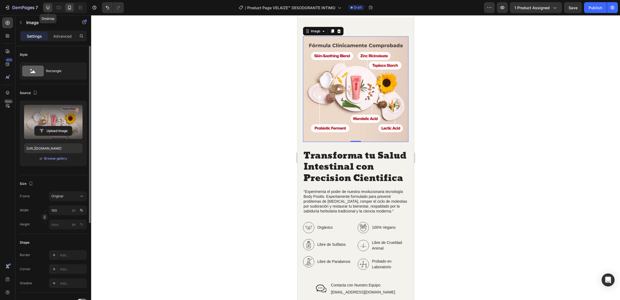
click at [47, 7] on icon at bounding box center [47, 7] width 5 height 5
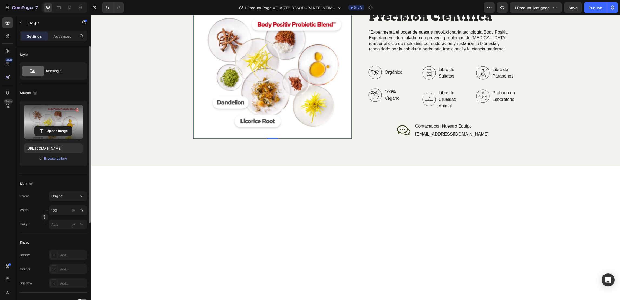
scroll to position [494, 0]
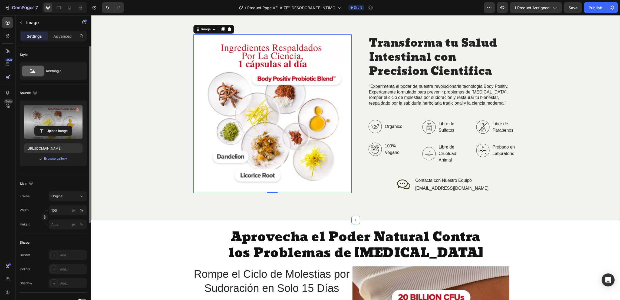
click at [237, 127] on img at bounding box center [272, 113] width 158 height 158
click at [38, 115] on label at bounding box center [53, 122] width 58 height 34
click at [38, 126] on input "file" at bounding box center [53, 130] width 37 height 9
type input "https://cdn.shopify.com/s/files/1/0933/9777/8758/files/gempages_561806830561395…"
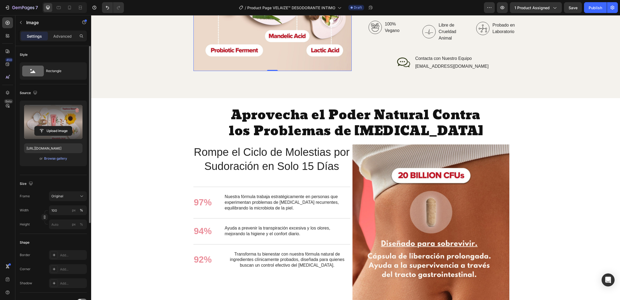
scroll to position [697, 0]
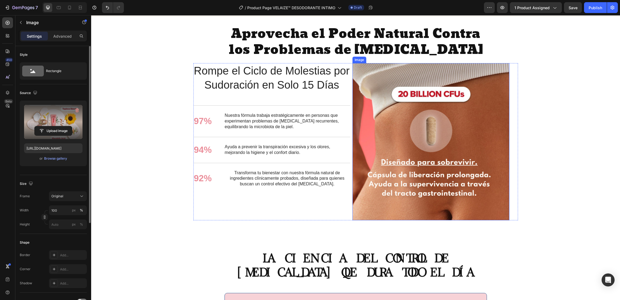
click at [402, 165] on img at bounding box center [431, 141] width 157 height 157
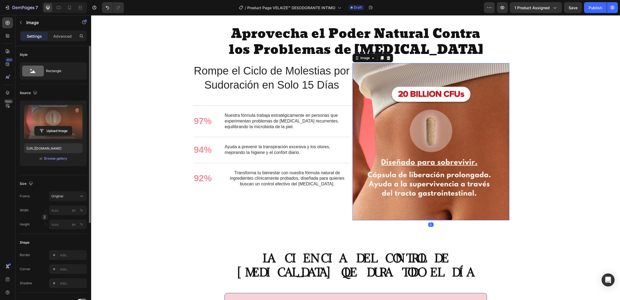
click at [43, 124] on label at bounding box center [53, 122] width 58 height 34
click at [43, 126] on input "file" at bounding box center [53, 130] width 37 height 9
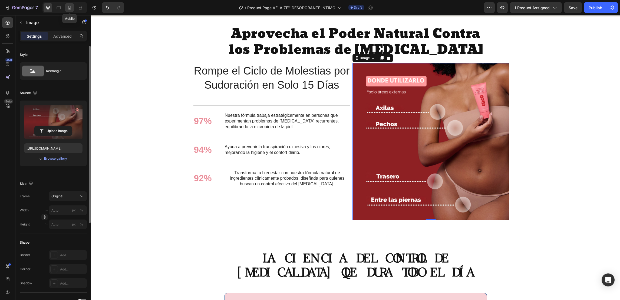
click at [71, 6] on icon at bounding box center [69, 7] width 5 height 5
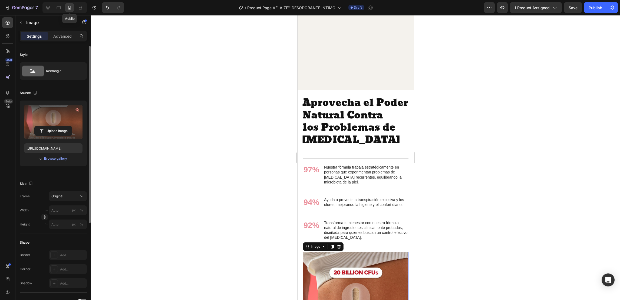
scroll to position [935, 0]
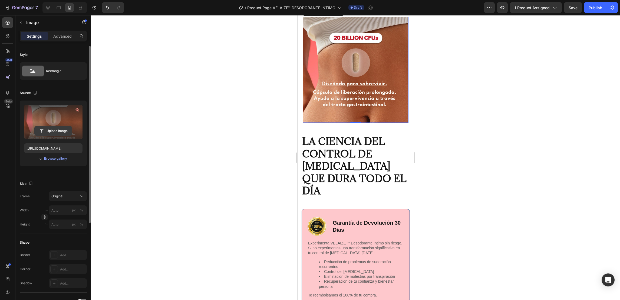
click at [58, 127] on input "file" at bounding box center [53, 130] width 37 height 9
type input "https://cdn.shopify.com/s/files/1/0933/9777/8758/files/gempages_561806830561395…"
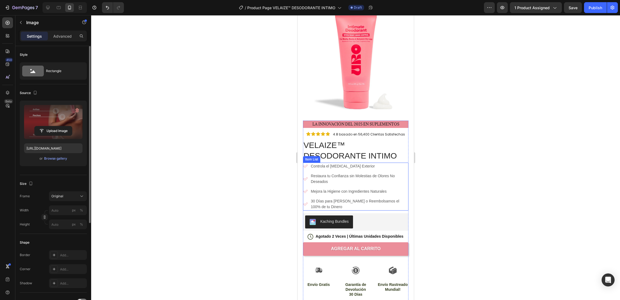
scroll to position [0, 0]
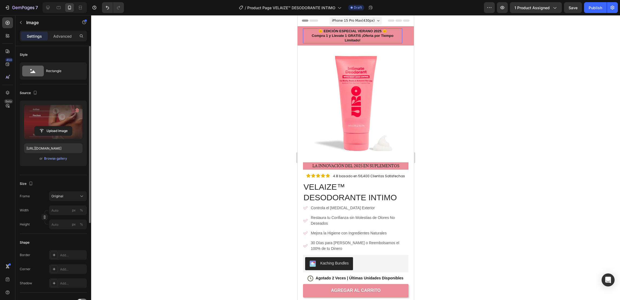
click at [304, 40] on p "Compra 1 y Llevate 1 GRATIS ¡Oferta por Tiempo Limitado!" at bounding box center [352, 38] width 98 height 9
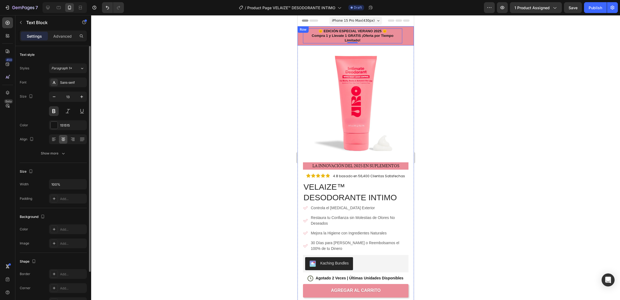
click at [298, 37] on div "🌞 EDICIÓN ESPECIAL VERANO 2025 🌞 Compra 1 y Llevate 1 GRATIS ¡Oferta por Tiempo…" at bounding box center [355, 35] width 116 height 19
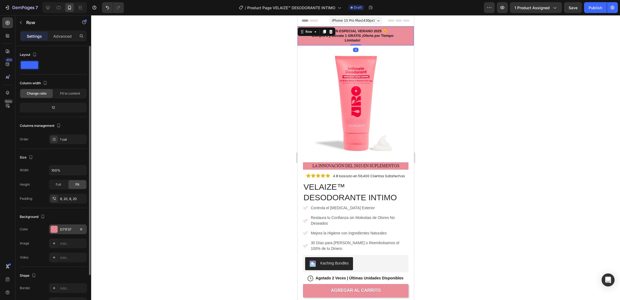
click at [68, 232] on div "D71F37" at bounding box center [68, 229] width 38 height 10
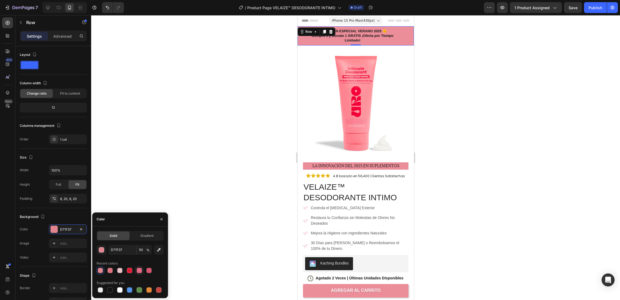
click at [142, 250] on div at bounding box center [139, 269] width 5 height 5
type input "E36A83"
type input "100"
click at [150, 250] on div at bounding box center [148, 269] width 5 height 5
type input "D11138"
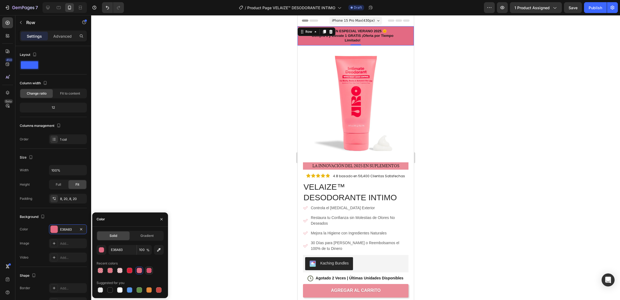
type input "70"
click at [109, 250] on div at bounding box center [109, 269] width 5 height 5
type input "D71F37"
type input "60"
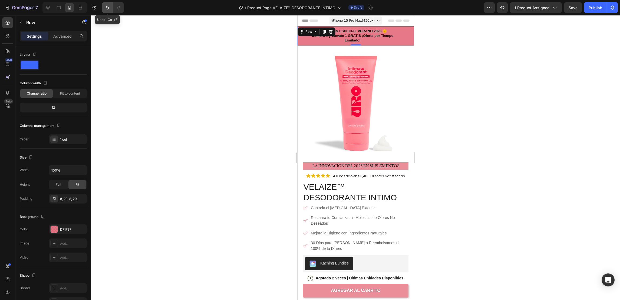
click at [109, 8] on icon "Undo/Redo" at bounding box center [107, 7] width 5 height 5
click at [191, 138] on div at bounding box center [355, 157] width 529 height 284
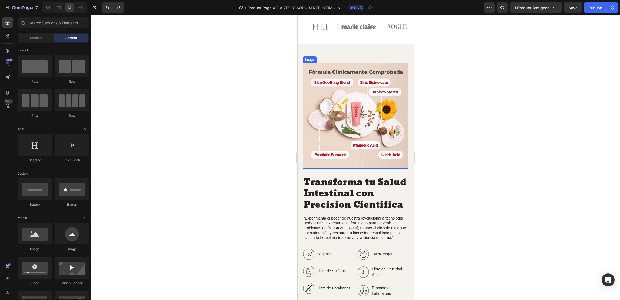
scroll to position [568, 0]
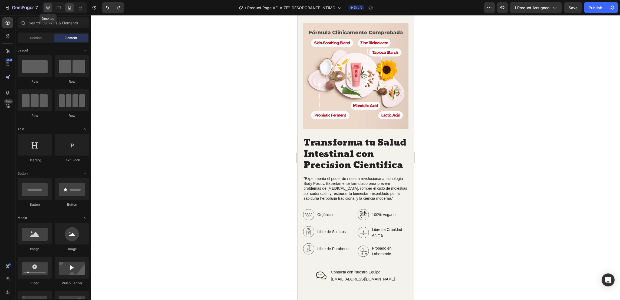
click at [48, 8] on icon at bounding box center [48, 8] width 4 height 4
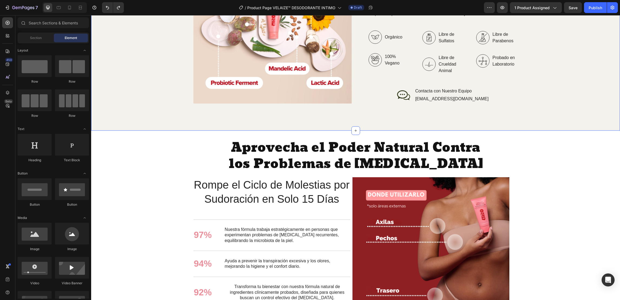
scroll to position [487, 0]
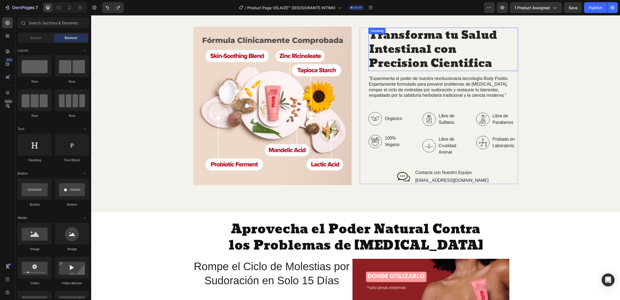
click at [468, 60] on h2 "Transforma tu Salud Intestinal con Precision Cientifica" at bounding box center [444, 49] width 150 height 43
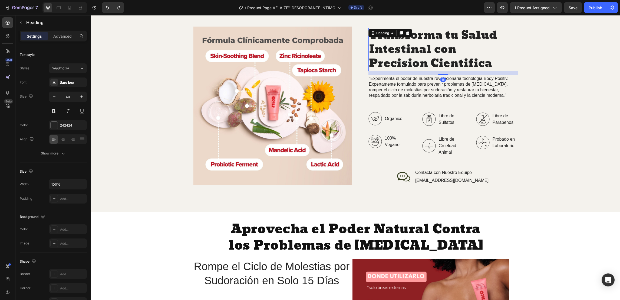
click at [491, 61] on h2 "Transforma tu Salud Intestinal con Precision Cientifica" at bounding box center [444, 49] width 150 height 43
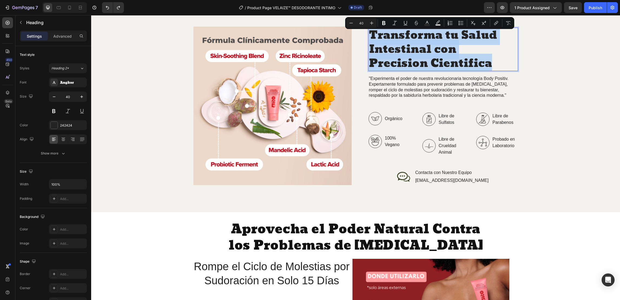
drag, startPoint x: 491, startPoint y: 61, endPoint x: 368, endPoint y: 32, distance: 126.5
click at [369, 32] on p "Transforma tu Salud Intestinal con Precision Cientifica" at bounding box center [443, 49] width 149 height 42
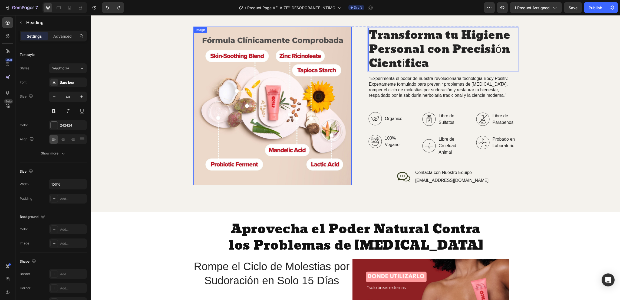
scroll to position [2, 0]
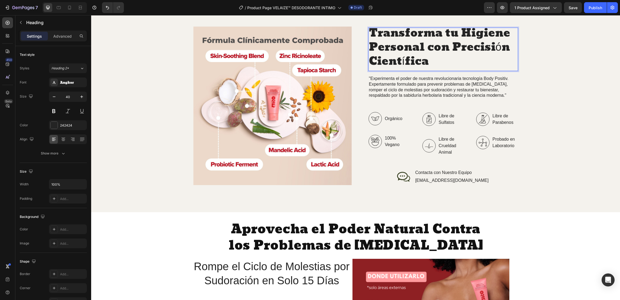
click at [402, 62] on p "Transforma tu Higiene Personal con Precisión Científica" at bounding box center [443, 47] width 149 height 42
click at [501, 46] on p "Transforma tu Higiene Personal con Precisión Cientifica" at bounding box center [443, 47] width 149 height 42
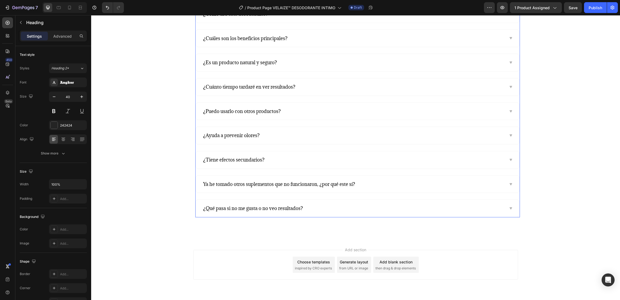
scroll to position [1055, 0]
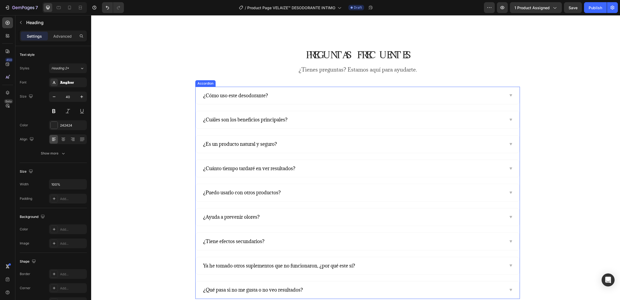
click at [291, 146] on div "¿Es un producto natural y seguro?" at bounding box center [353, 144] width 302 height 9
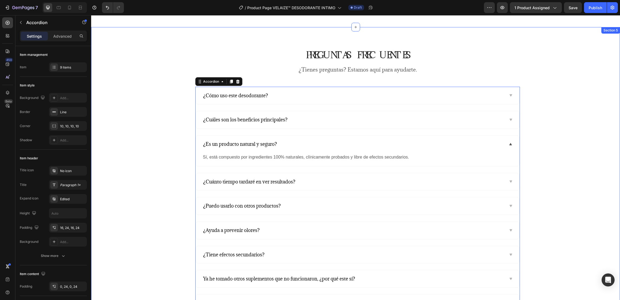
click at [185, 52] on div "PREGUNTAS FRECUENTES Heading ¿Tienes preguntas? Estamos aquí para ayudarte. Tex…" at bounding box center [357, 180] width 525 height 263
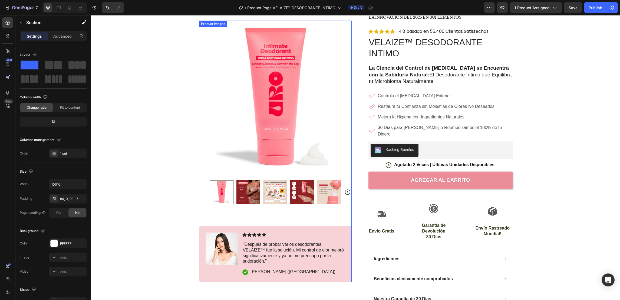
scroll to position [0, 0]
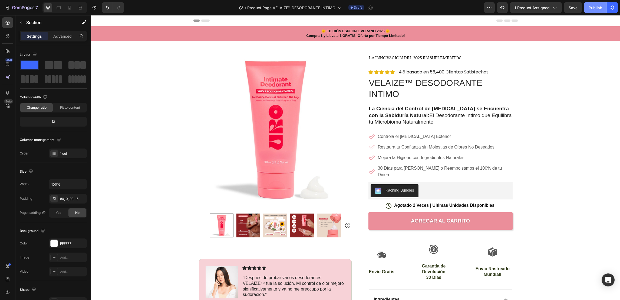
click at [517, 5] on div "Publish" at bounding box center [596, 8] width 14 height 6
click at [9, 6] on icon "button" at bounding box center [7, 7] width 5 height 5
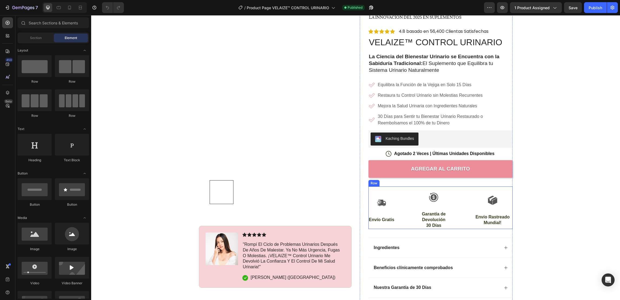
scroll to position [81, 0]
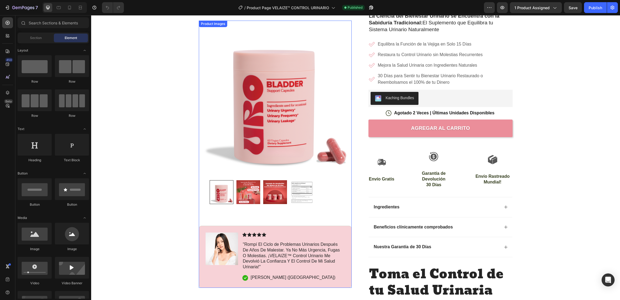
click at [301, 196] on img at bounding box center [302, 192] width 24 height 24
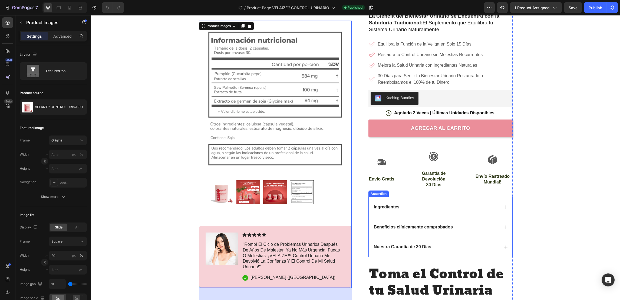
scroll to position [122, 0]
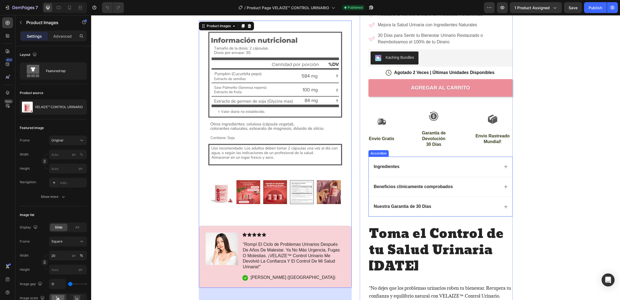
click at [504, 168] on icon at bounding box center [506, 166] width 4 height 4
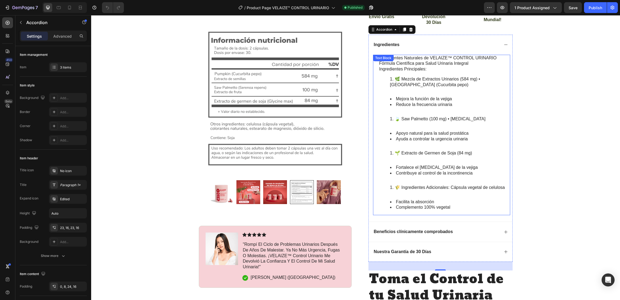
scroll to position [284, 0]
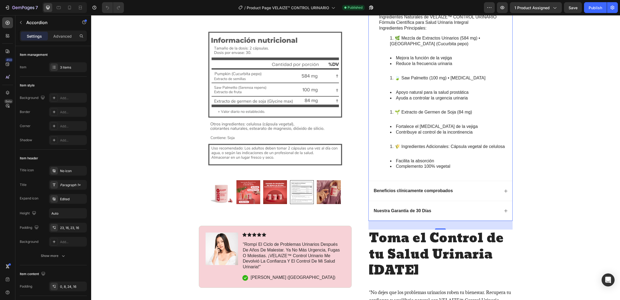
click at [504, 191] on icon at bounding box center [506, 191] width 4 height 4
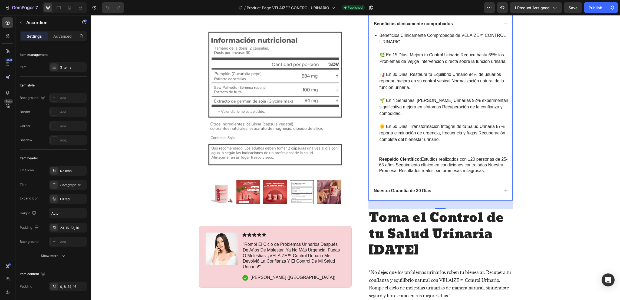
scroll to position [325, 0]
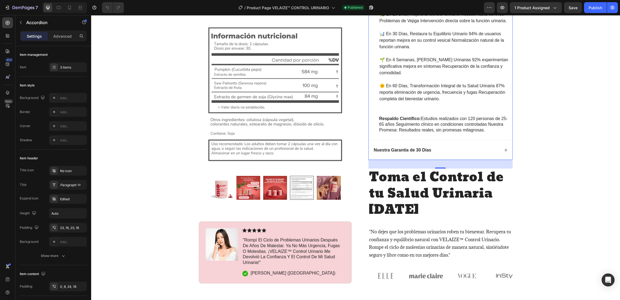
click at [504, 151] on icon at bounding box center [506, 150] width 4 height 4
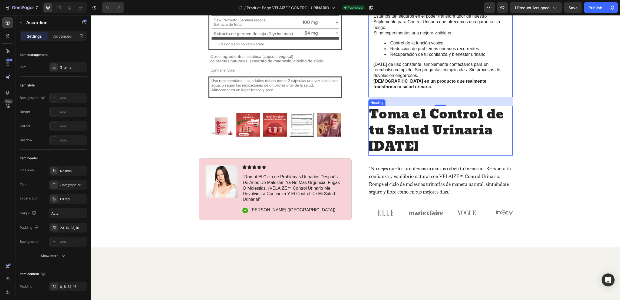
scroll to position [284, 0]
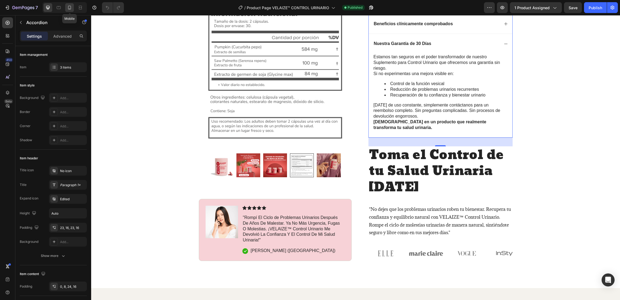
click at [68, 8] on icon at bounding box center [69, 8] width 3 height 4
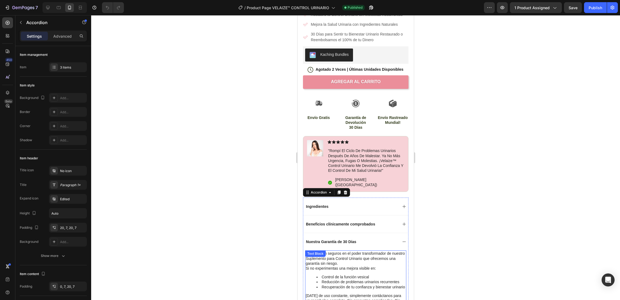
scroll to position [243, 0]
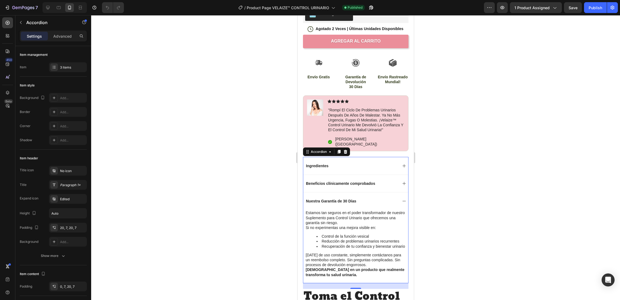
click at [402, 166] on icon at bounding box center [404, 165] width 4 height 4
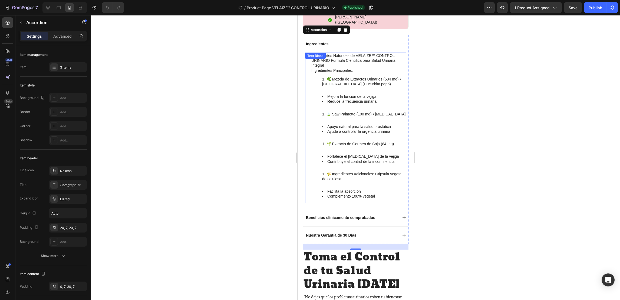
scroll to position [406, 0]
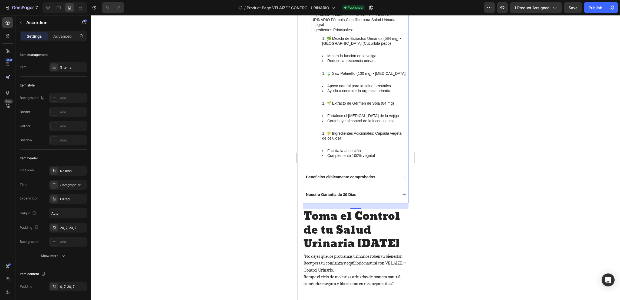
click at [402, 179] on icon at bounding box center [404, 177] width 4 height 4
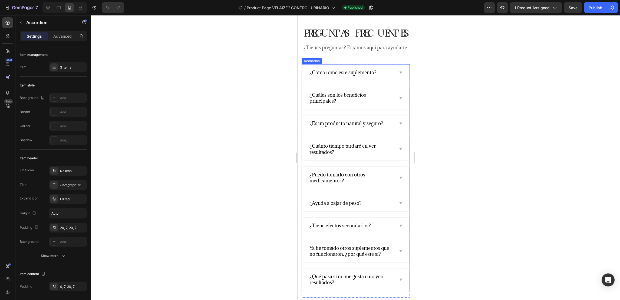
scroll to position [1502, 0]
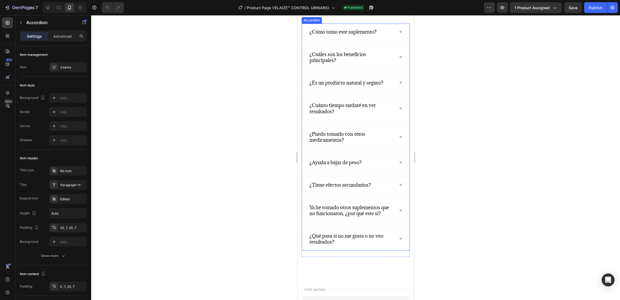
click at [396, 193] on div "¿Tiene efectos secundarios?" at bounding box center [355, 185] width 107 height 16
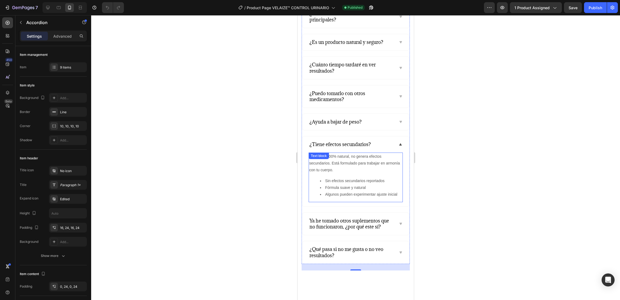
scroll to position [1583, 0]
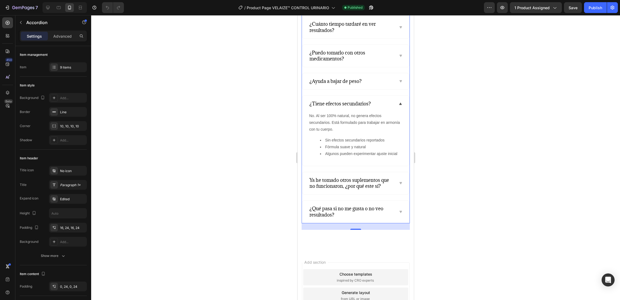
click at [399, 212] on icon at bounding box center [400, 211] width 2 height 2
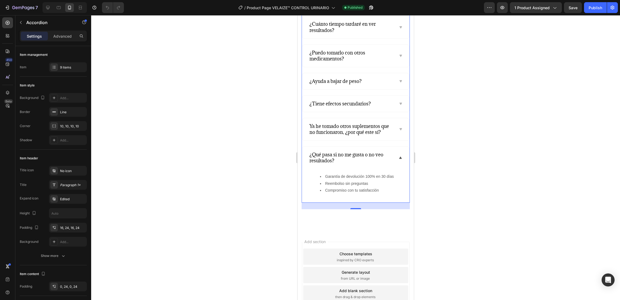
click at [398, 131] on icon at bounding box center [400, 129] width 4 height 4
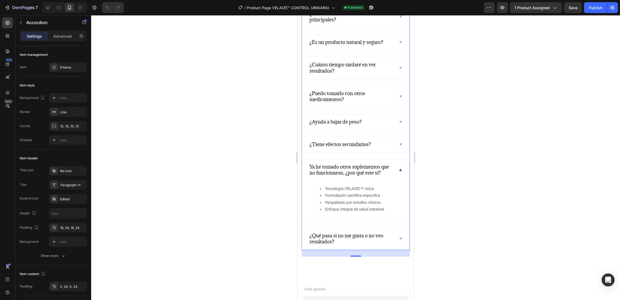
scroll to position [1502, 0]
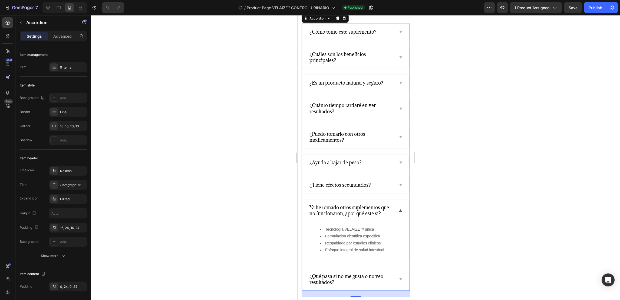
click at [395, 170] on div "¿Ayuda a bajar de peso?" at bounding box center [355, 162] width 107 height 16
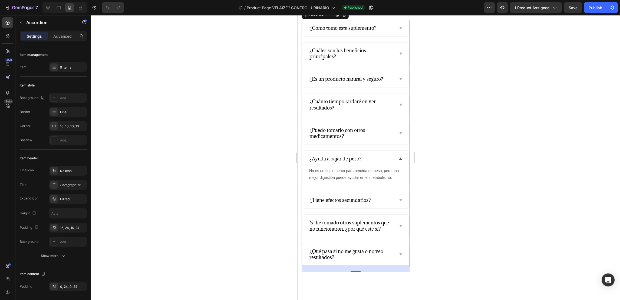
scroll to position [1461, 0]
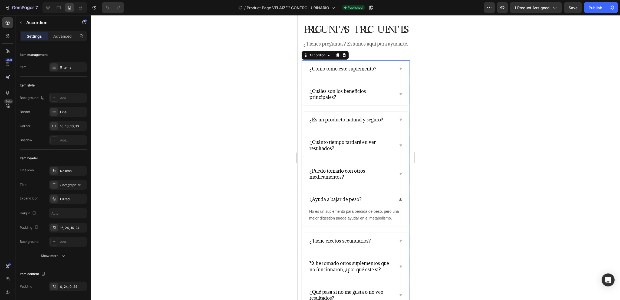
click at [352, 72] on span "¿Cómo tomo este suplemento?" at bounding box center [342, 68] width 67 height 6
click at [398, 71] on icon at bounding box center [400, 69] width 4 height 4
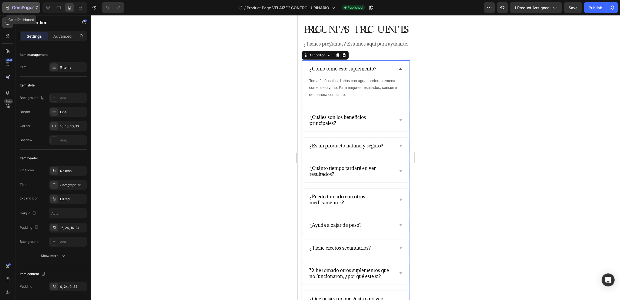
click at [6, 5] on icon "button" at bounding box center [7, 7] width 5 height 5
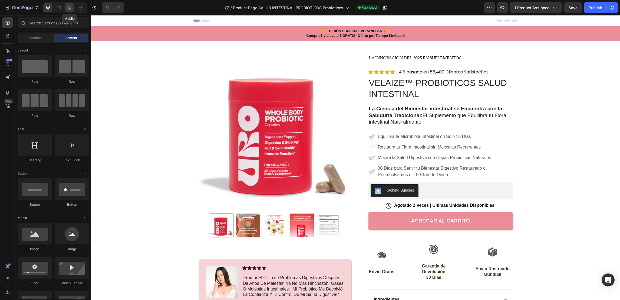
click at [70, 6] on icon at bounding box center [69, 7] width 5 height 5
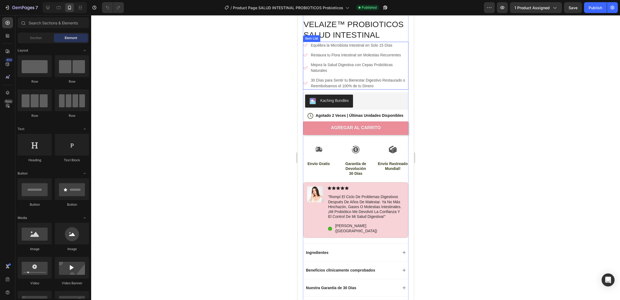
scroll to position [203, 0]
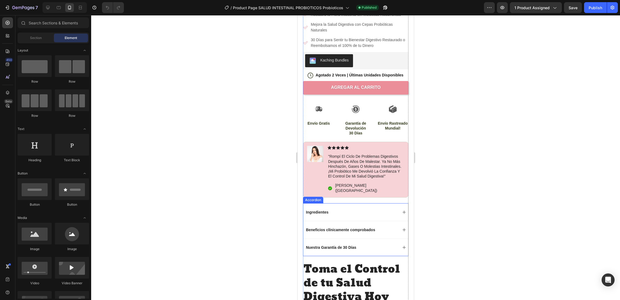
click at [402, 214] on icon at bounding box center [403, 211] width 3 height 3
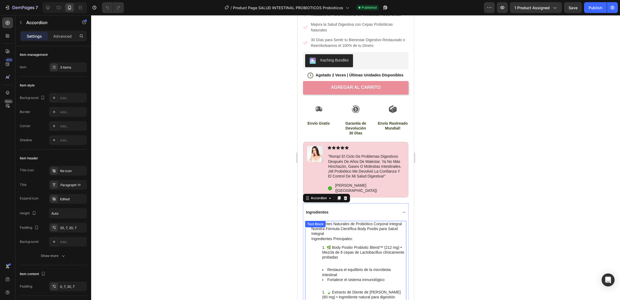
scroll to position [243, 0]
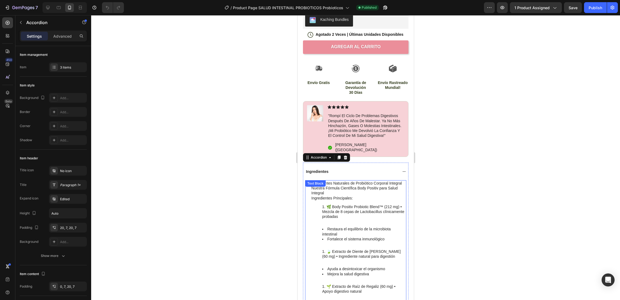
click at [392, 193] on p "Ingredientes Naturales de Probiótico Corporal Integral Nuestra Fórmula Científi…" at bounding box center [358, 188] width 94 height 15
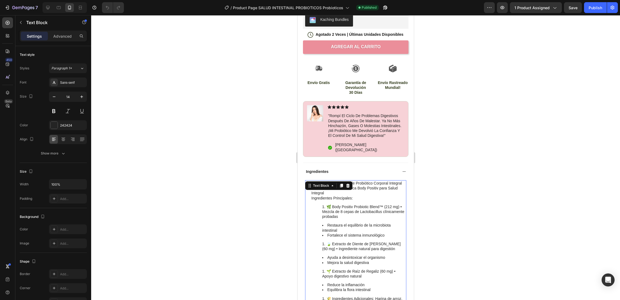
click at [391, 193] on p "Ingredientes Naturales de Probiótico Corporal Integral Nuestra Fórmula Científi…" at bounding box center [358, 188] width 94 height 15
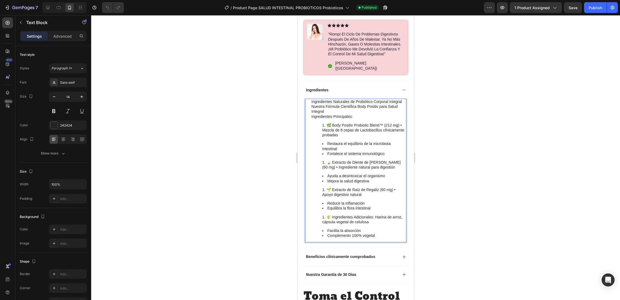
scroll to position [365, 0]
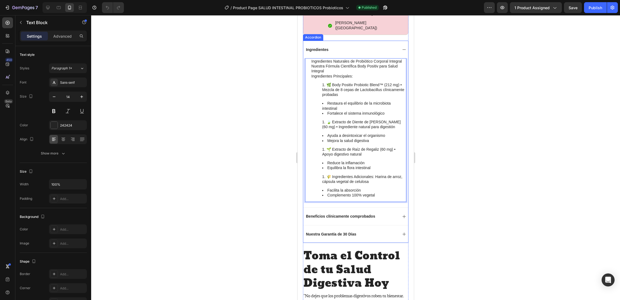
click at [402, 218] on icon at bounding box center [404, 216] width 4 height 4
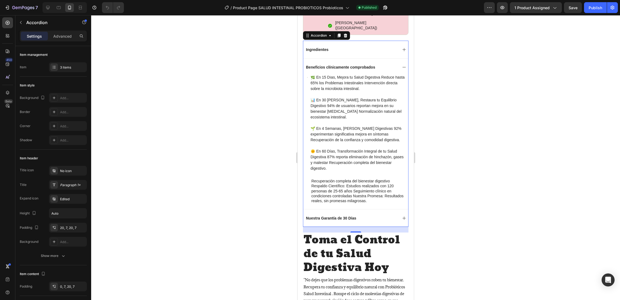
click at [402, 220] on icon at bounding box center [404, 218] width 4 height 4
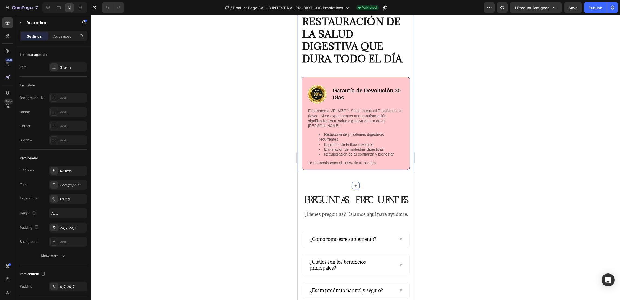
scroll to position [1299, 0]
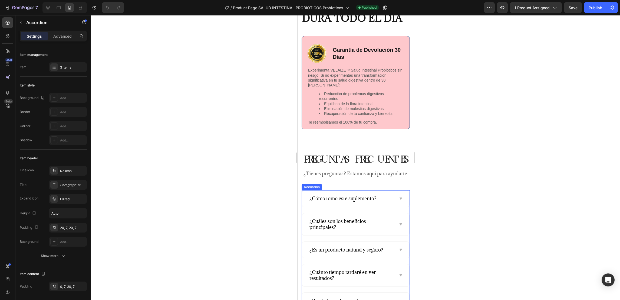
click at [396, 206] on div "¿Cómo tomo este suplemento?" at bounding box center [355, 198] width 107 height 16
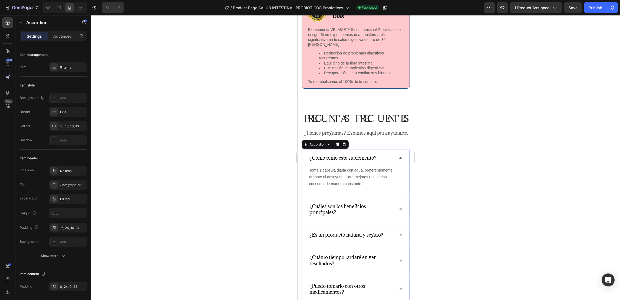
scroll to position [1380, 0]
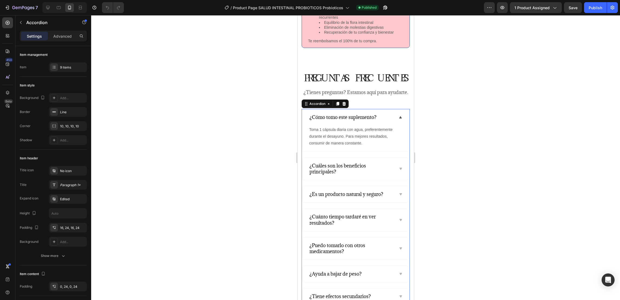
click at [399, 195] on icon at bounding box center [400, 194] width 2 height 2
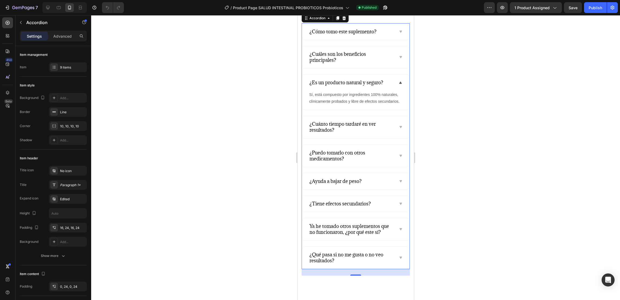
scroll to position [1502, 0]
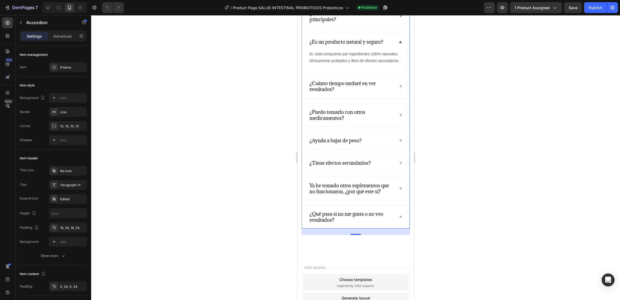
click at [399, 189] on icon at bounding box center [400, 188] width 2 height 2
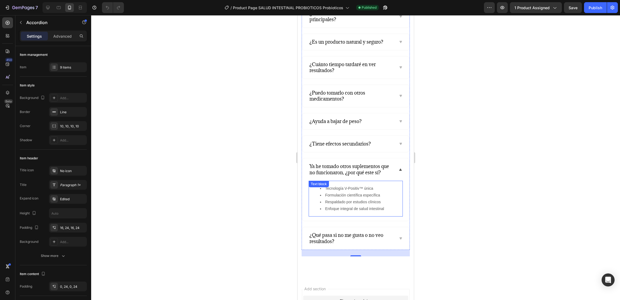
click at [362, 192] on li "Tecnología V-Positiv™ única" at bounding box center [361, 188] width 82 height 7
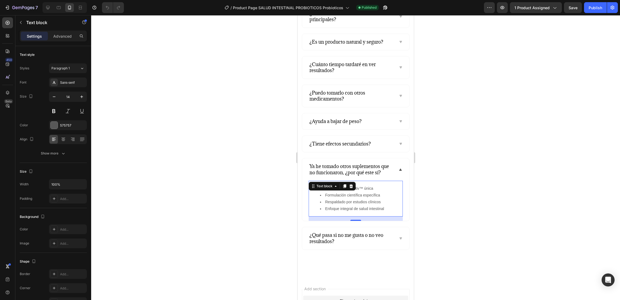
click at [363, 192] on li "Tecnología V-Positiv™ única" at bounding box center [361, 188] width 82 height 7
click at [398, 240] on icon at bounding box center [400, 238] width 4 height 4
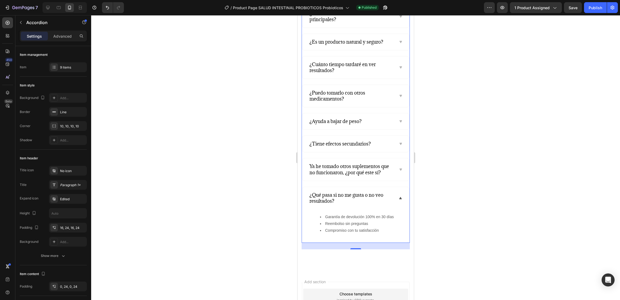
click at [273, 174] on div at bounding box center [355, 157] width 529 height 284
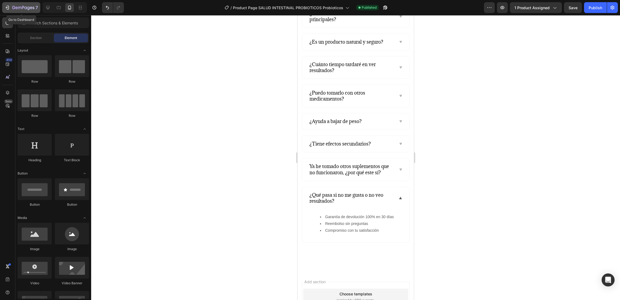
click at [7, 6] on icon "button" at bounding box center [7, 7] width 5 height 5
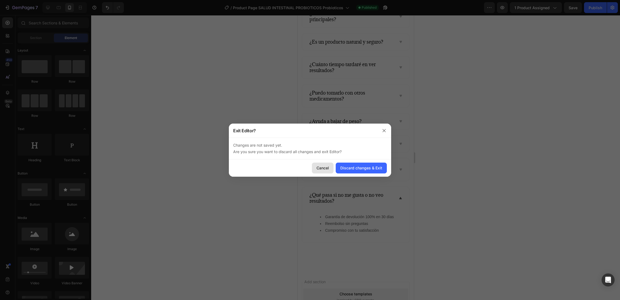
click at [327, 169] on div "Cancel" at bounding box center [323, 168] width 12 height 6
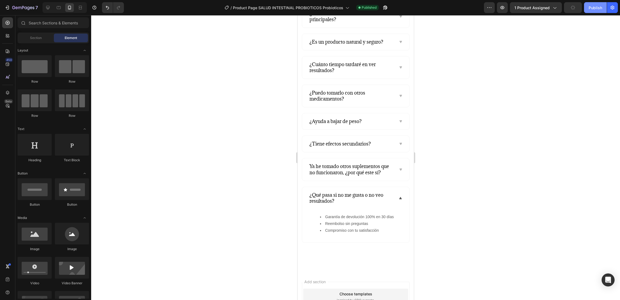
click at [596, 10] on div "Publish" at bounding box center [596, 8] width 14 height 6
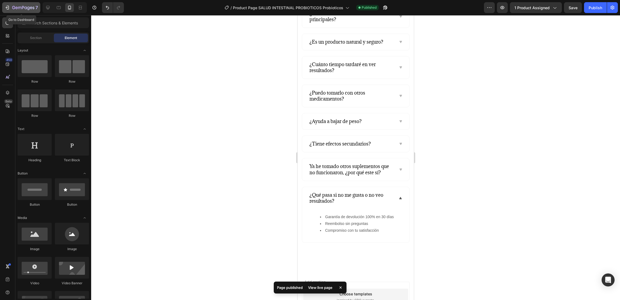
click at [18, 8] on icon "button" at bounding box center [19, 8] width 3 height 2
